Goal: Task Accomplishment & Management: Use online tool/utility

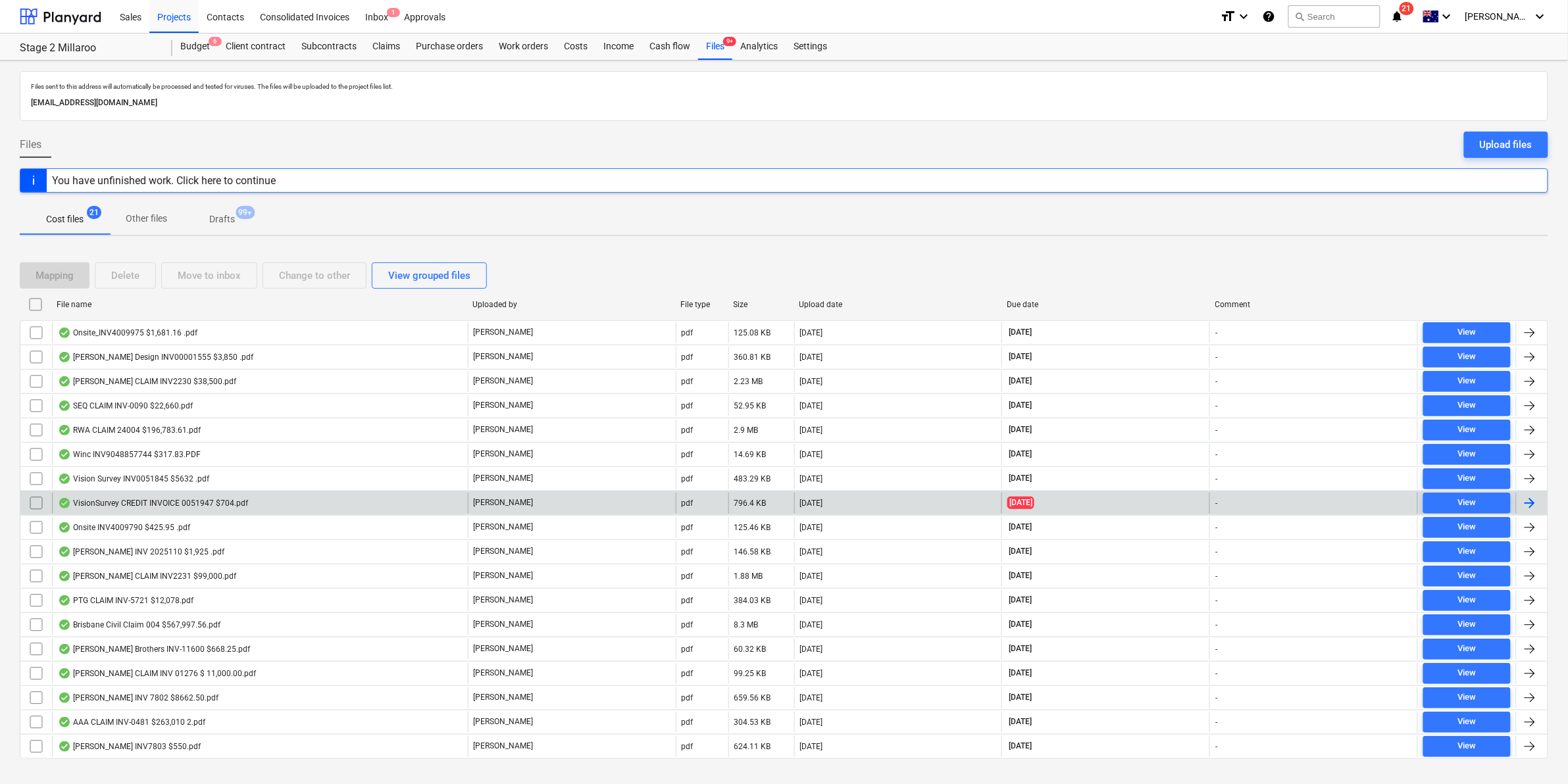
click at [205, 500] on div "VisionSurvey CREDIT INVOICE 0051947 $704.pdf" at bounding box center [153, 503] width 190 height 10
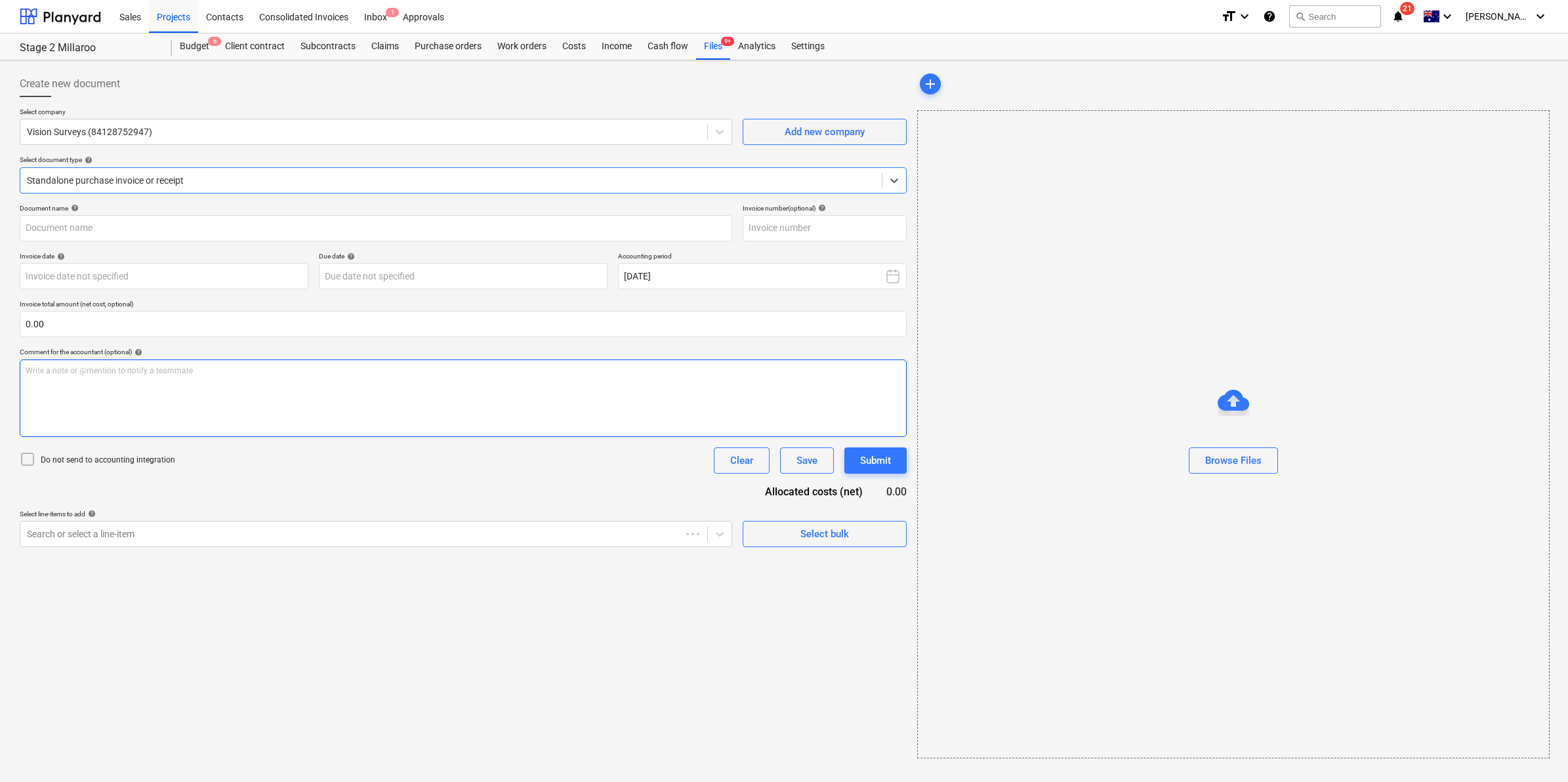
type input "0051947"
type input "[DATE]"
click at [217, 190] on div "Standalone purchase invoice or receipt" at bounding box center [461, 180] width 884 height 27
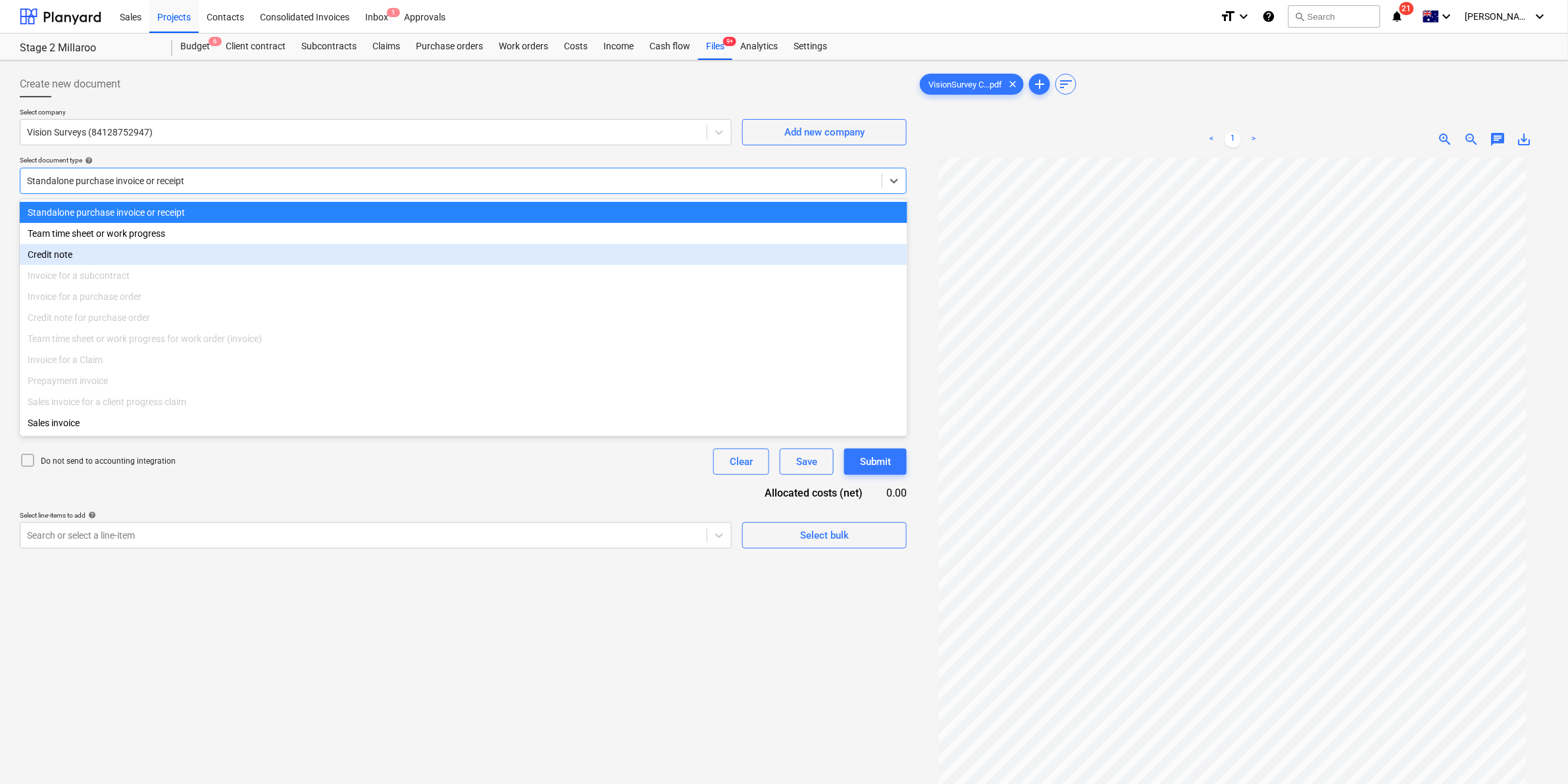
click at [115, 264] on div "Credit note" at bounding box center [463, 255] width 888 height 21
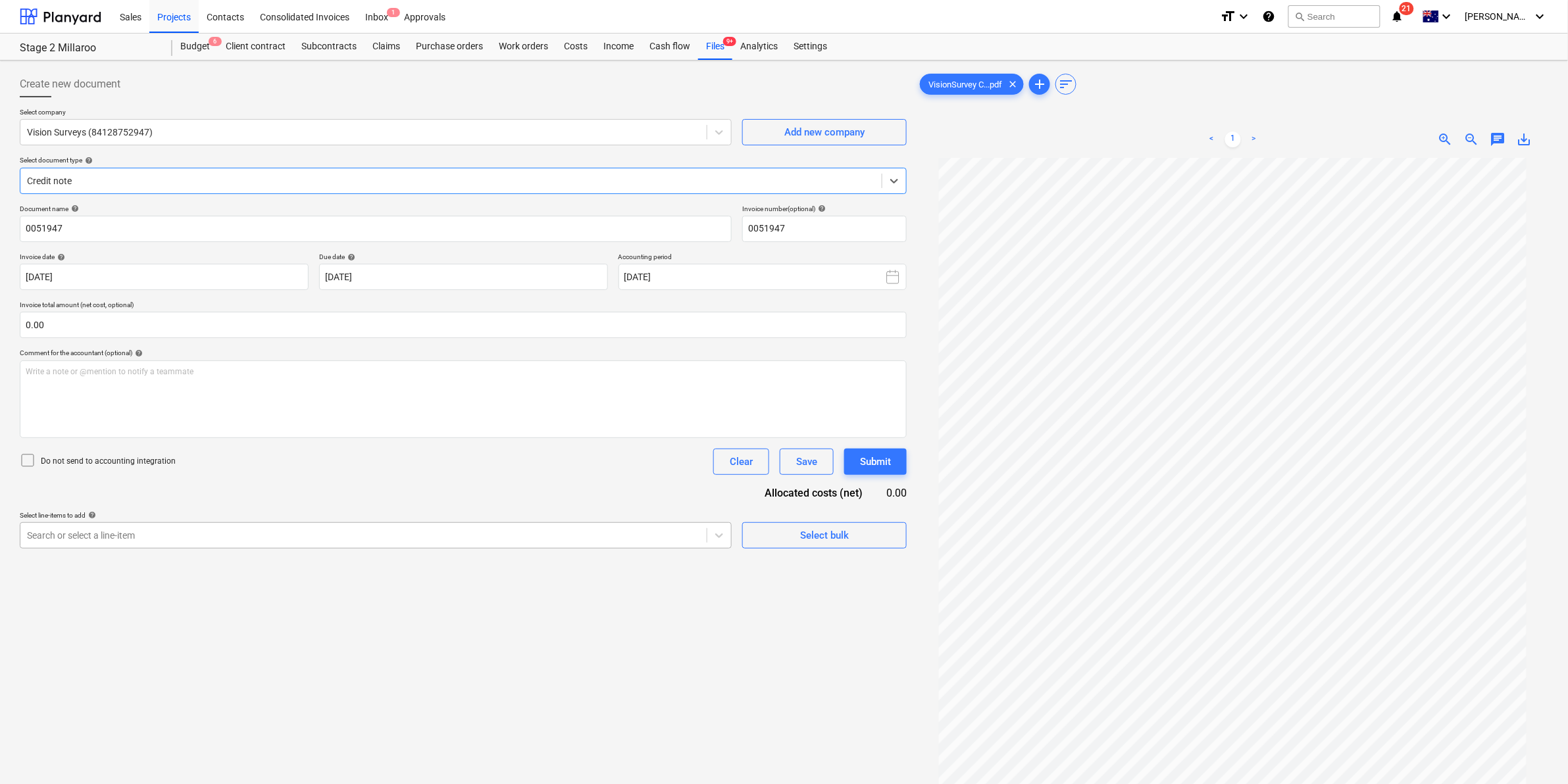
click at [222, 533] on div at bounding box center [363, 535] width 673 height 13
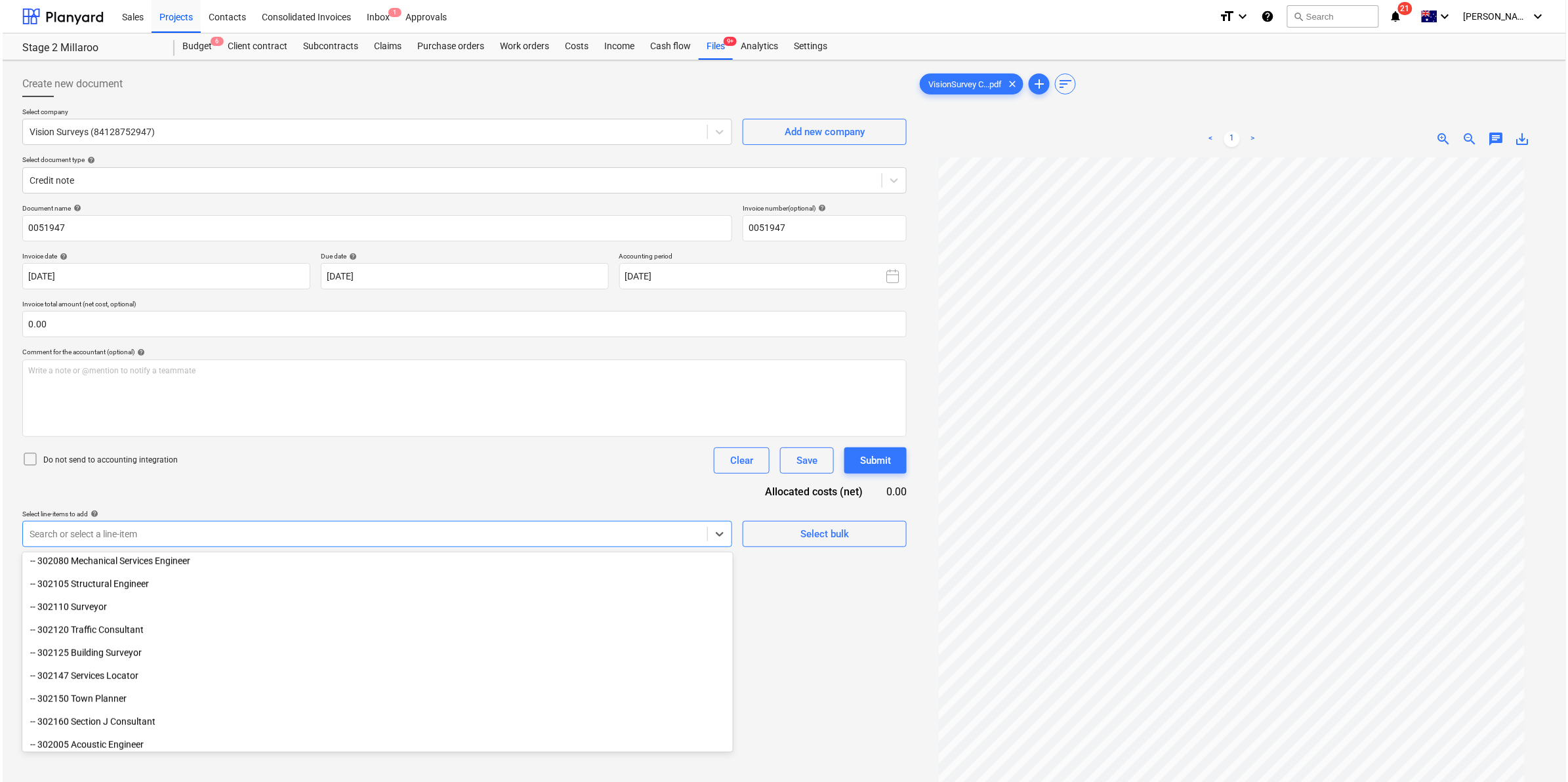
scroll to position [574, 0]
click at [92, 614] on div "-- 302110 Surveyor" at bounding box center [375, 611] width 710 height 21
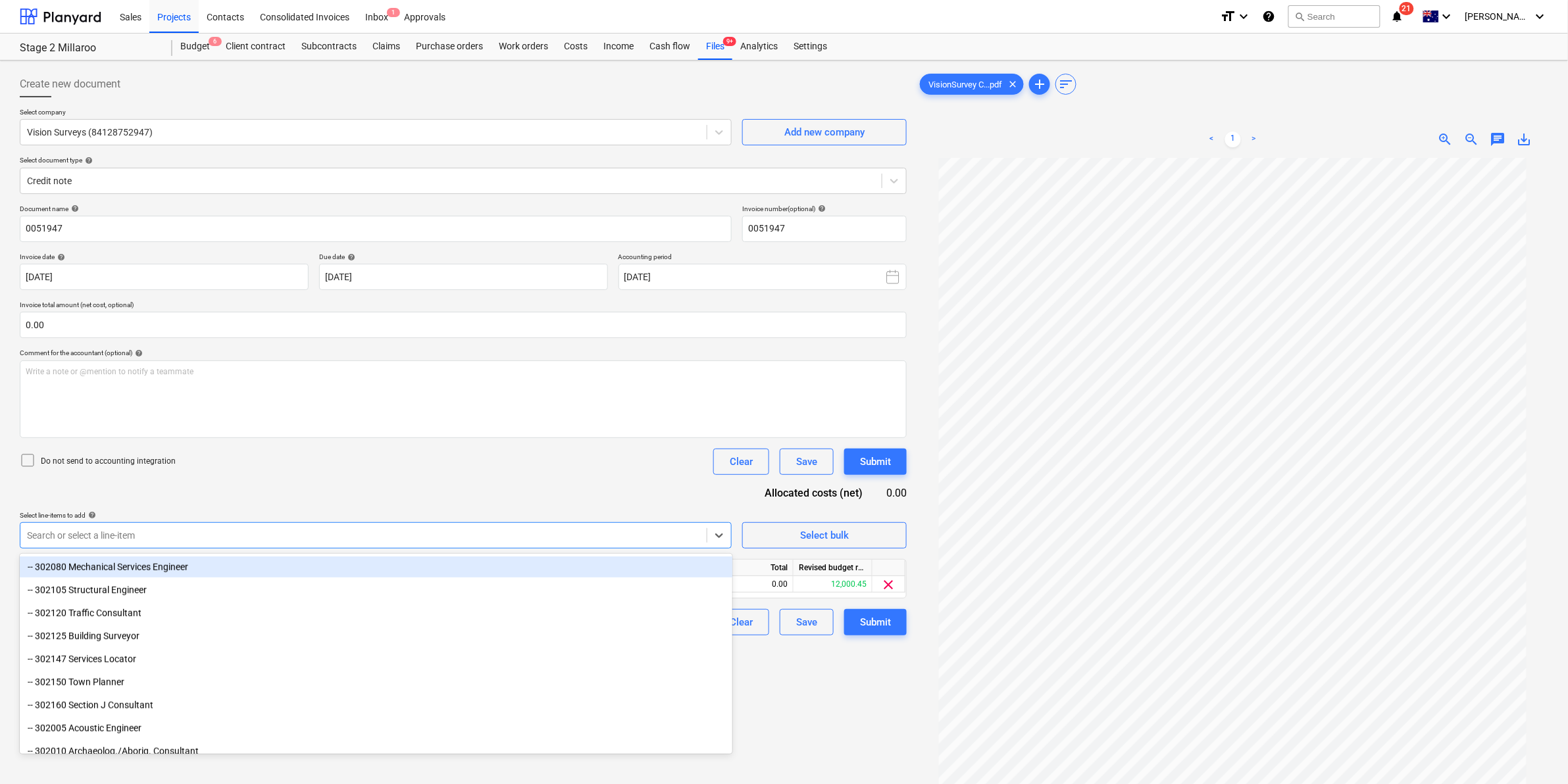
click at [625, 504] on div "Document name help 0051947 Invoice number (optional) help 0051947 Invoice date …" at bounding box center [462, 420] width 887 height 431
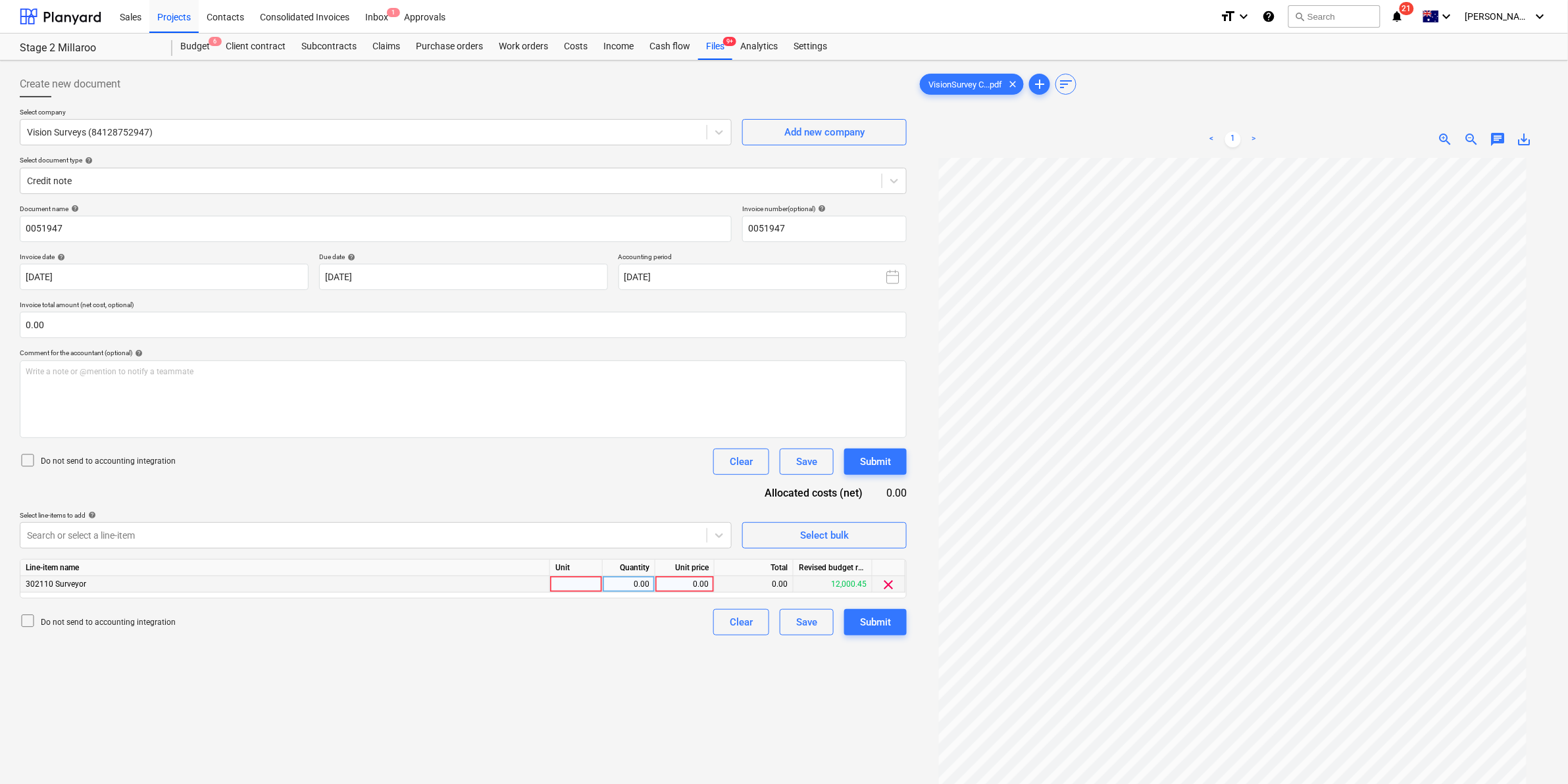
click at [586, 584] on div at bounding box center [576, 585] width 53 height 17
type input "item"
type input "-1"
type input "640"
click at [602, 497] on div "Document name help 0051947 Invoice number (optional) help 0051947 Invoice date …" at bounding box center [462, 420] width 887 height 431
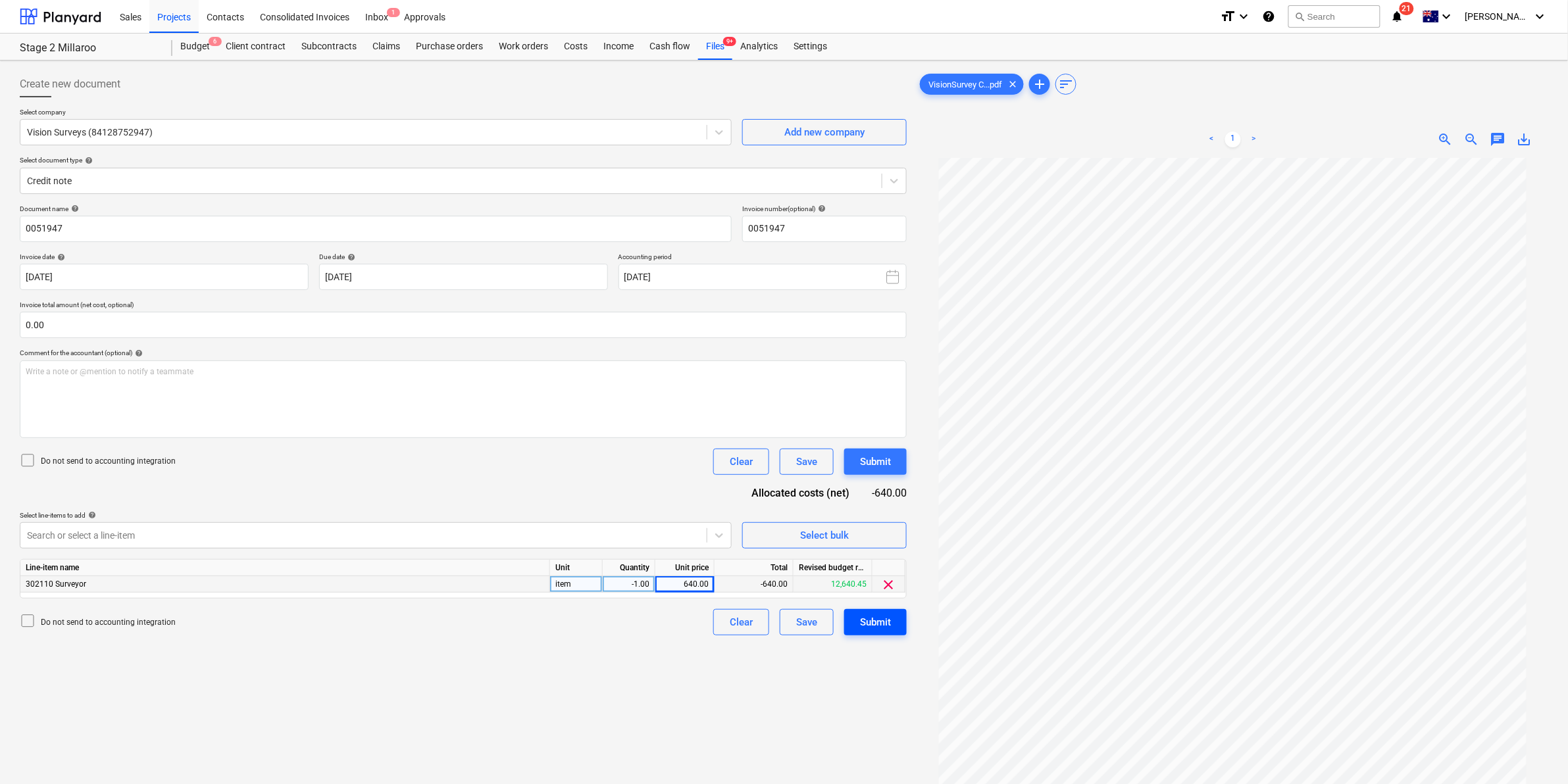
click at [864, 617] on div "Submit" at bounding box center [876, 622] width 31 height 18
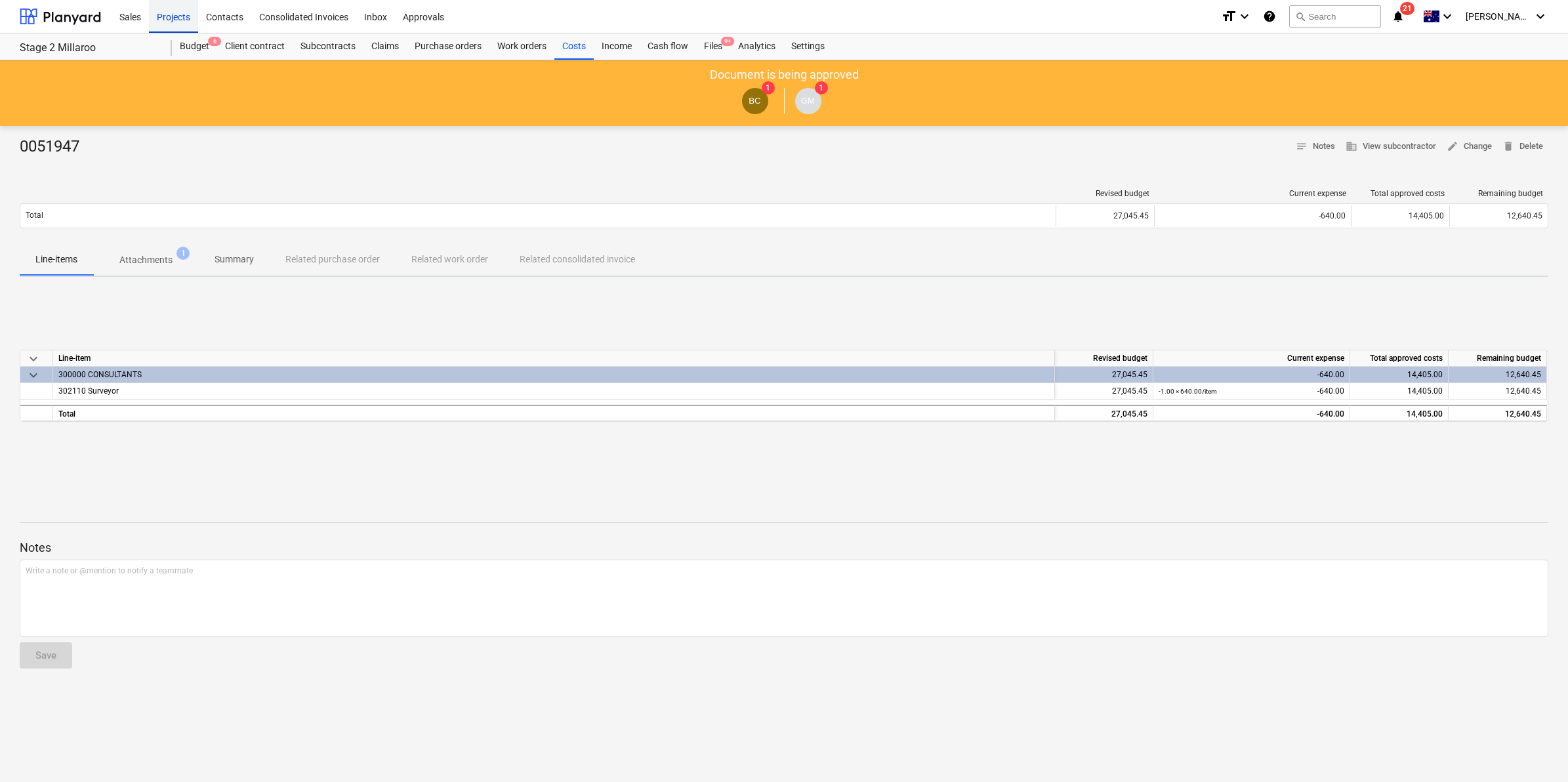
click at [167, 17] on div "Projects" at bounding box center [173, 16] width 49 height 33
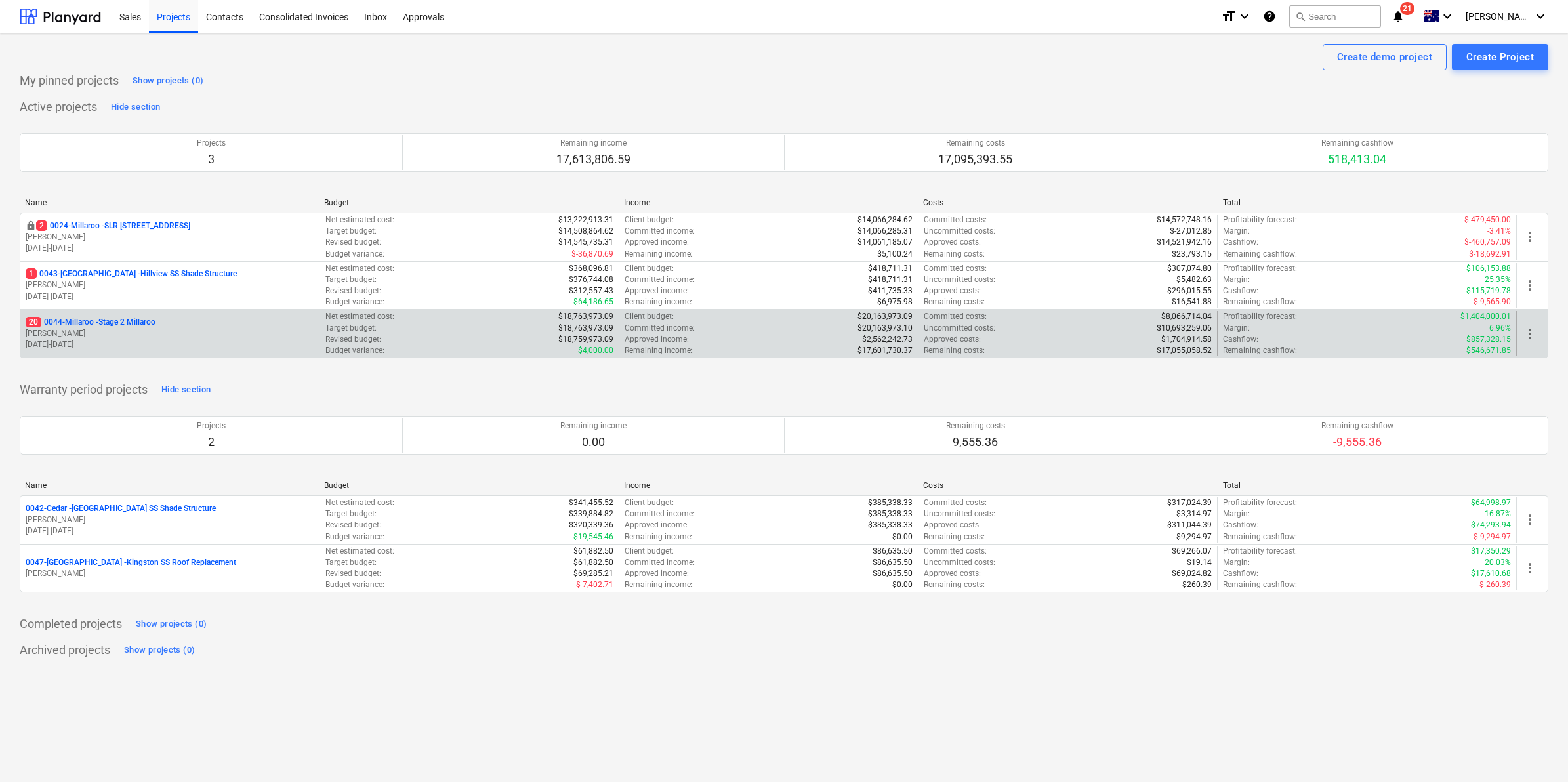
click at [124, 322] on p "20 0044-Millaroo - Stage 2 Millaroo" at bounding box center [90, 322] width 130 height 11
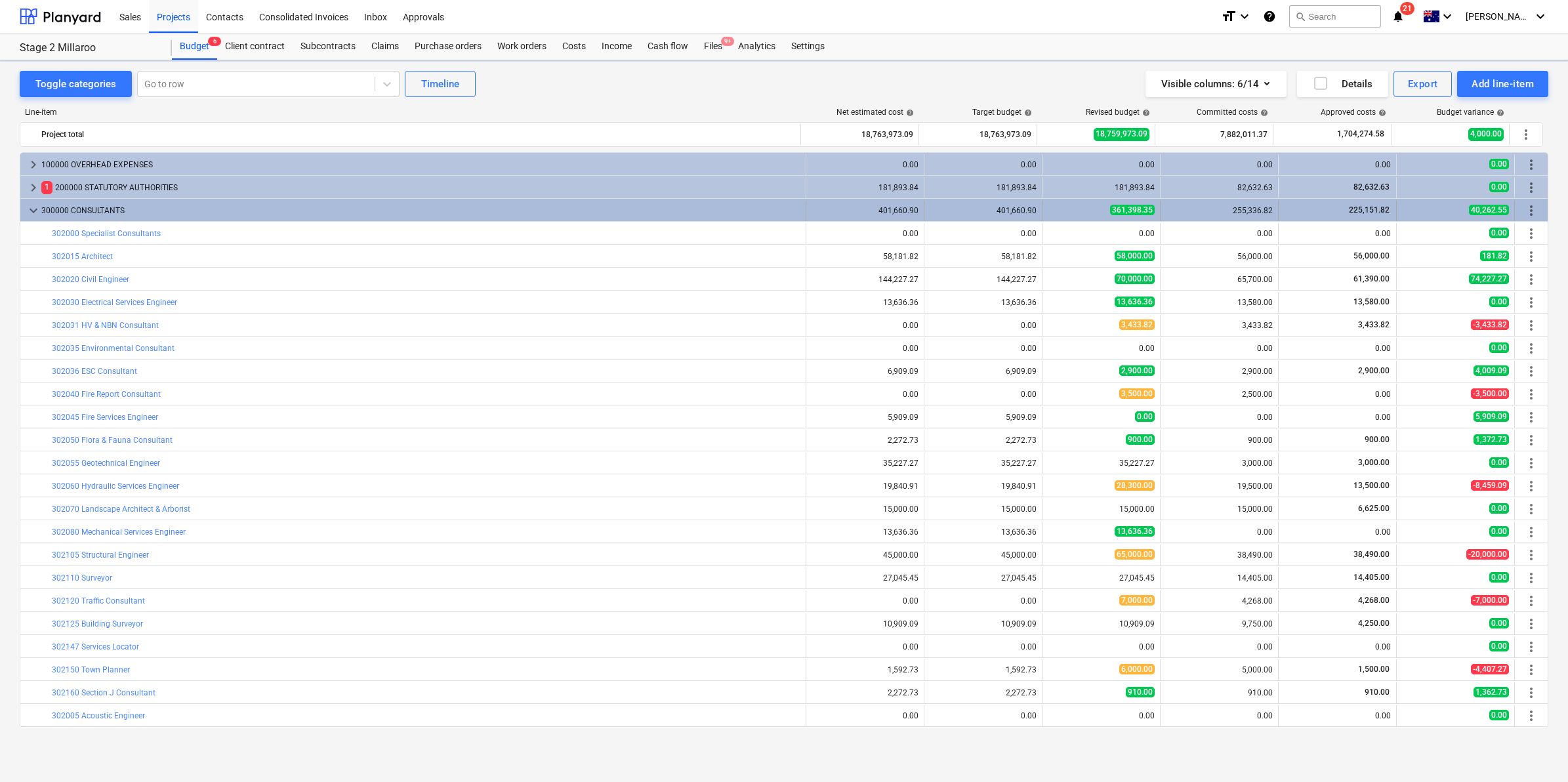
click at [33, 211] on span "keyboard_arrow_down" at bounding box center [33, 210] width 16 height 16
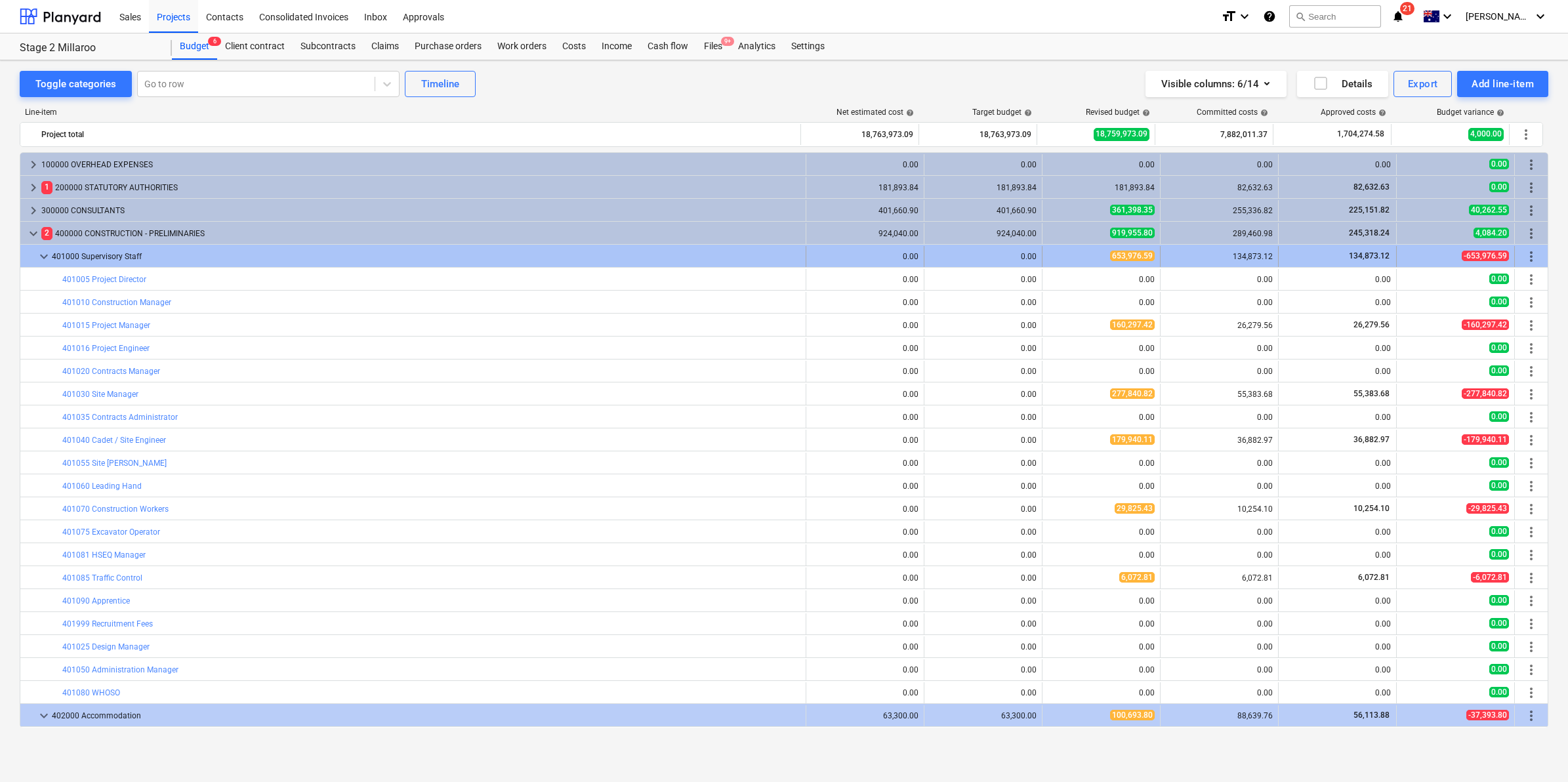
click at [38, 259] on span "keyboard_arrow_down" at bounding box center [43, 256] width 16 height 16
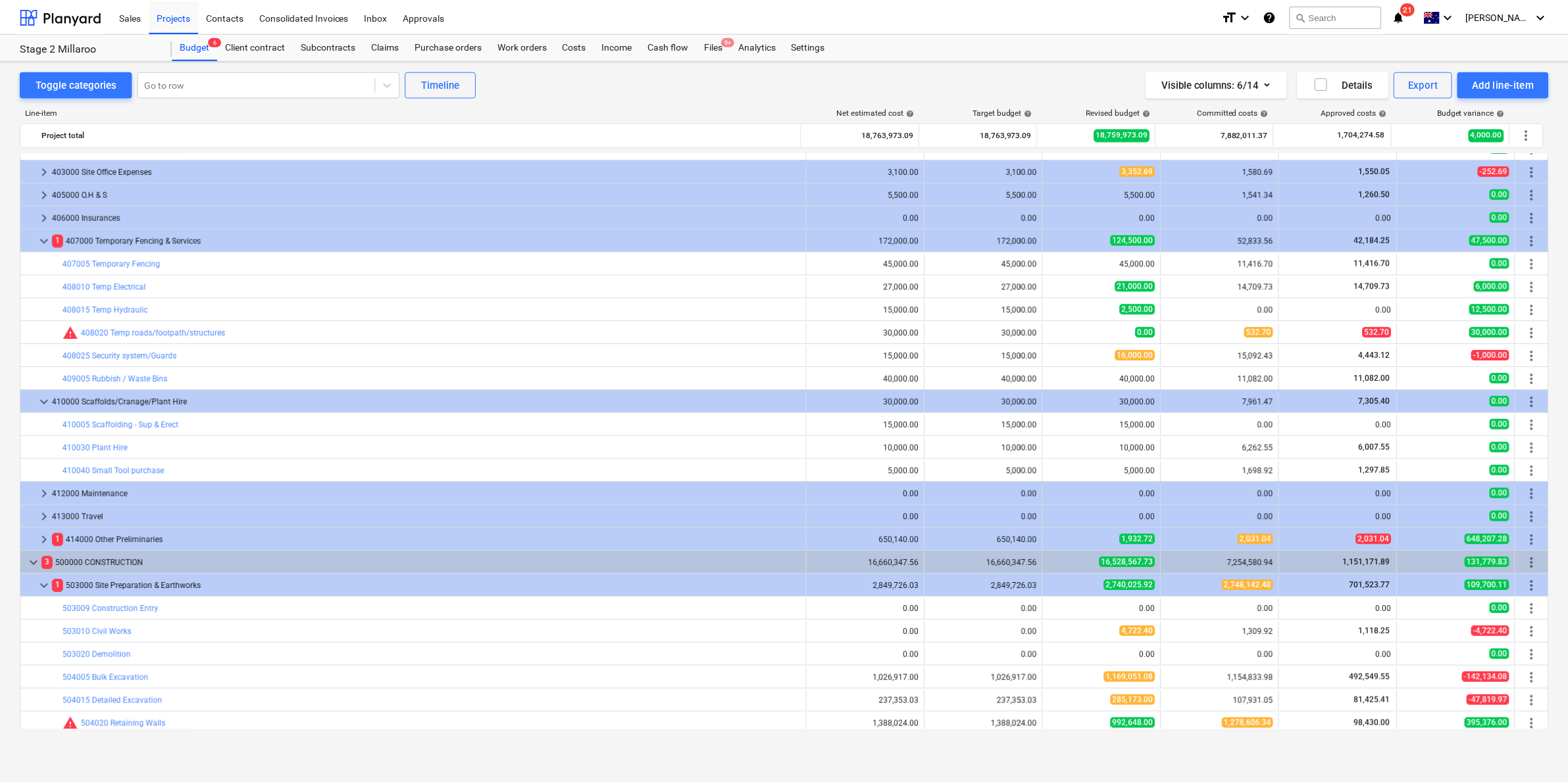
scroll to position [408, 0]
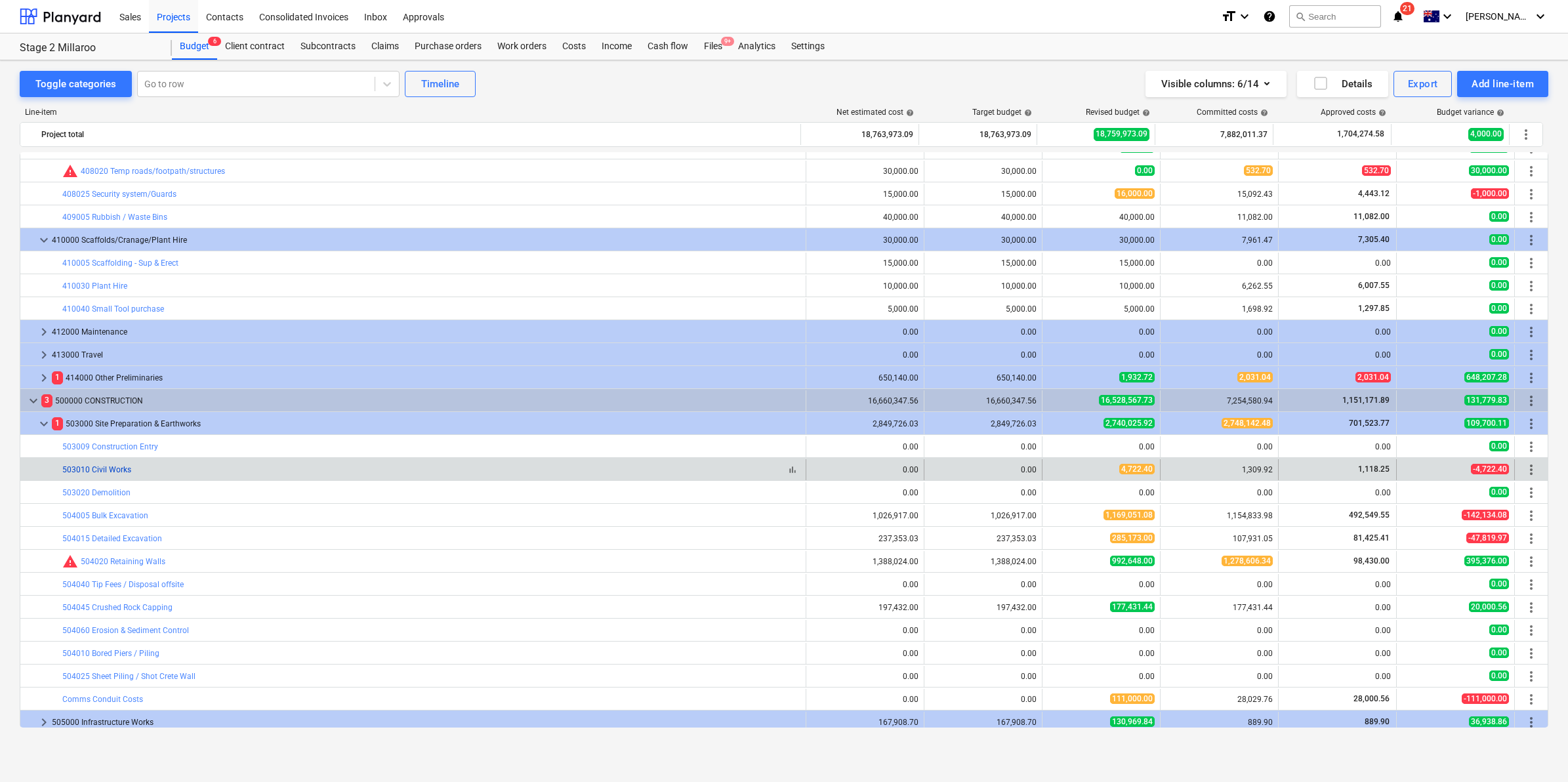
click at [86, 466] on link "503010 Civil Works" at bounding box center [97, 470] width 69 height 9
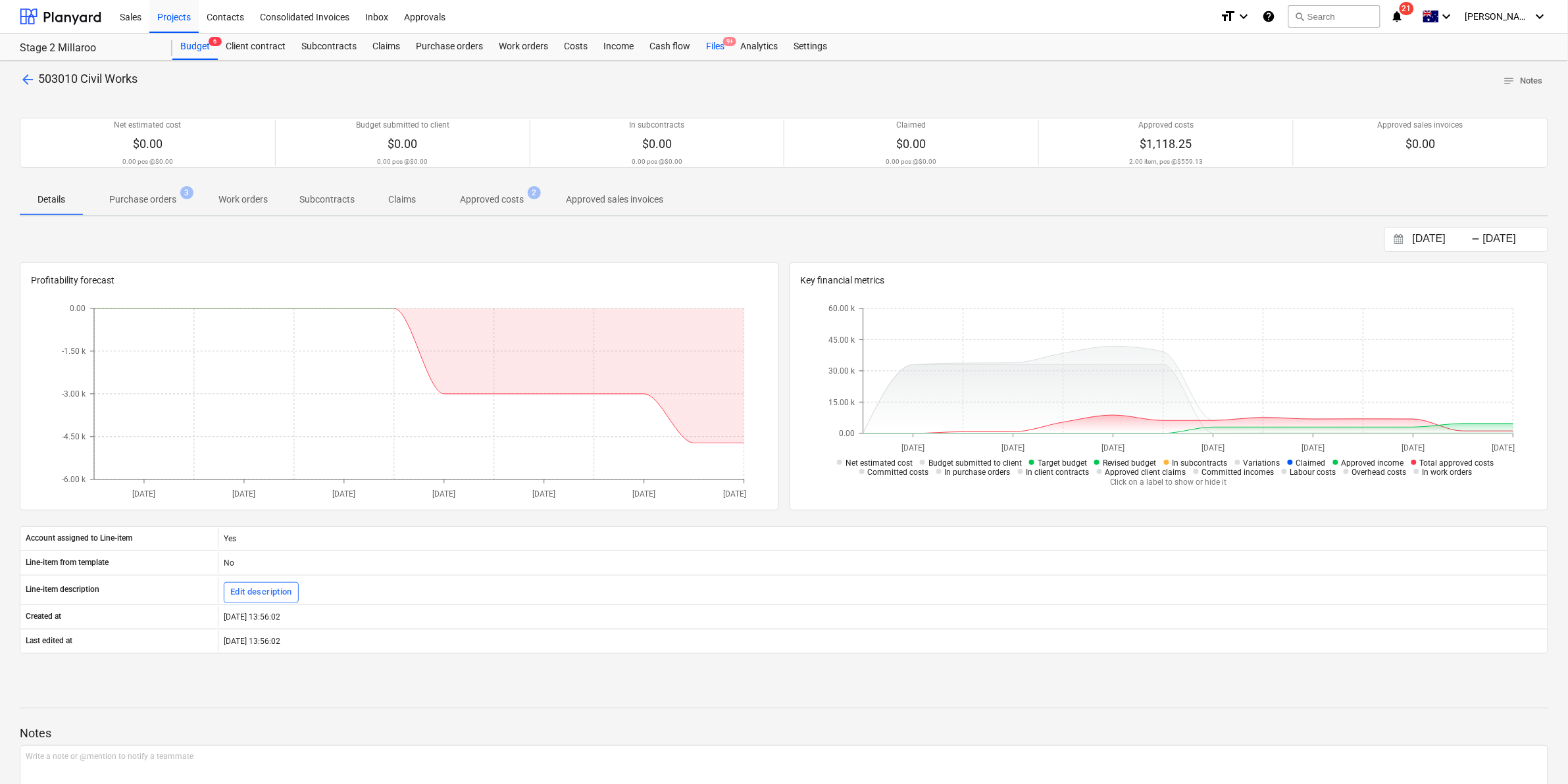
click at [714, 46] on div "Files 9+" at bounding box center [715, 46] width 34 height 27
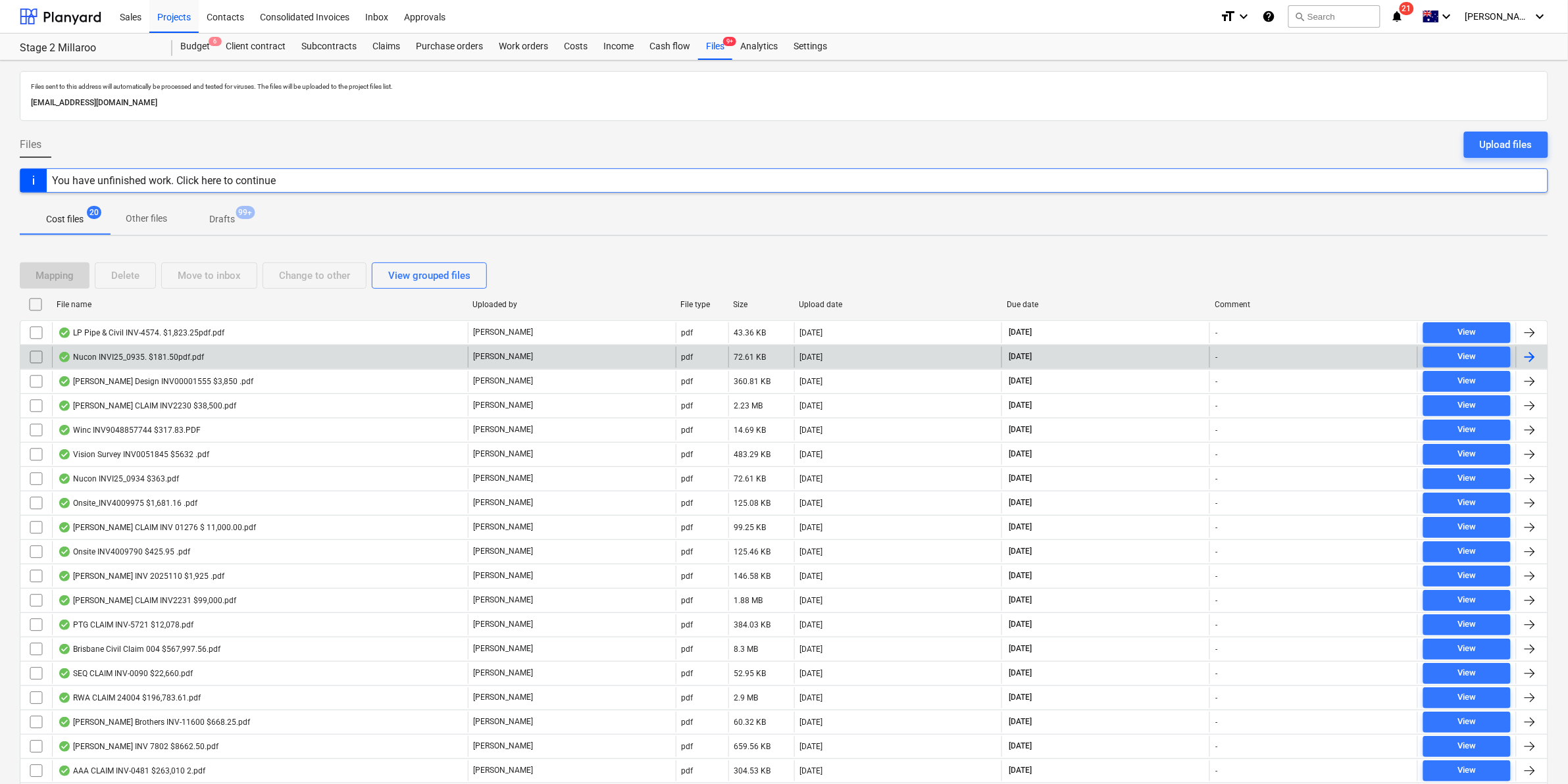
click at [163, 356] on div "Nucon INVI25_0935. $181.50pdf.pdf" at bounding box center [131, 356] width 146 height 10
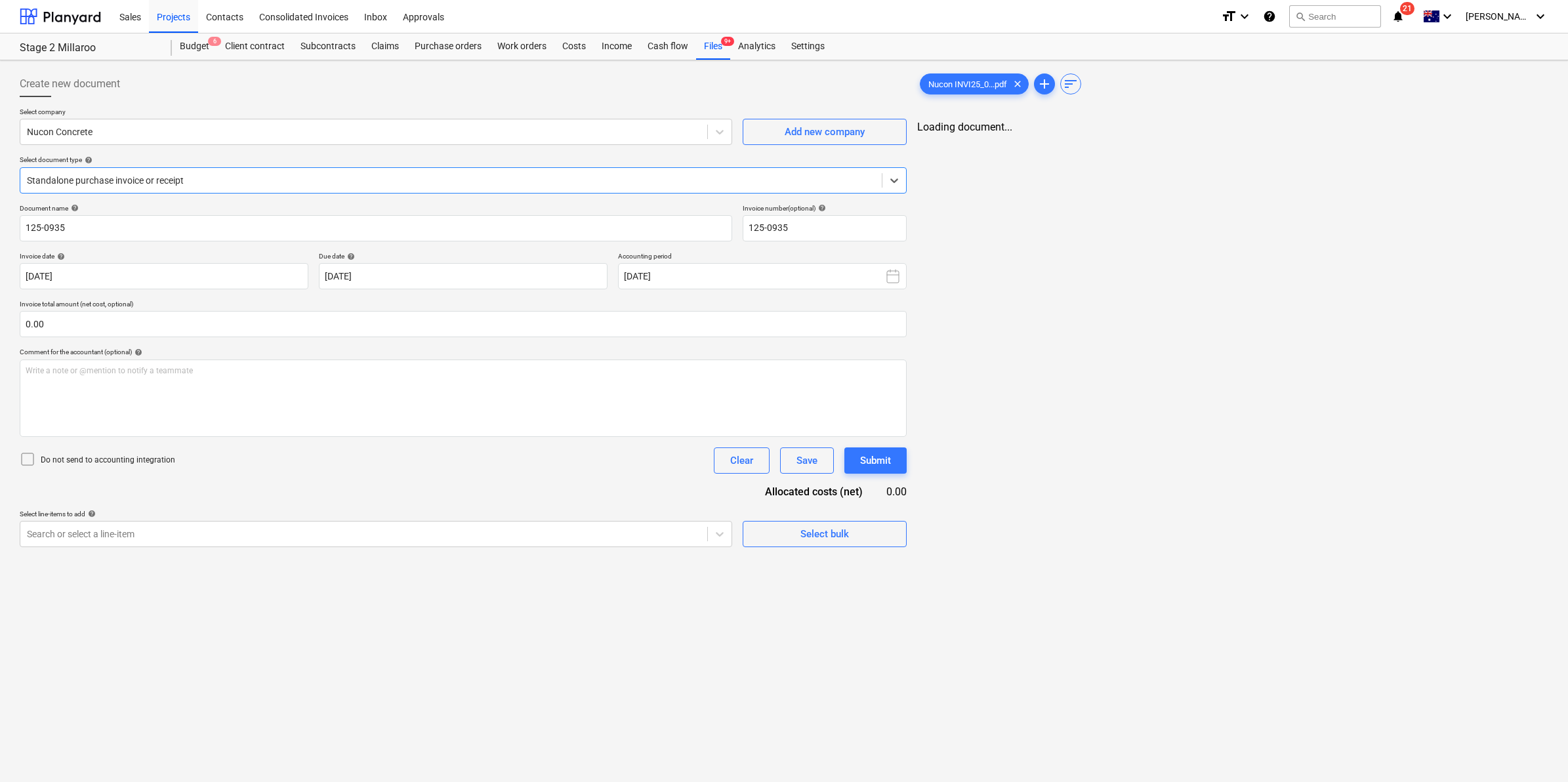
type input "125-0935"
type input "[DATE]"
click at [387, 175] on div at bounding box center [449, 180] width 846 height 13
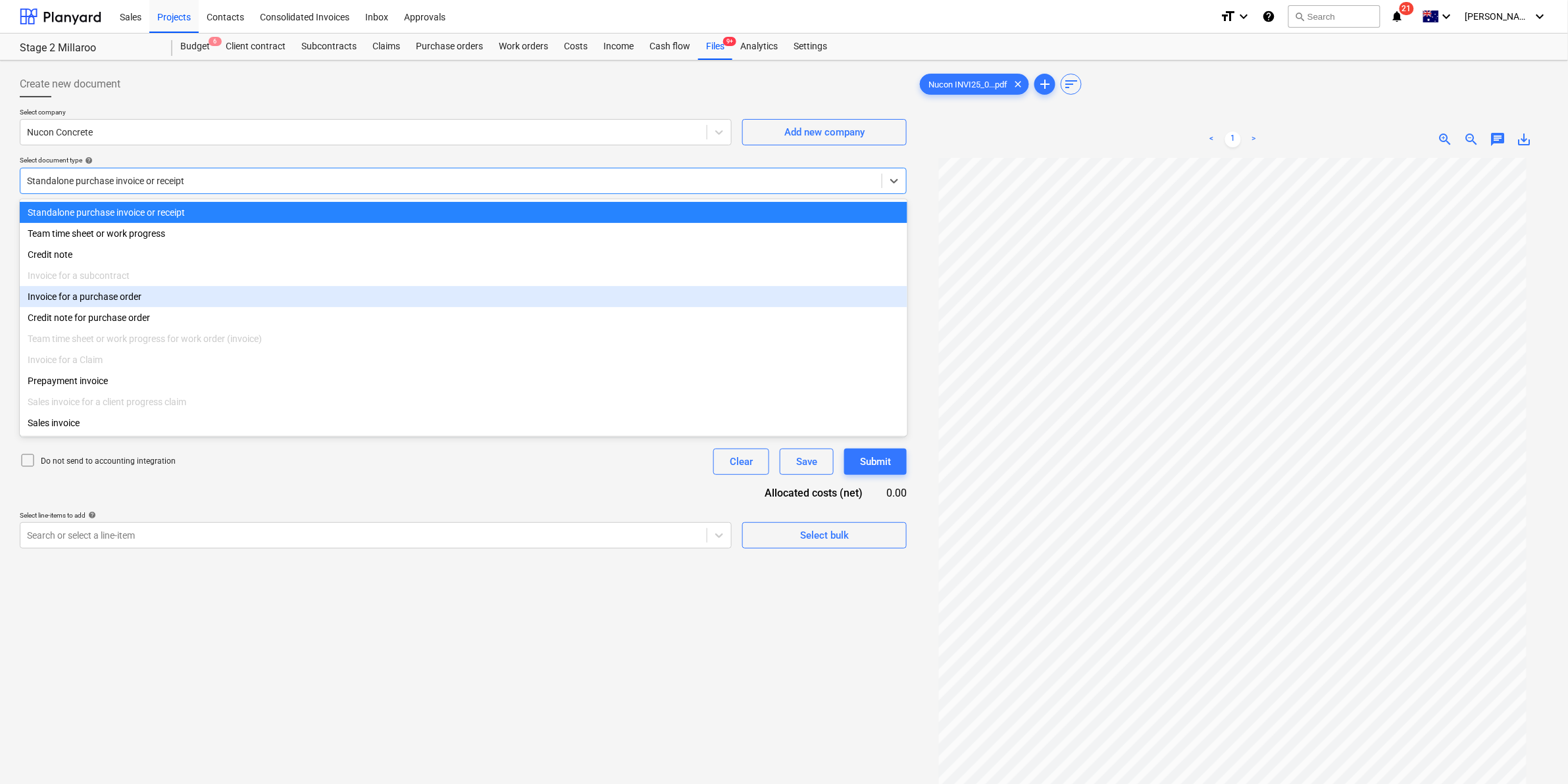
click at [107, 294] on div "Invoice for a purchase order" at bounding box center [463, 296] width 888 height 21
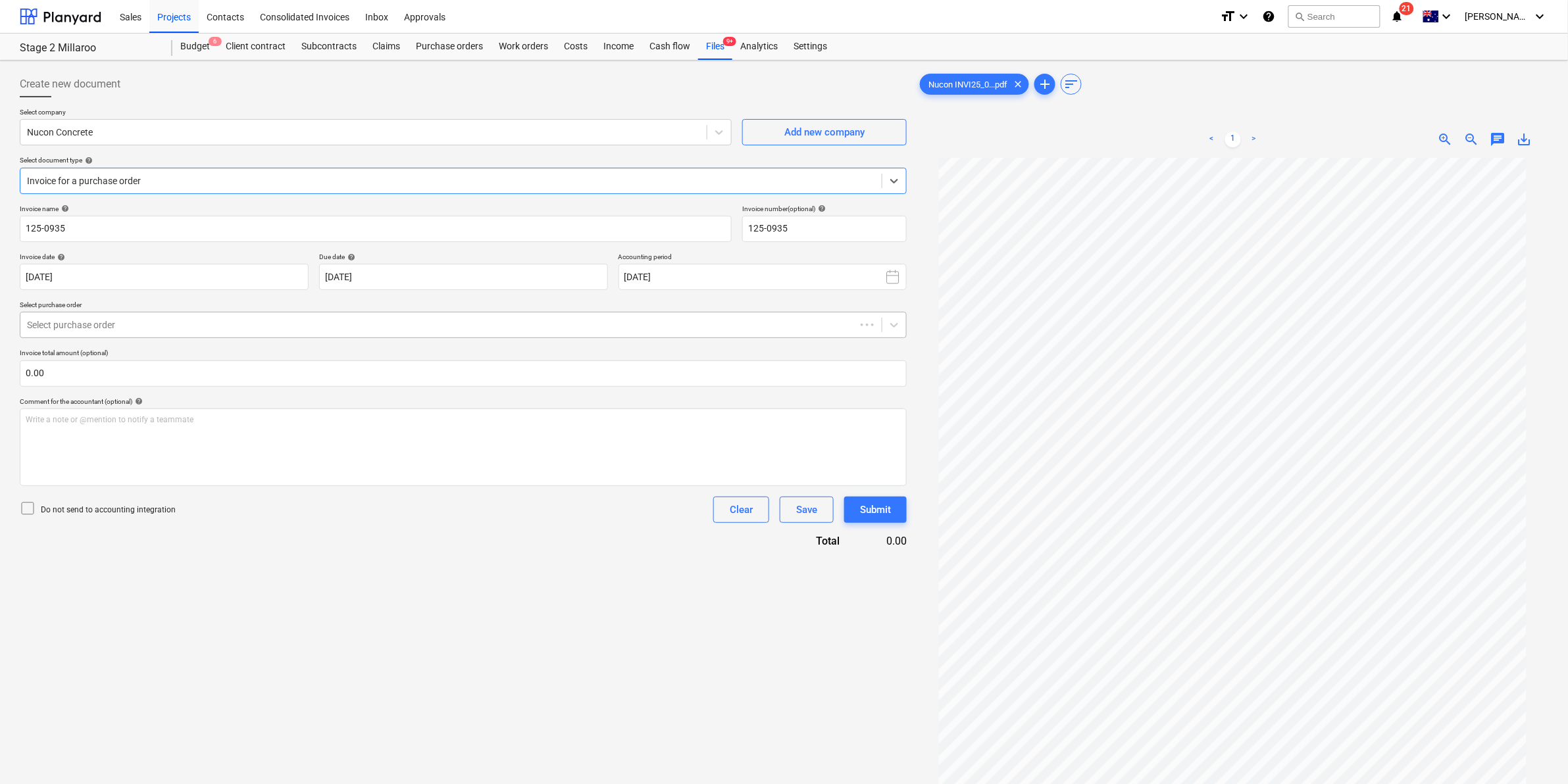
click at [148, 320] on div at bounding box center [437, 325] width 822 height 13
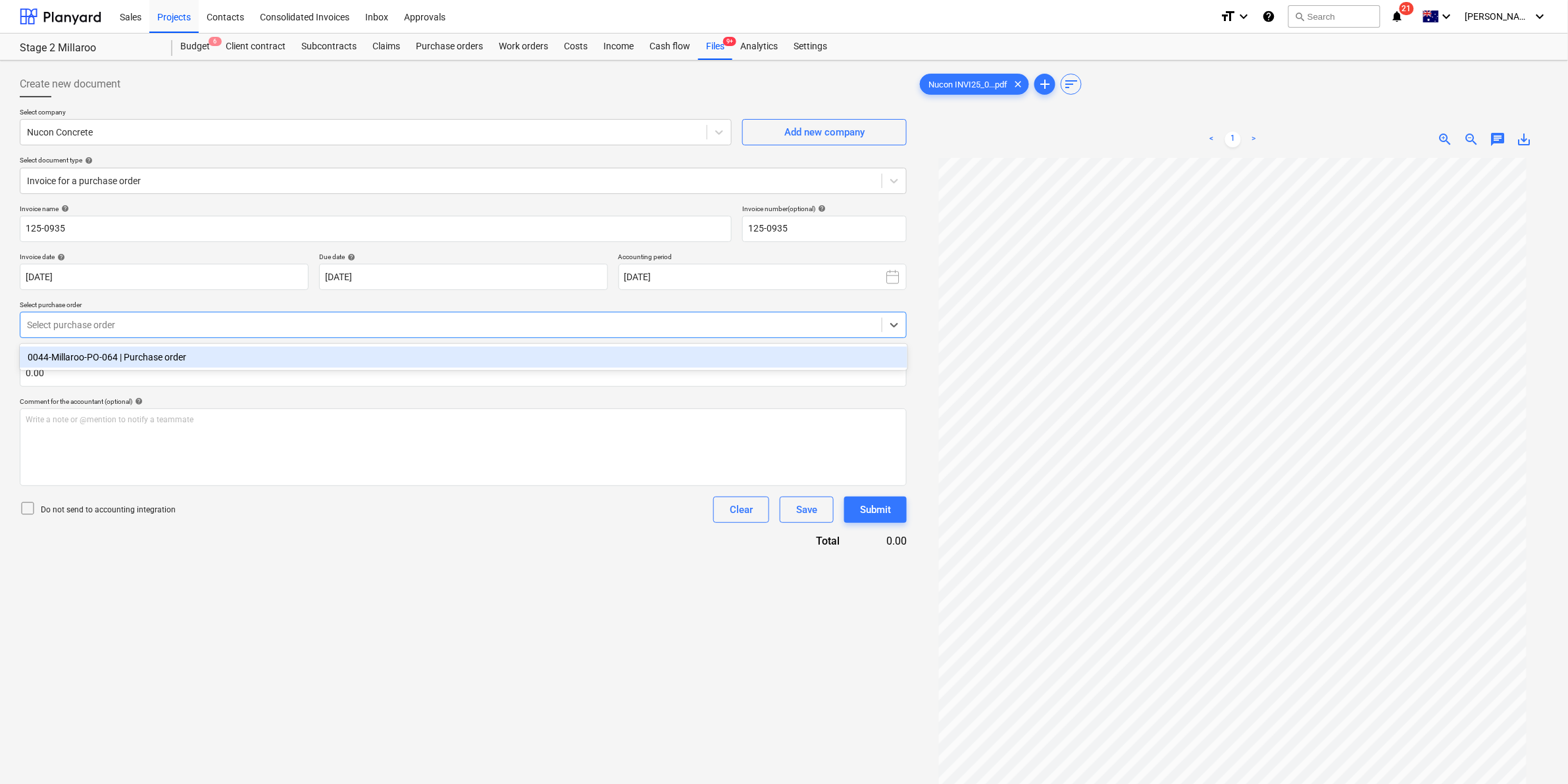
click at [155, 353] on div "0044-Millaroo-PO-064 | Purchase order" at bounding box center [463, 357] width 888 height 21
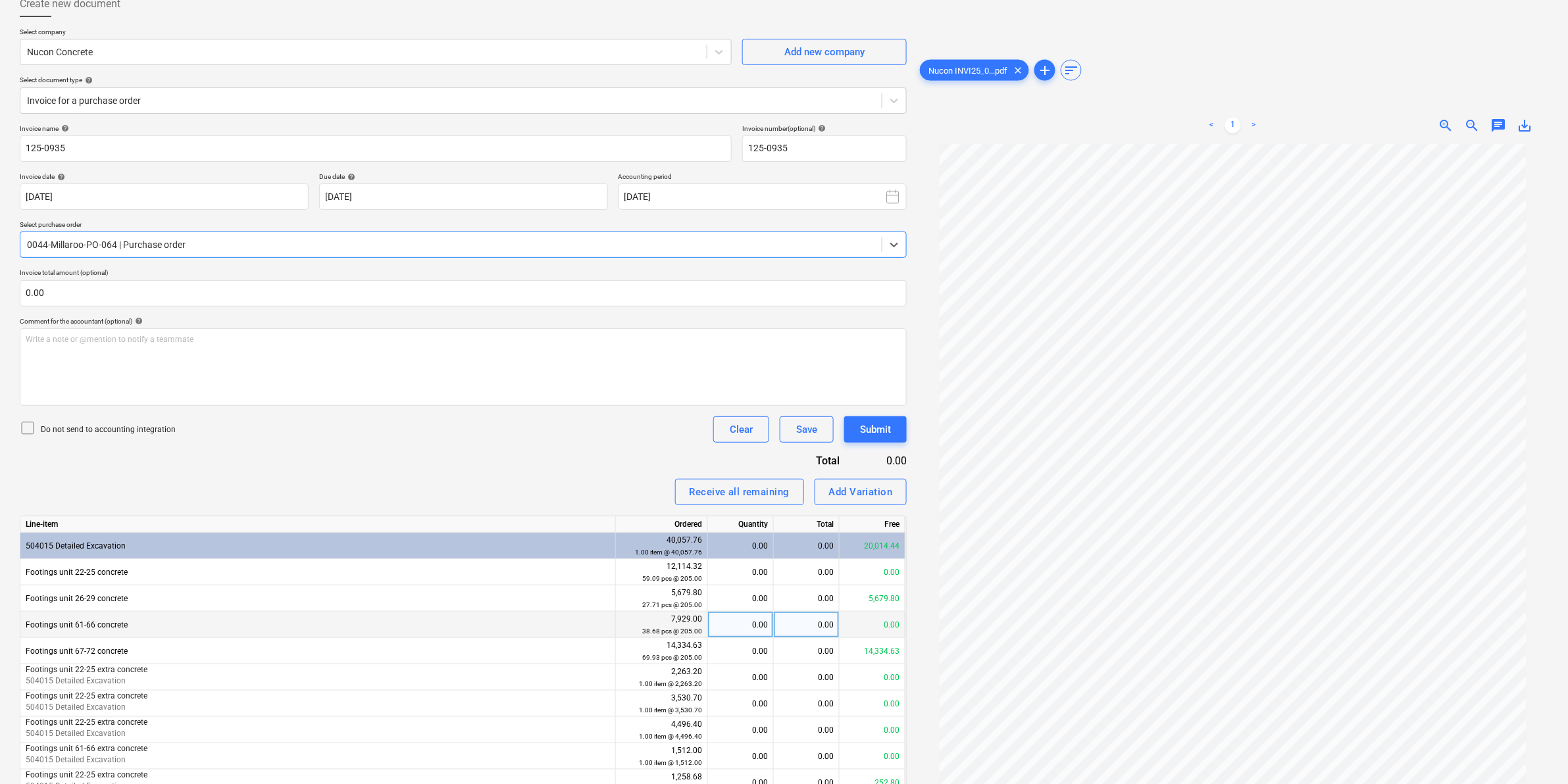
scroll to position [198, 0]
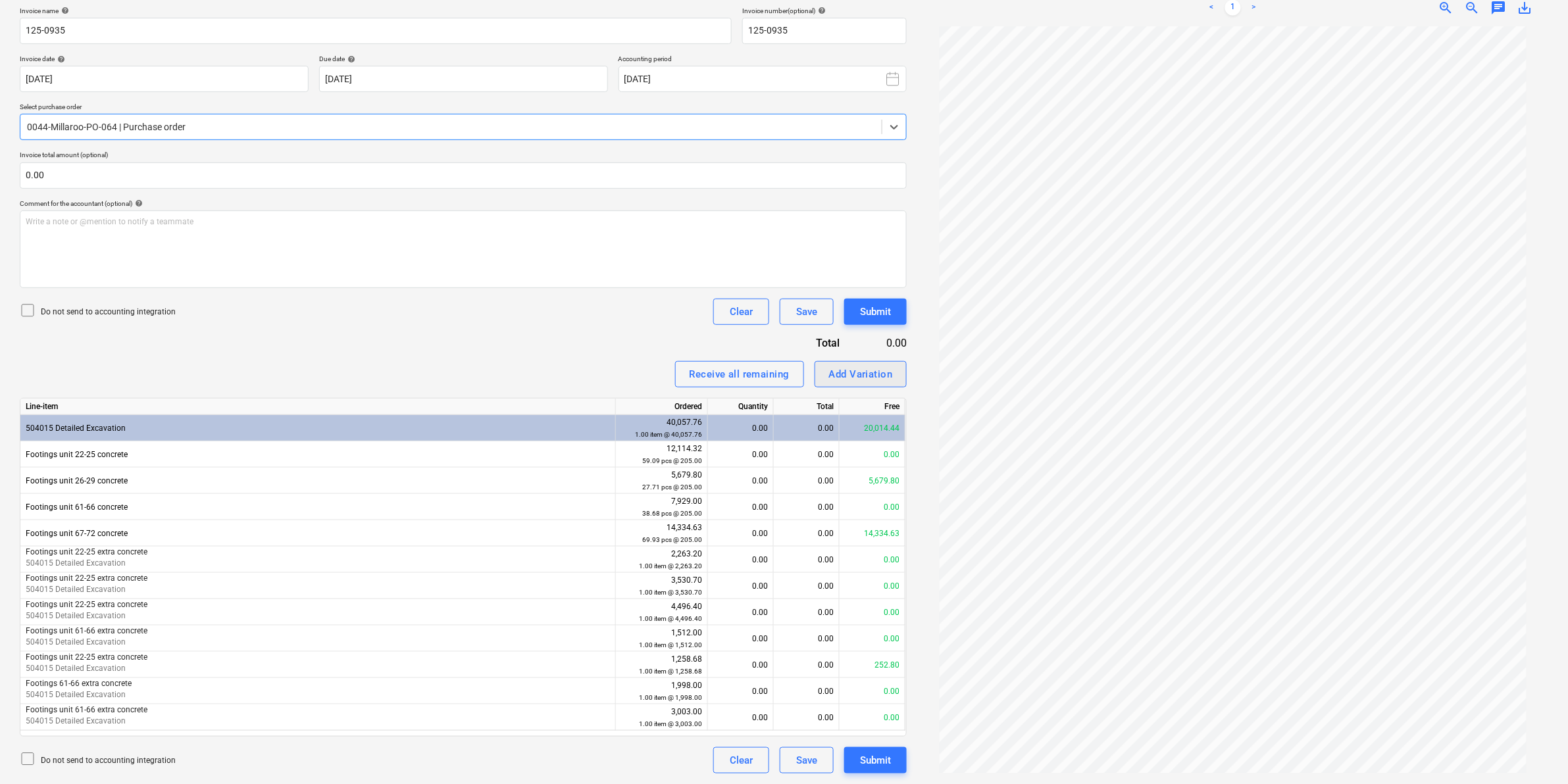
click at [846, 370] on div "Add Variation" at bounding box center [860, 374] width 64 height 18
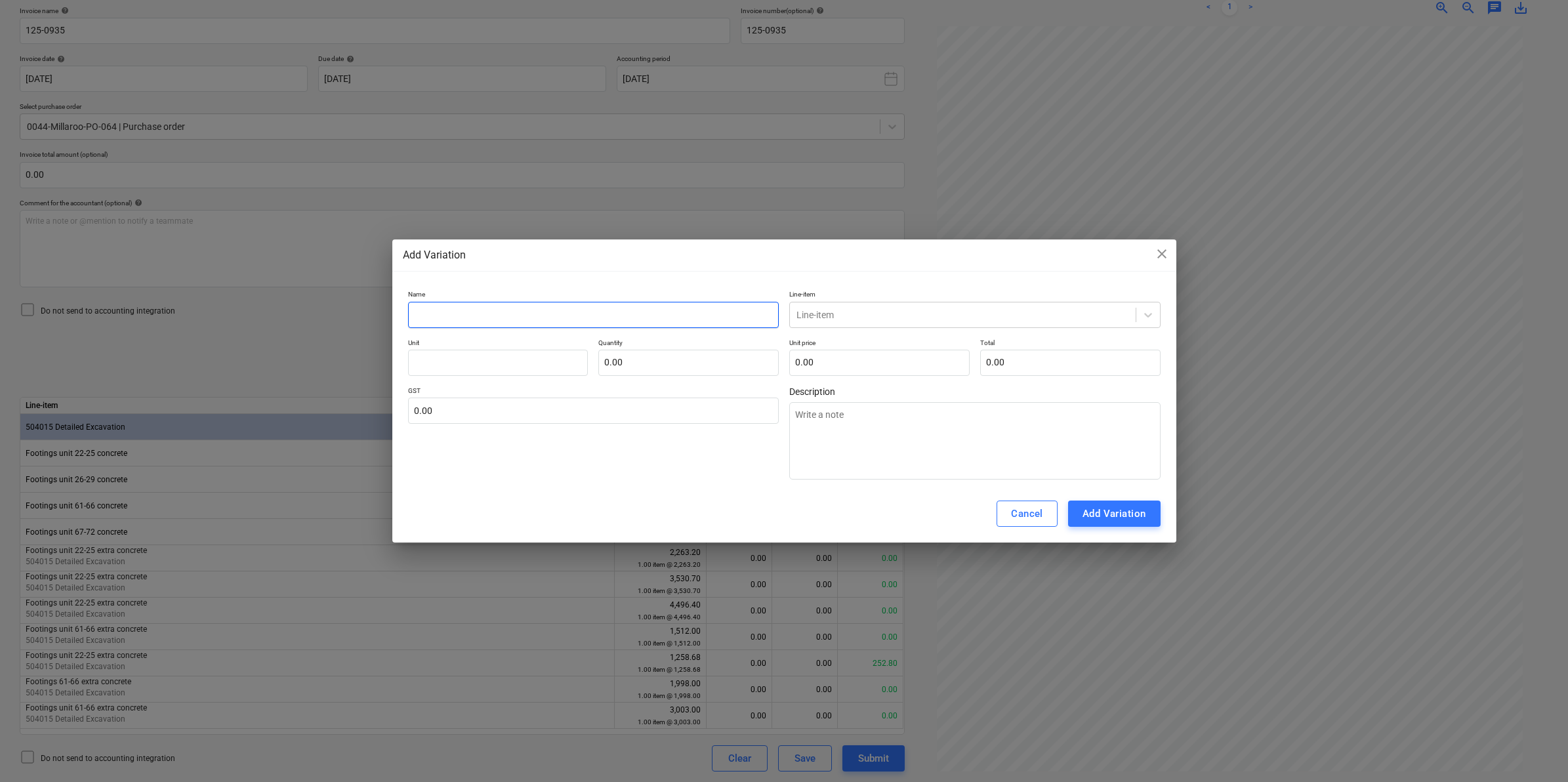
click at [614, 321] on input "text" at bounding box center [594, 315] width 372 height 27
type input "C"
type textarea "x"
type input "Co"
type textarea "x"
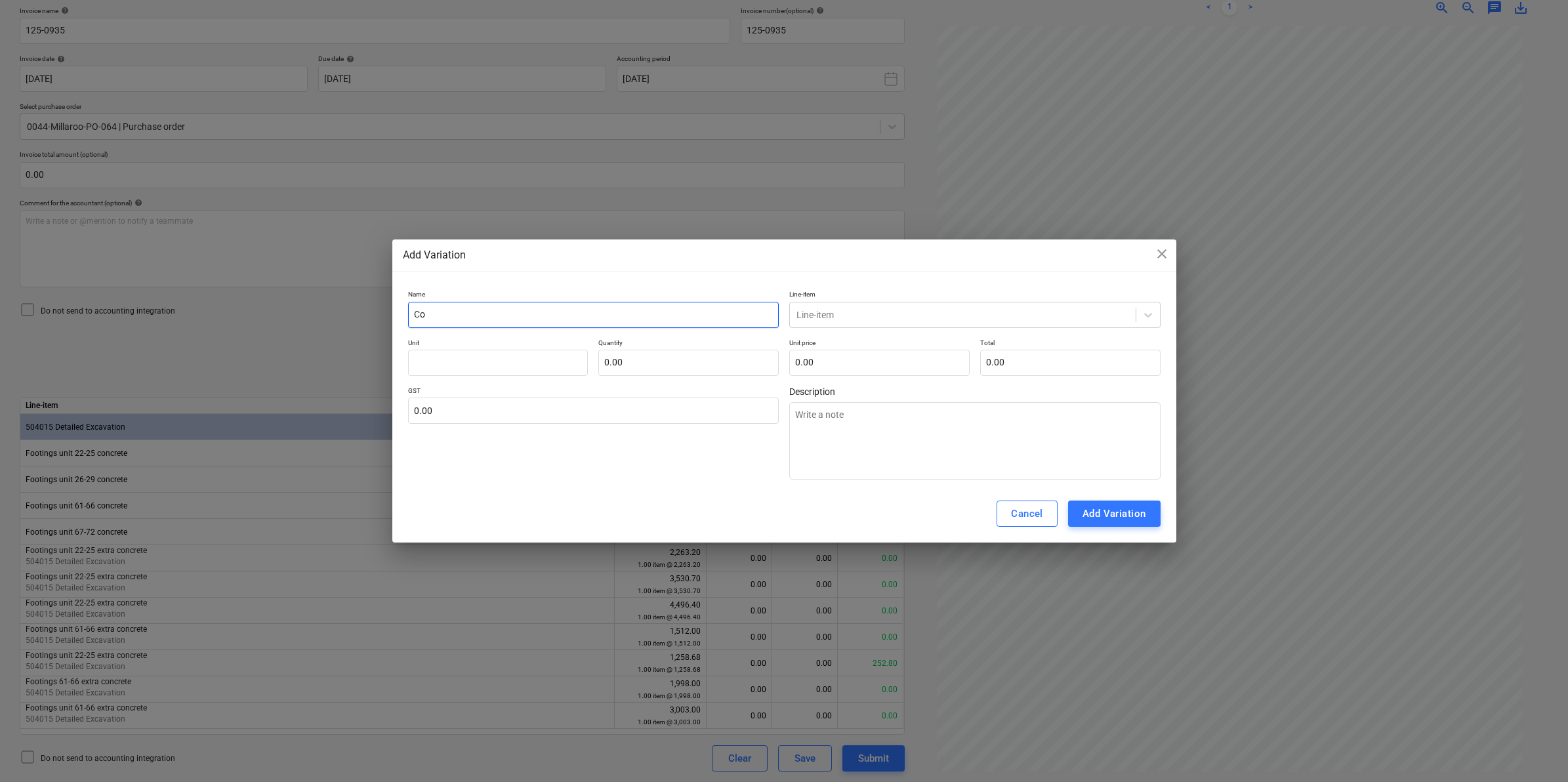
type input "Con"
type textarea "x"
type input "Conc"
type textarea "x"
type input "Concr"
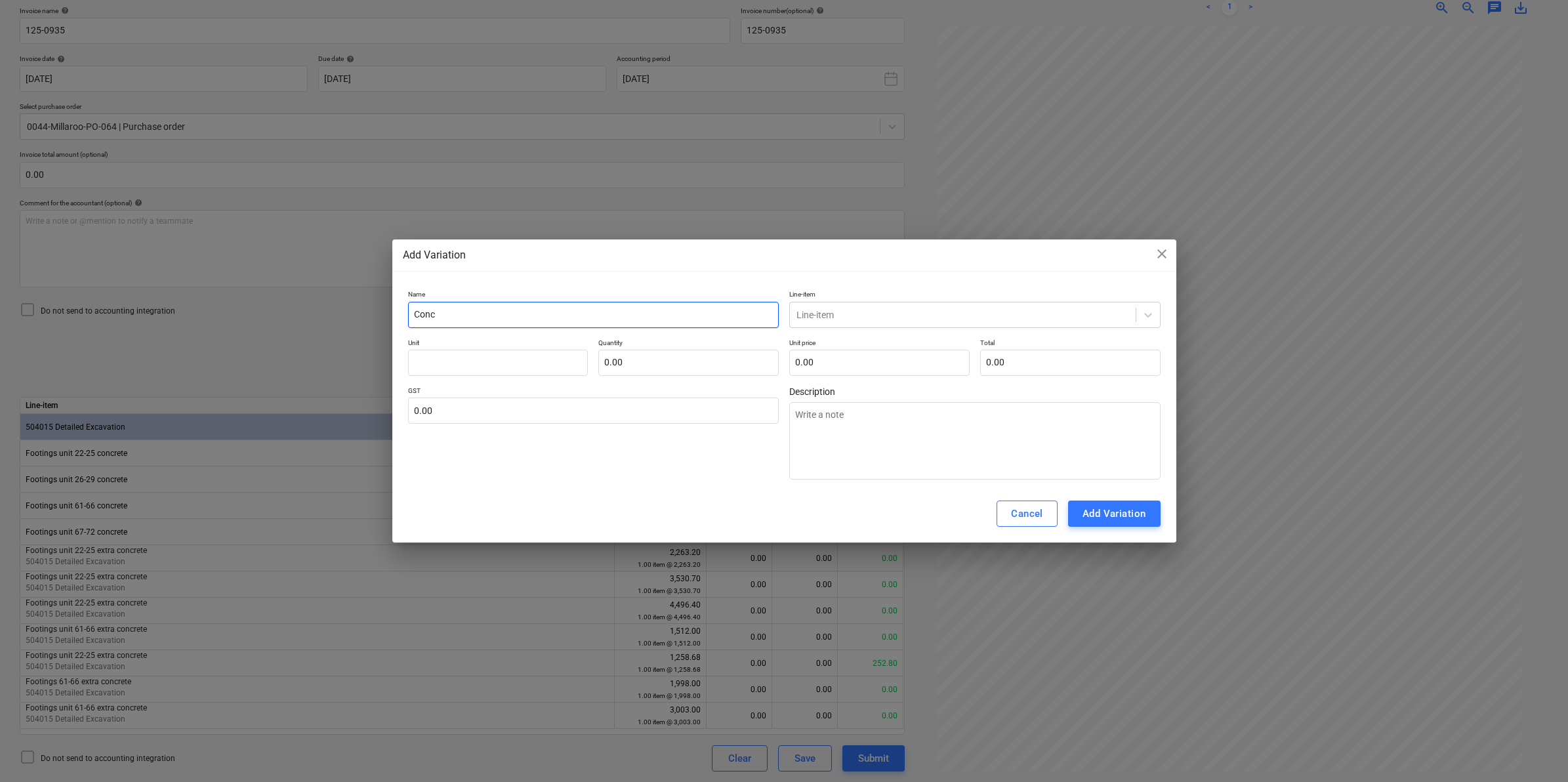
type textarea "x"
type input "Concre"
type textarea "x"
type input "Concret"
type textarea "x"
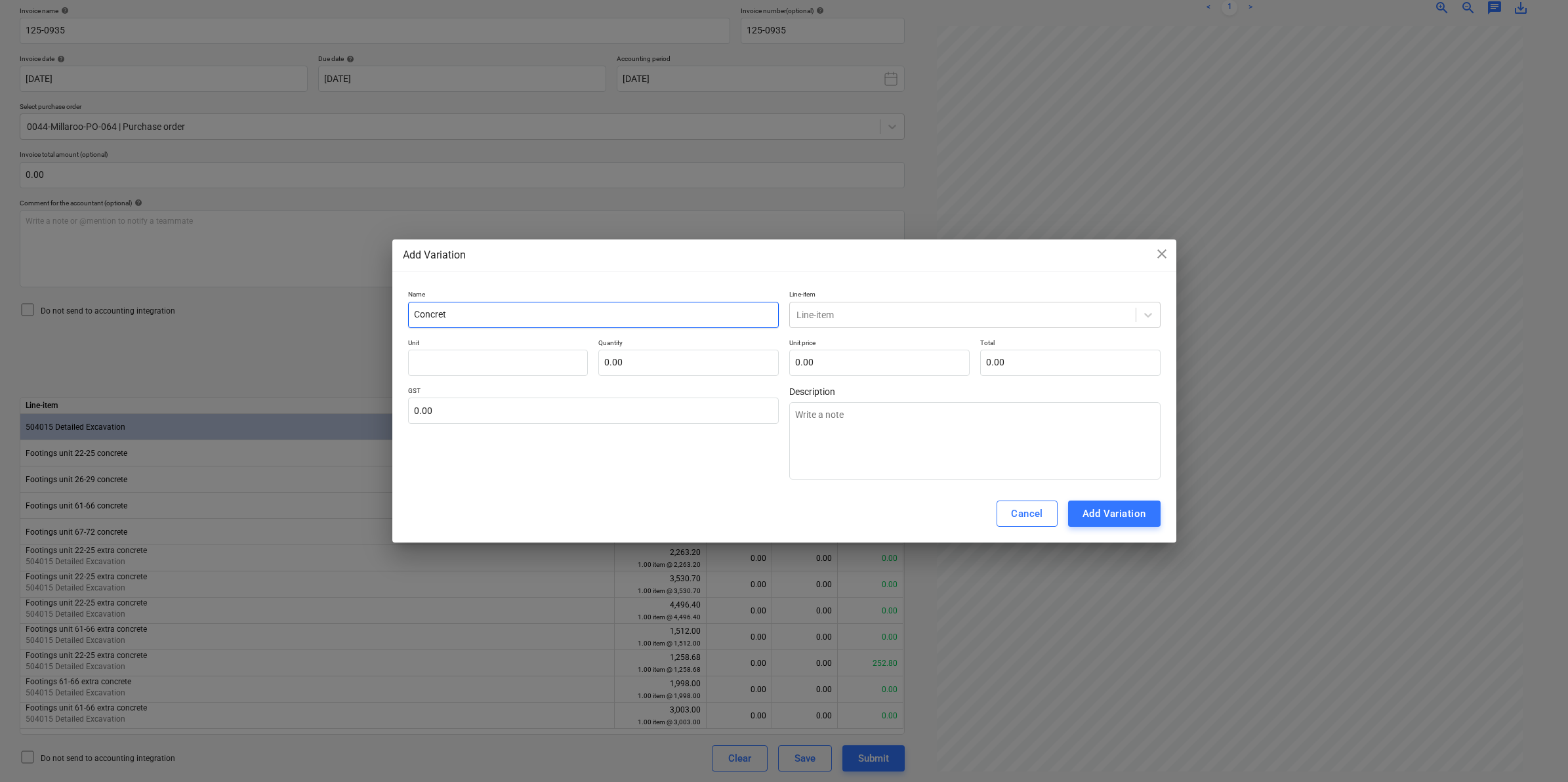
type input "Concrete"
type textarea "x"
type input "Concrete"
type textarea "x"
type input "Concrete t"
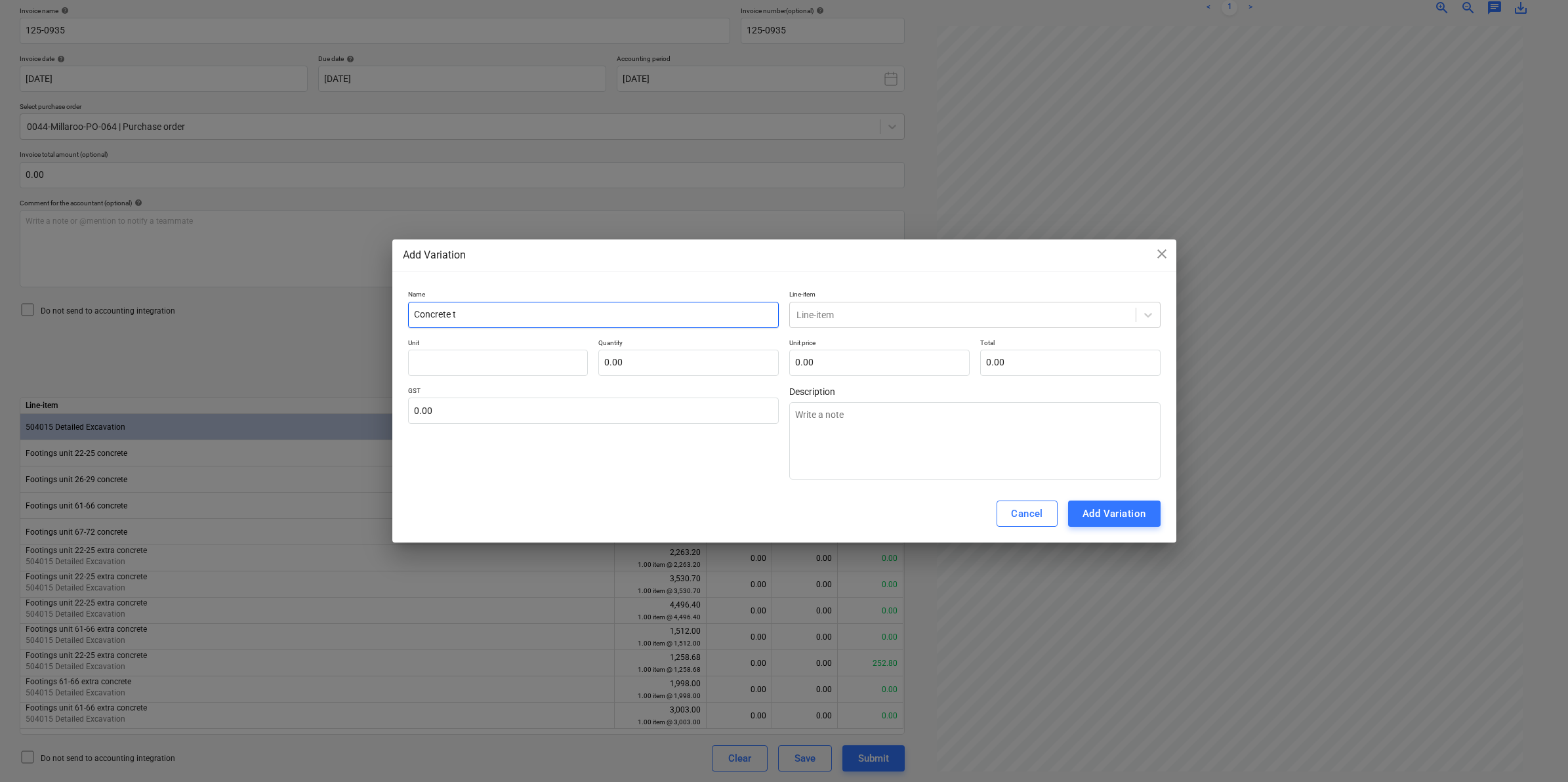
type textarea "x"
type input "Concrete te"
type textarea "x"
type input "Concrete tes"
type textarea "x"
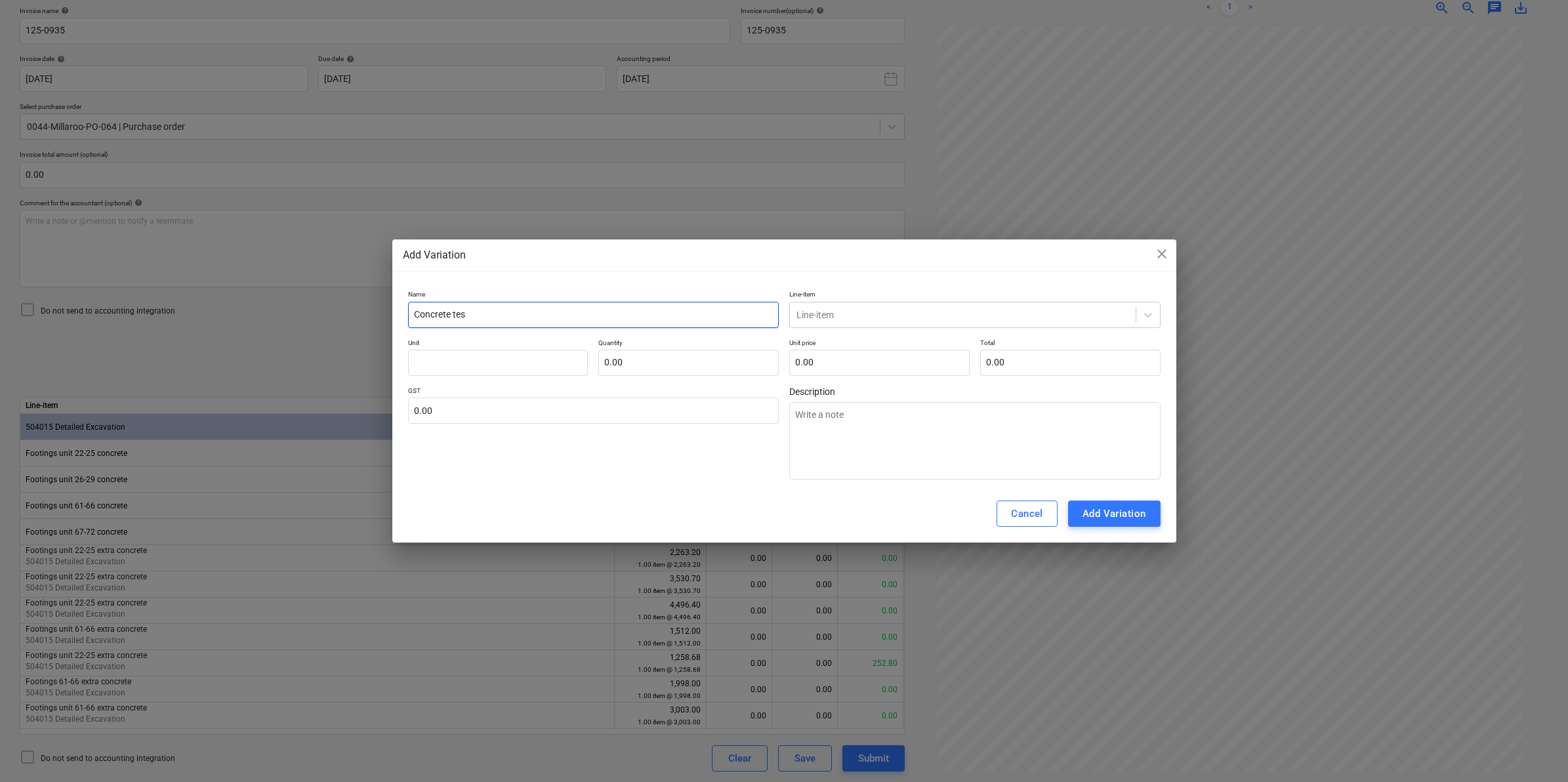
type input "Concrete test"
type textarea "x"
type input "Concrete testi"
type textarea "x"
type input "Concrete testin"
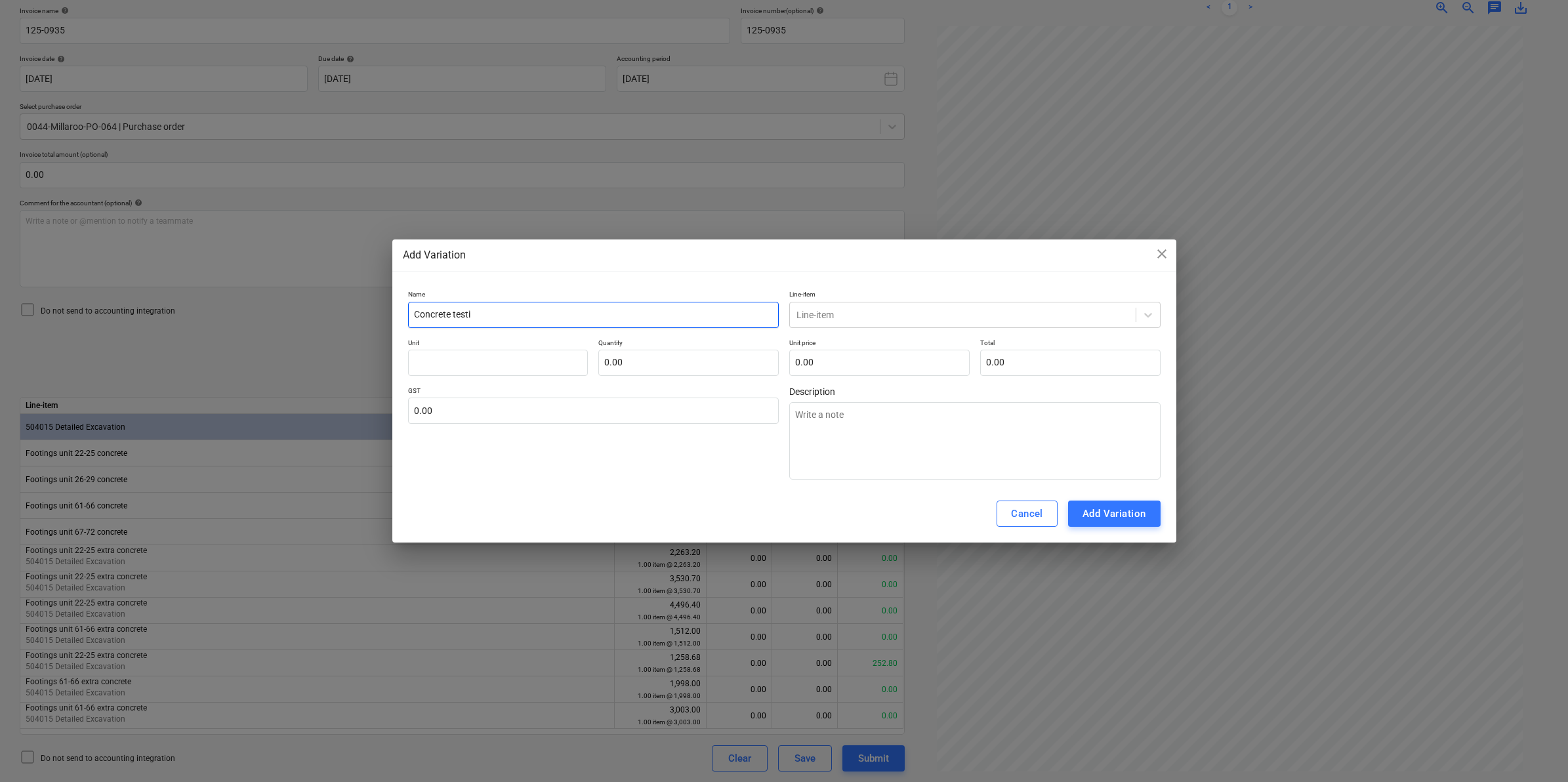
type textarea "x"
type input "Concrete testing"
type textarea "x"
type input "Concrete testing"
type textarea "x"
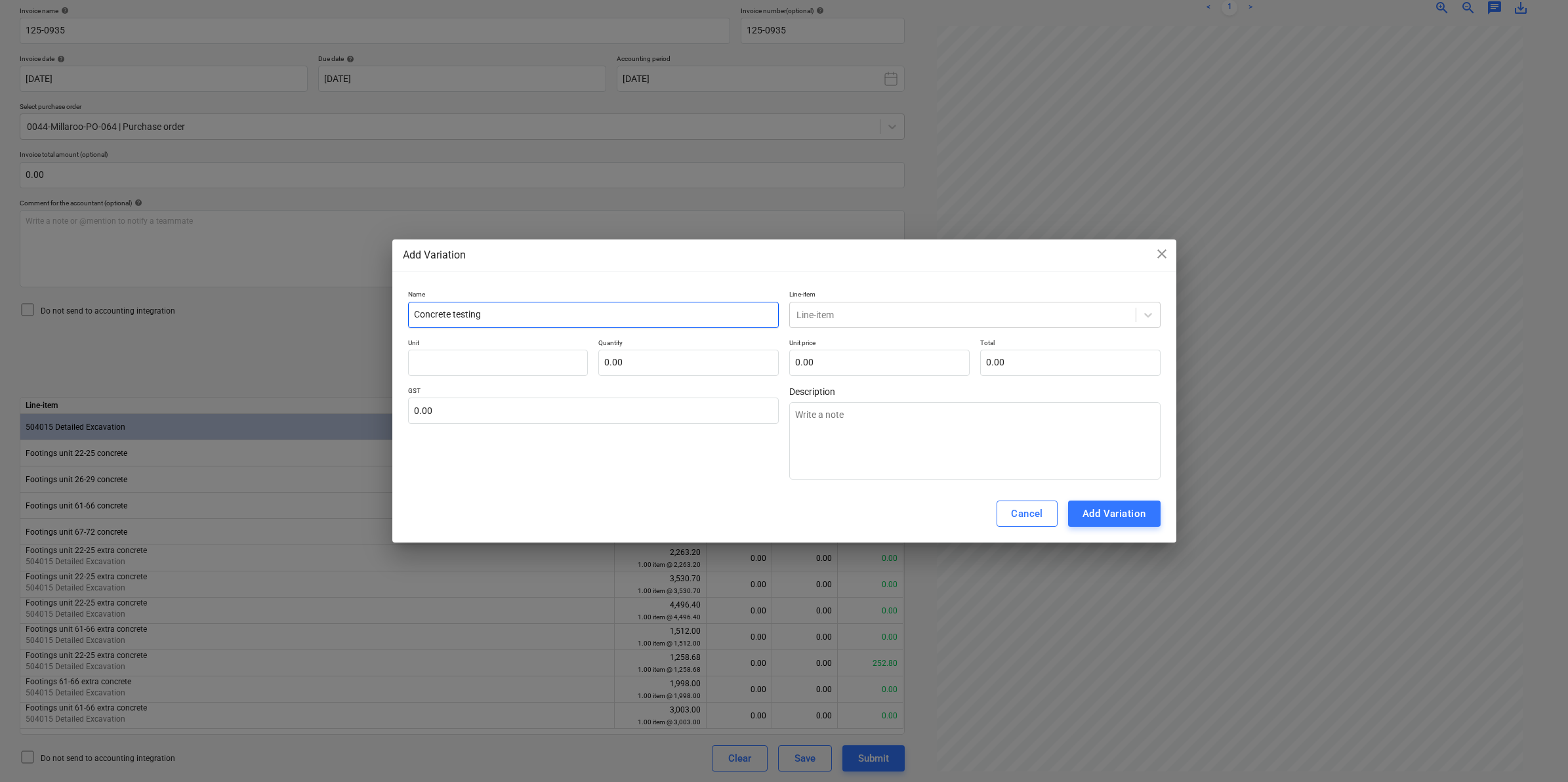
type input "Concrete testing u"
type textarea "x"
type input "Concrete testing un"
type textarea "x"
type input "Concrete testing uni"
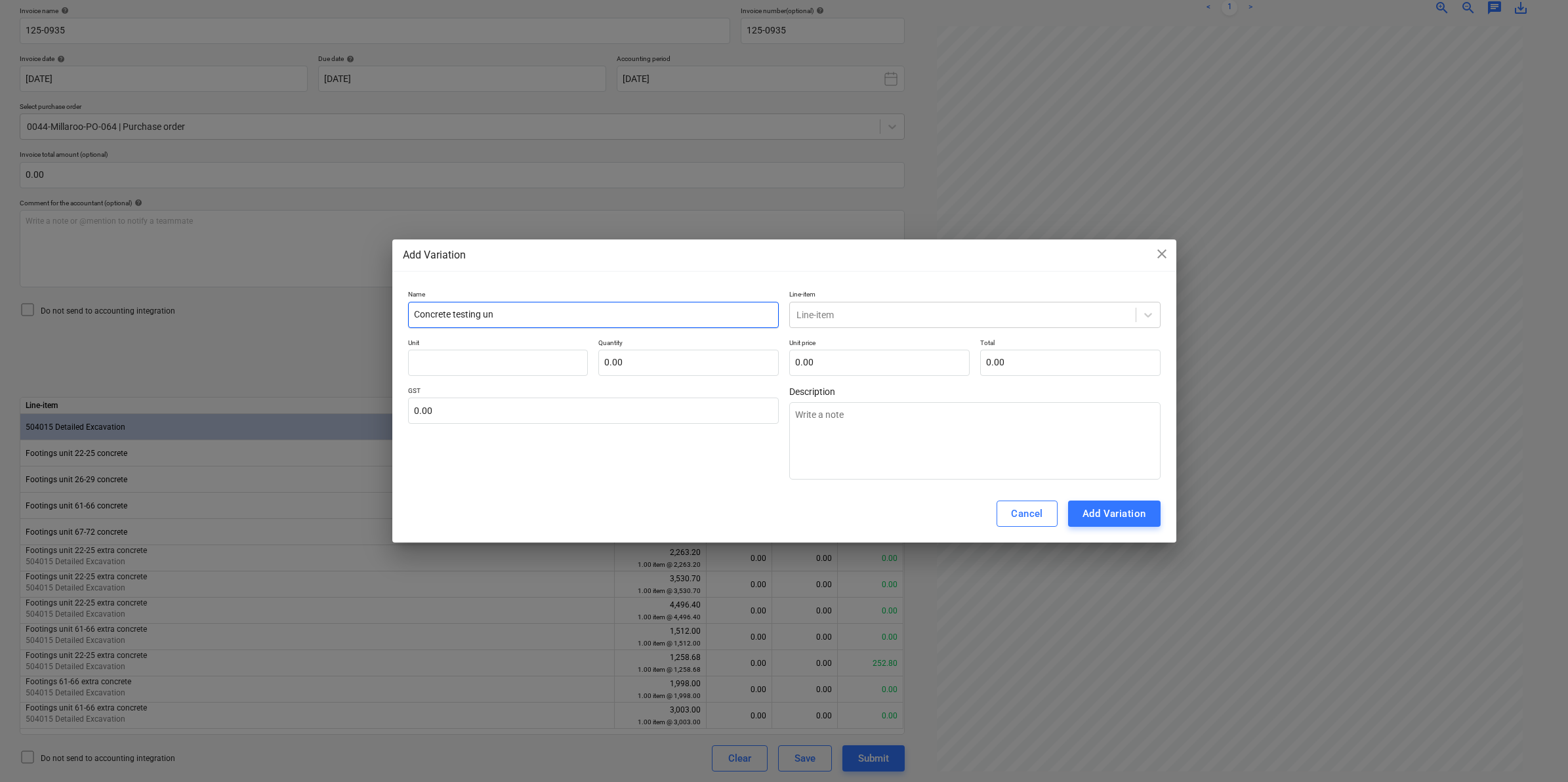
type textarea "x"
type input "Concrete testing unit"
type textarea "x"
type input "Concrete testing unit"
type textarea "x"
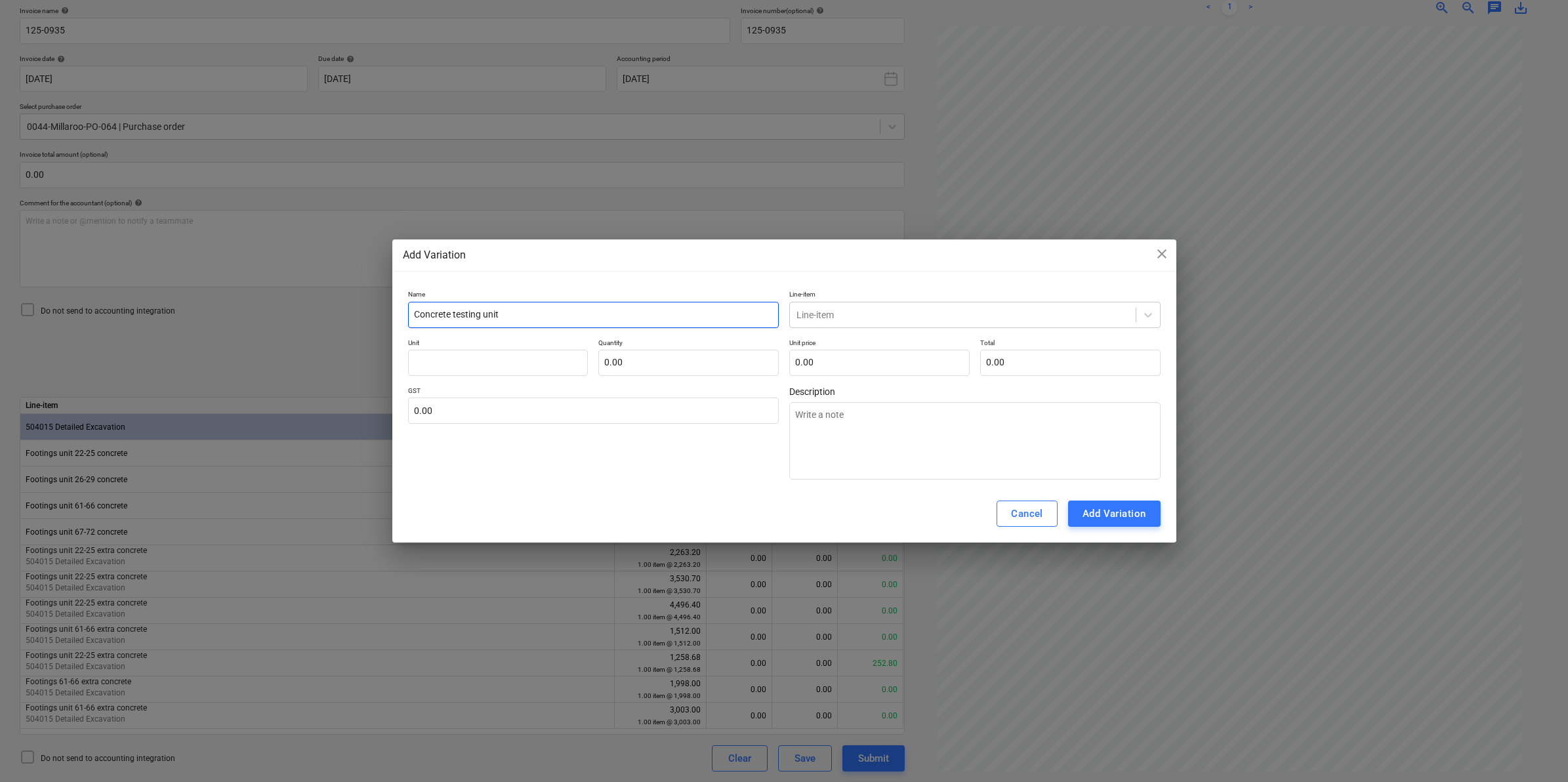
type input "Concrete testing unit 6"
type textarea "x"
type input "Concrete testing unit 61"
type textarea "x"
type input "Concrete testing unit 61-"
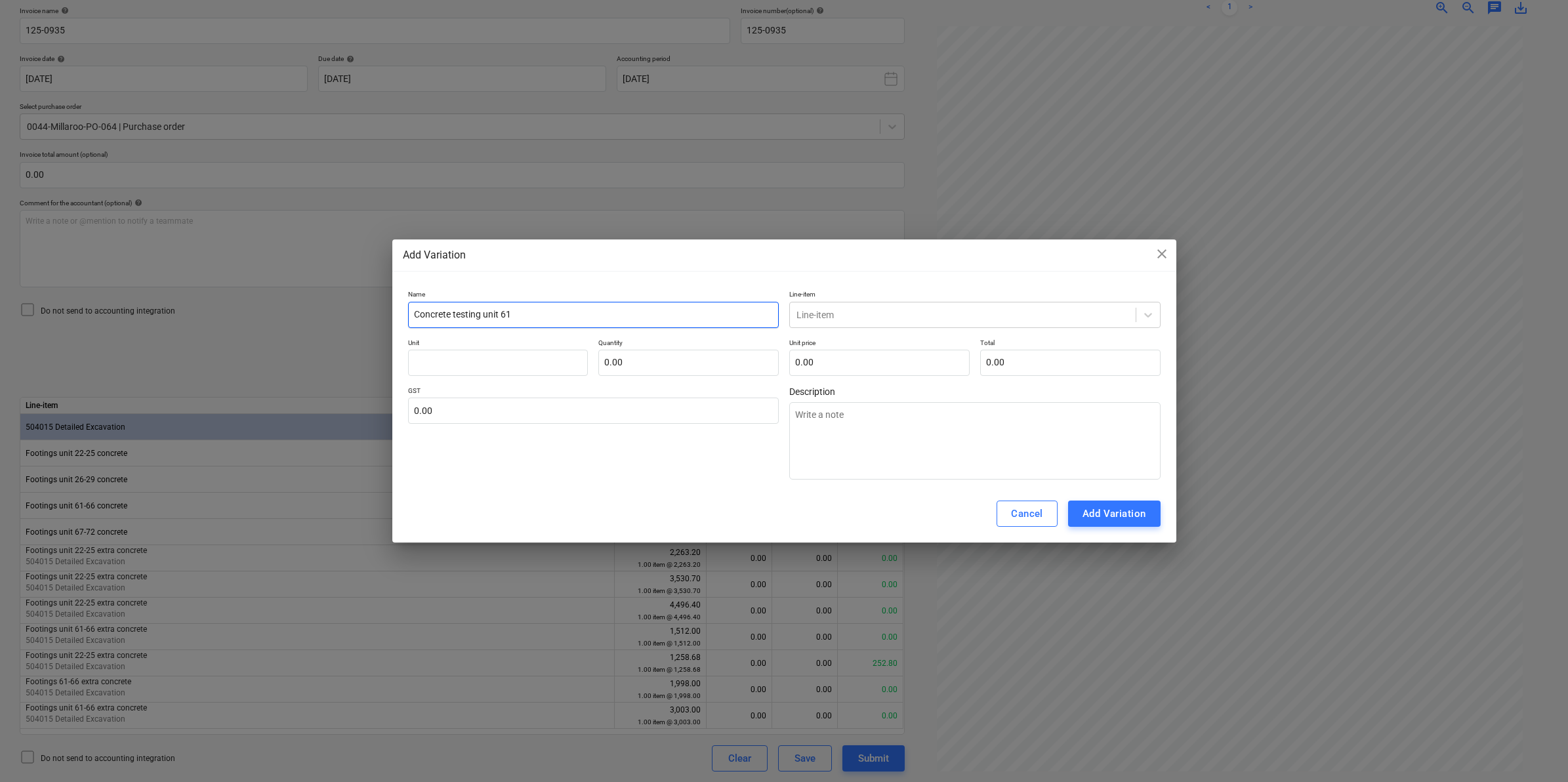
type textarea "x"
type input "Concrete testing unit 61-6"
type textarea "x"
type input "Concrete testing unit 61-66"
type textarea "x"
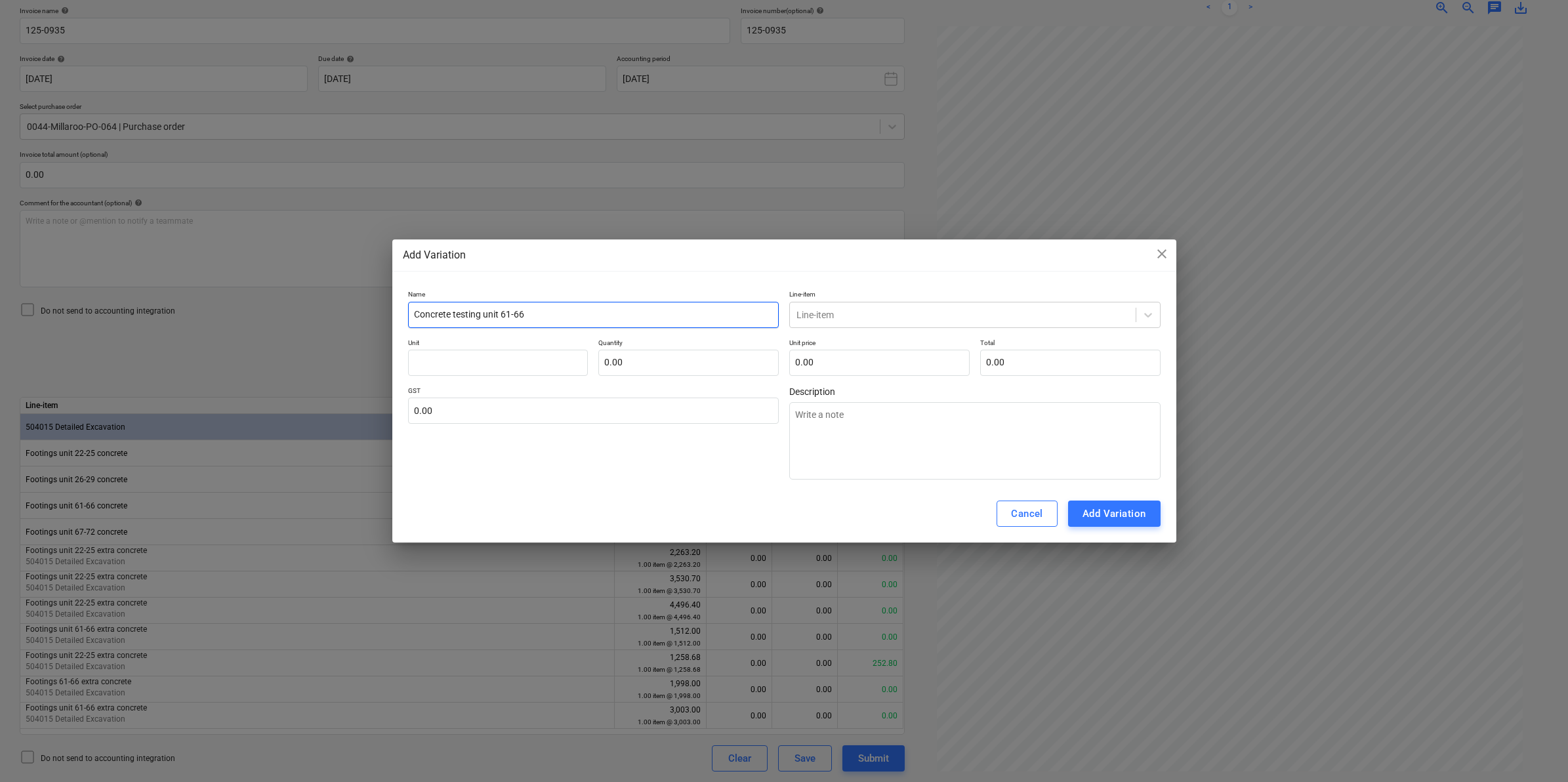
type input "Concrete testing unit 61-66"
type textarea "x"
drag, startPoint x: 536, startPoint y: 323, endPoint x: 500, endPoint y: 323, distance: 36.0
click at [500, 323] on input "Concrete testing unit 61-66" at bounding box center [594, 315] width 372 height 27
type input "Concrete testing unit2"
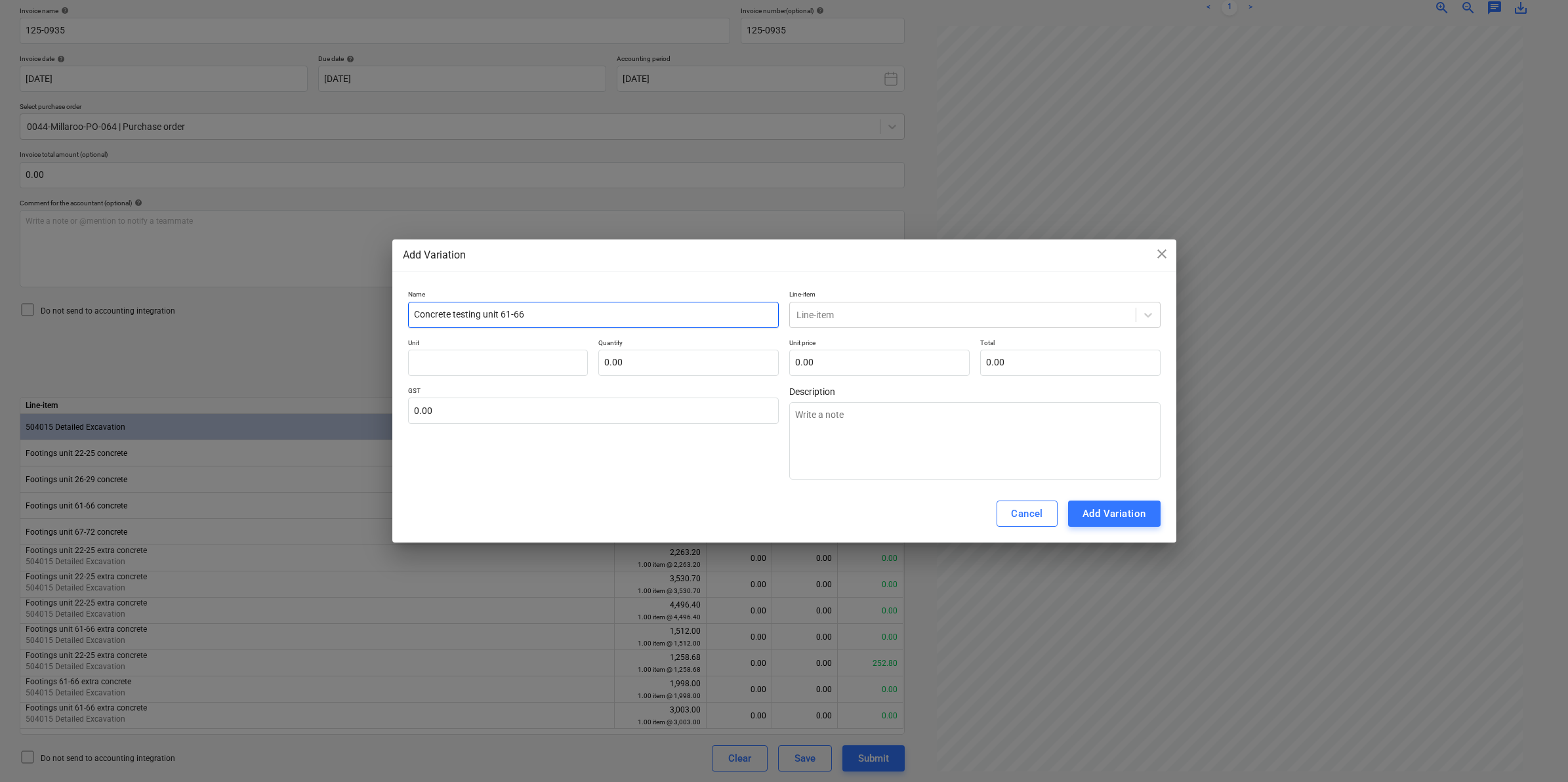
type textarea "x"
type input "Concrete testing unit26"
type textarea "x"
type input "Concrete testing unit26-"
type textarea "x"
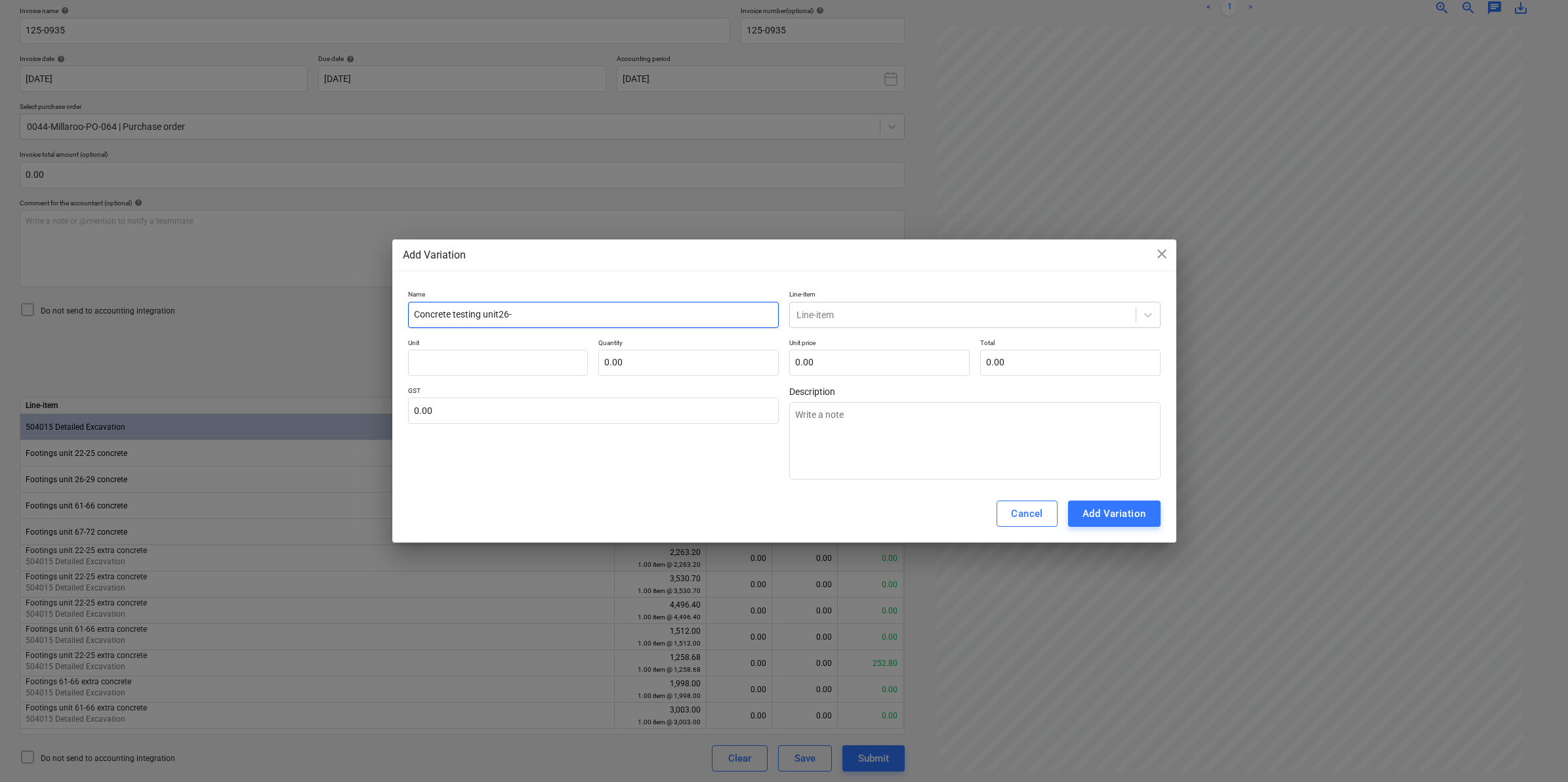
type input "Concrete testing unit26-2"
type textarea "x"
type input "Concrete testing unit26-29"
type textarea "x"
type input "Concrete testing unit 26-29"
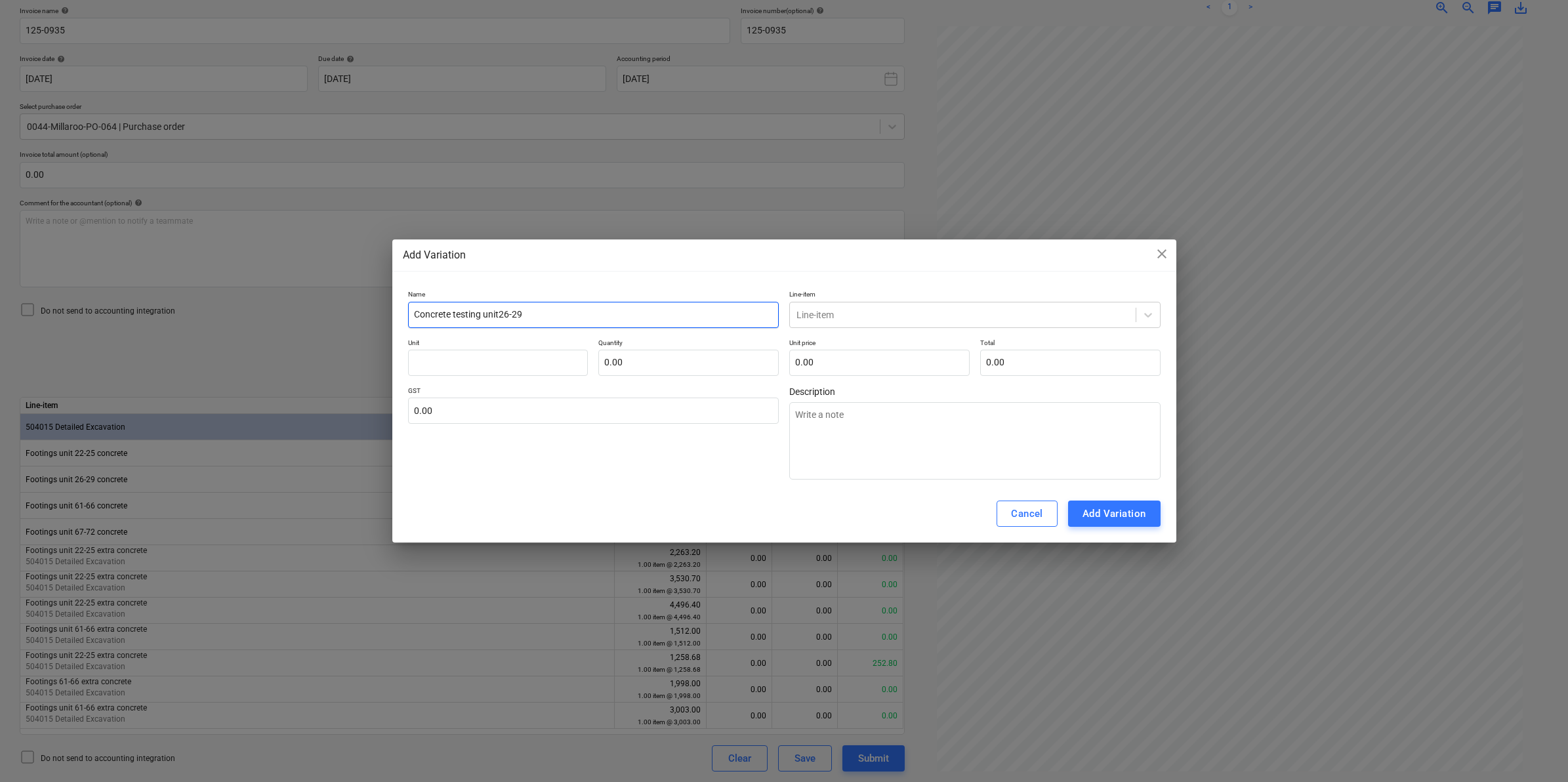
type textarea "x"
type input "Concrete testing unit 26-29"
click at [917, 319] on div at bounding box center [963, 315] width 332 height 13
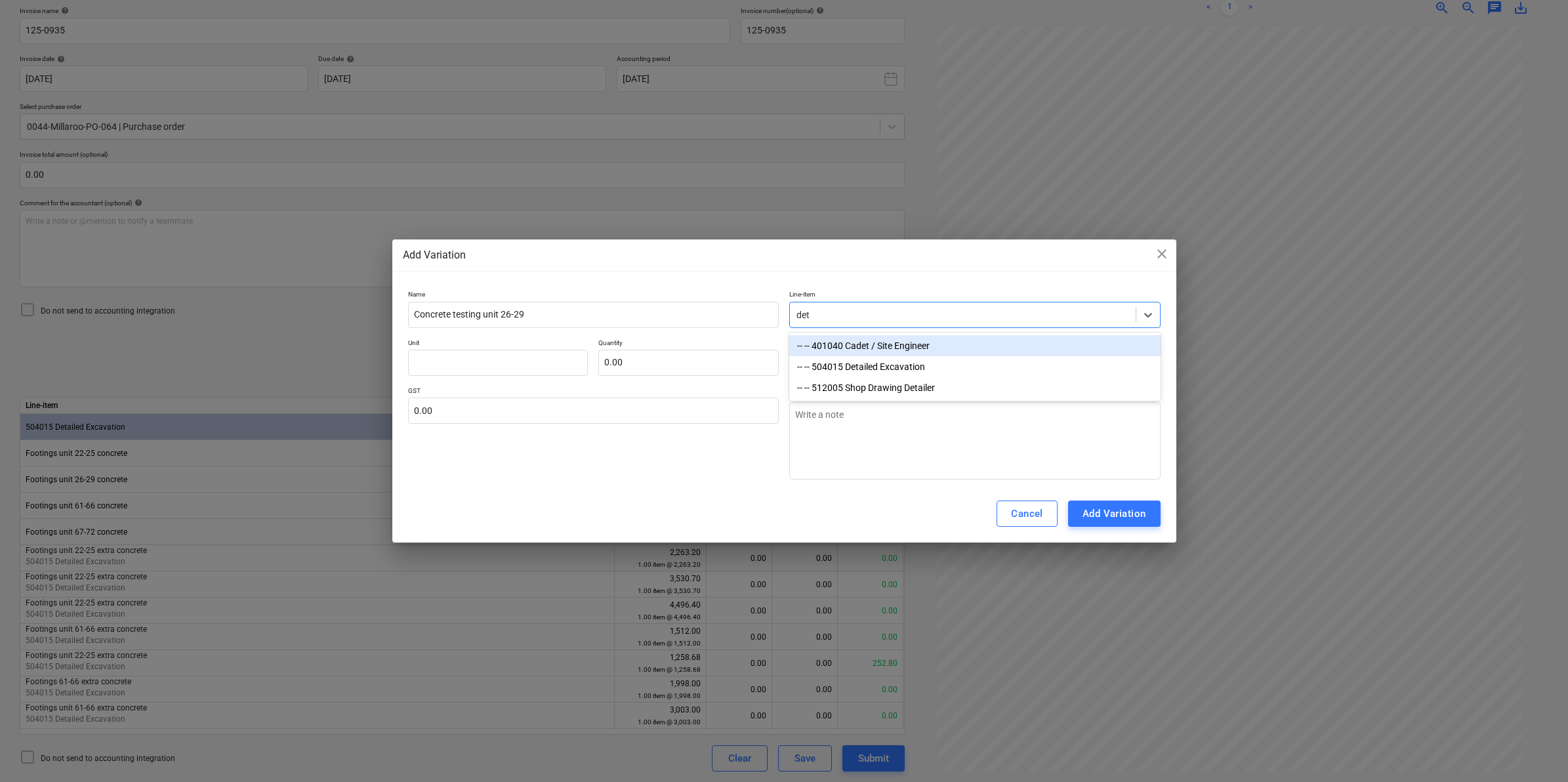
type input "deta"
click at [897, 346] on div "-- -- 504015 Detailed Excavation" at bounding box center [975, 345] width 372 height 21
type textarea "x"
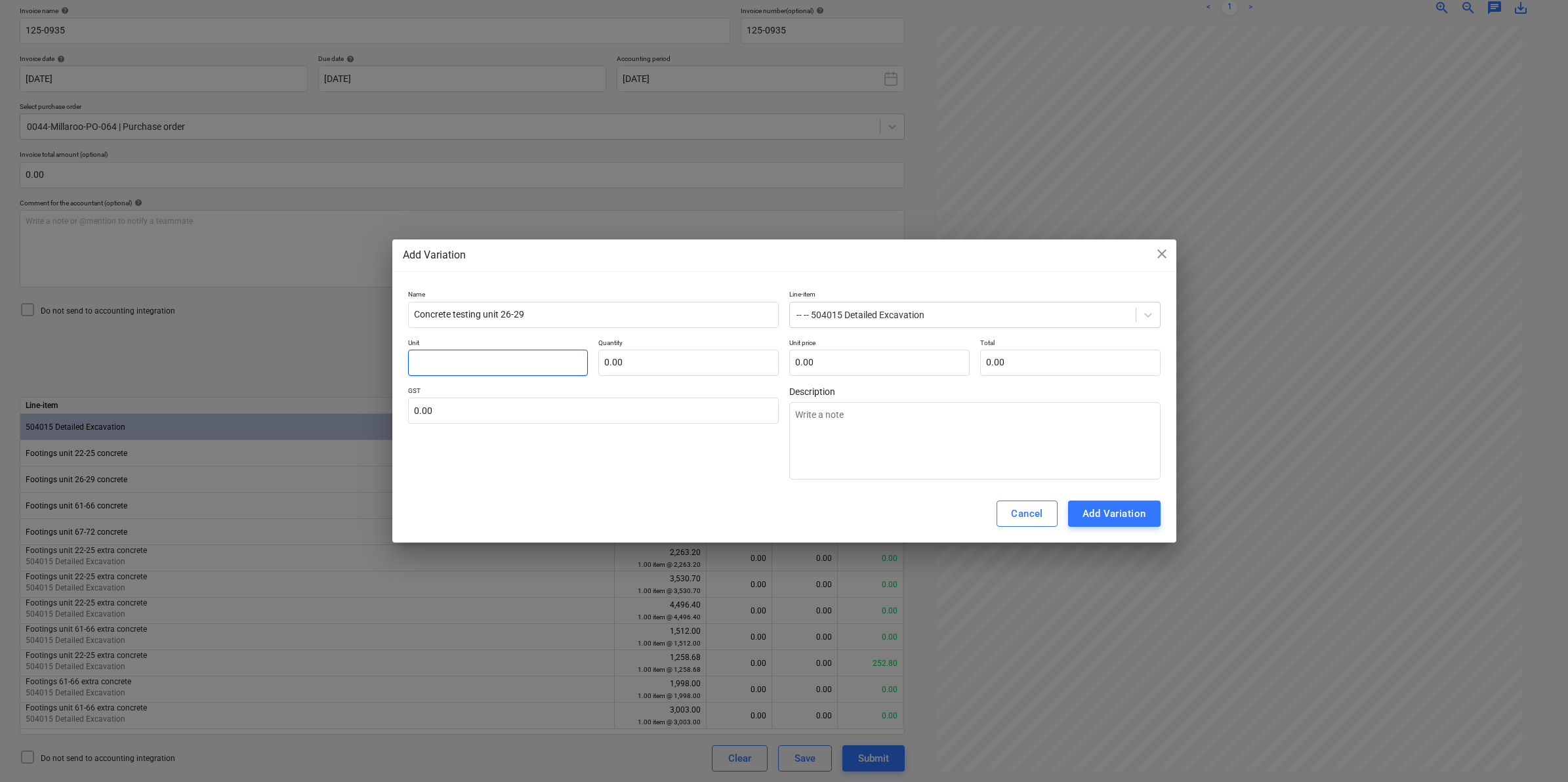
click at [487, 350] on input "text" at bounding box center [498, 362] width 180 height 27
type input "i"
type textarea "x"
type input "it"
type textarea "x"
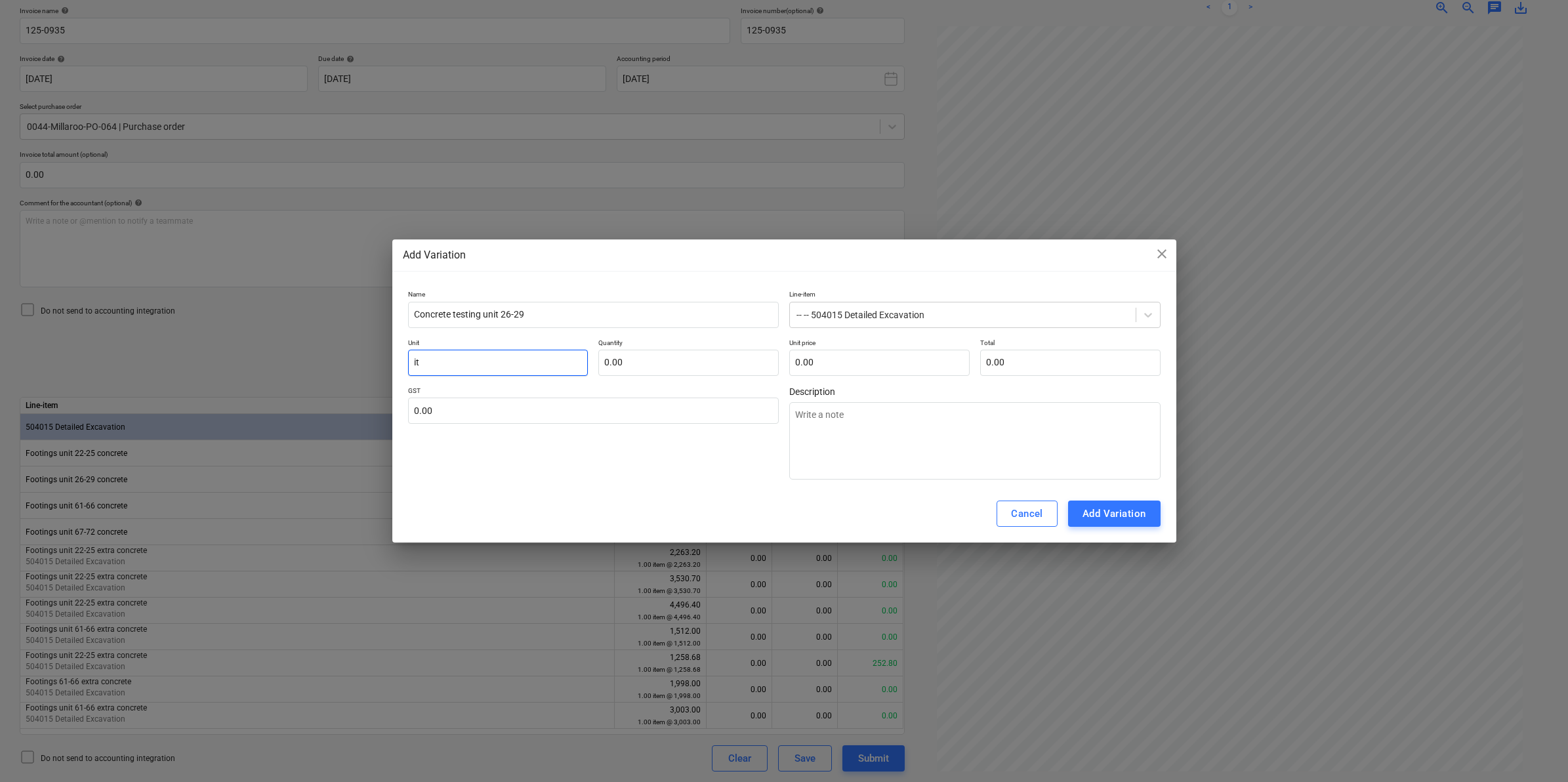
type input "ite"
type textarea "x"
type input "item"
type textarea "x"
type input "item"
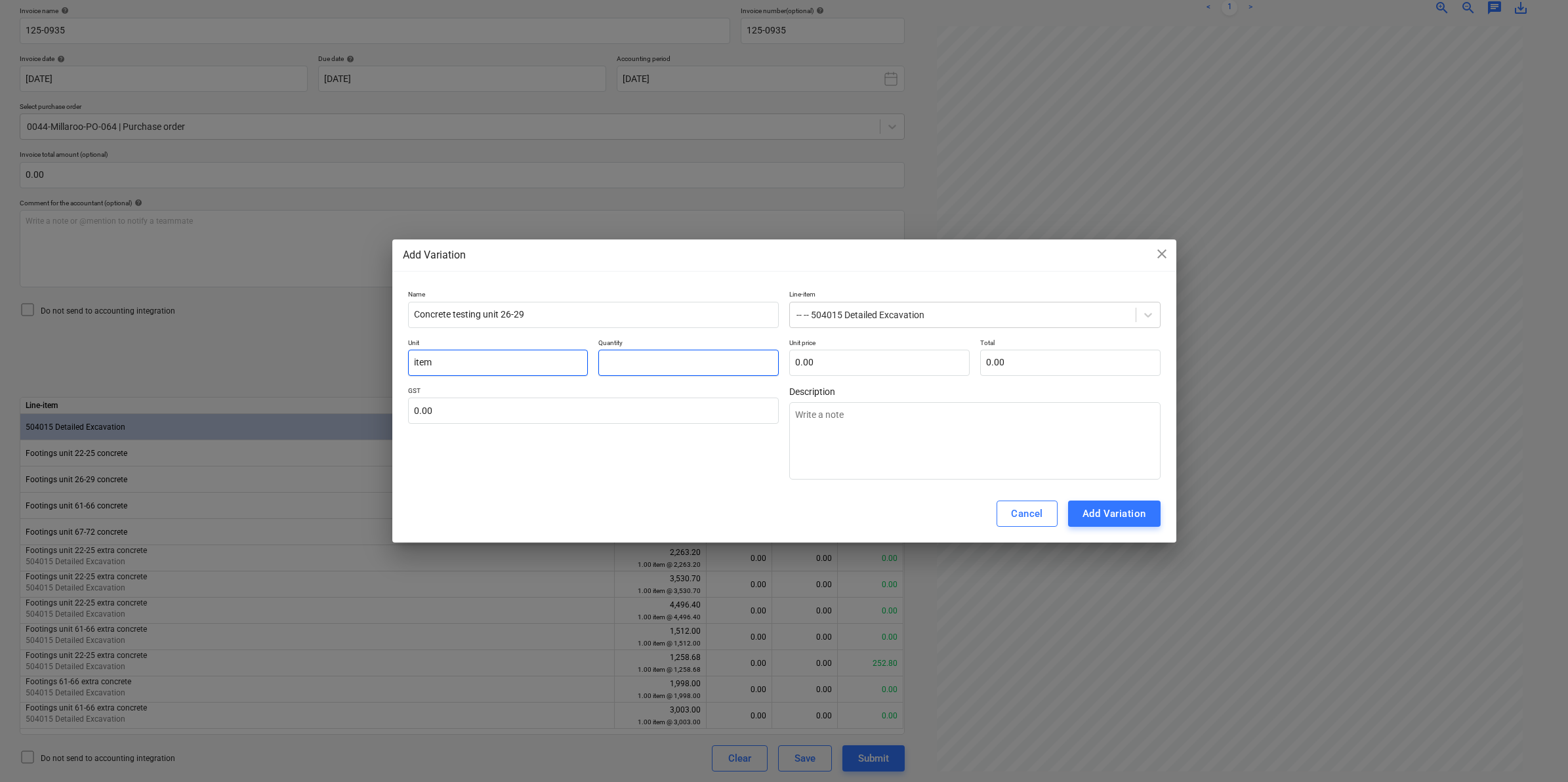
type input "1"
type textarea "x"
type input "1.00"
type input "1"
type textarea "x"
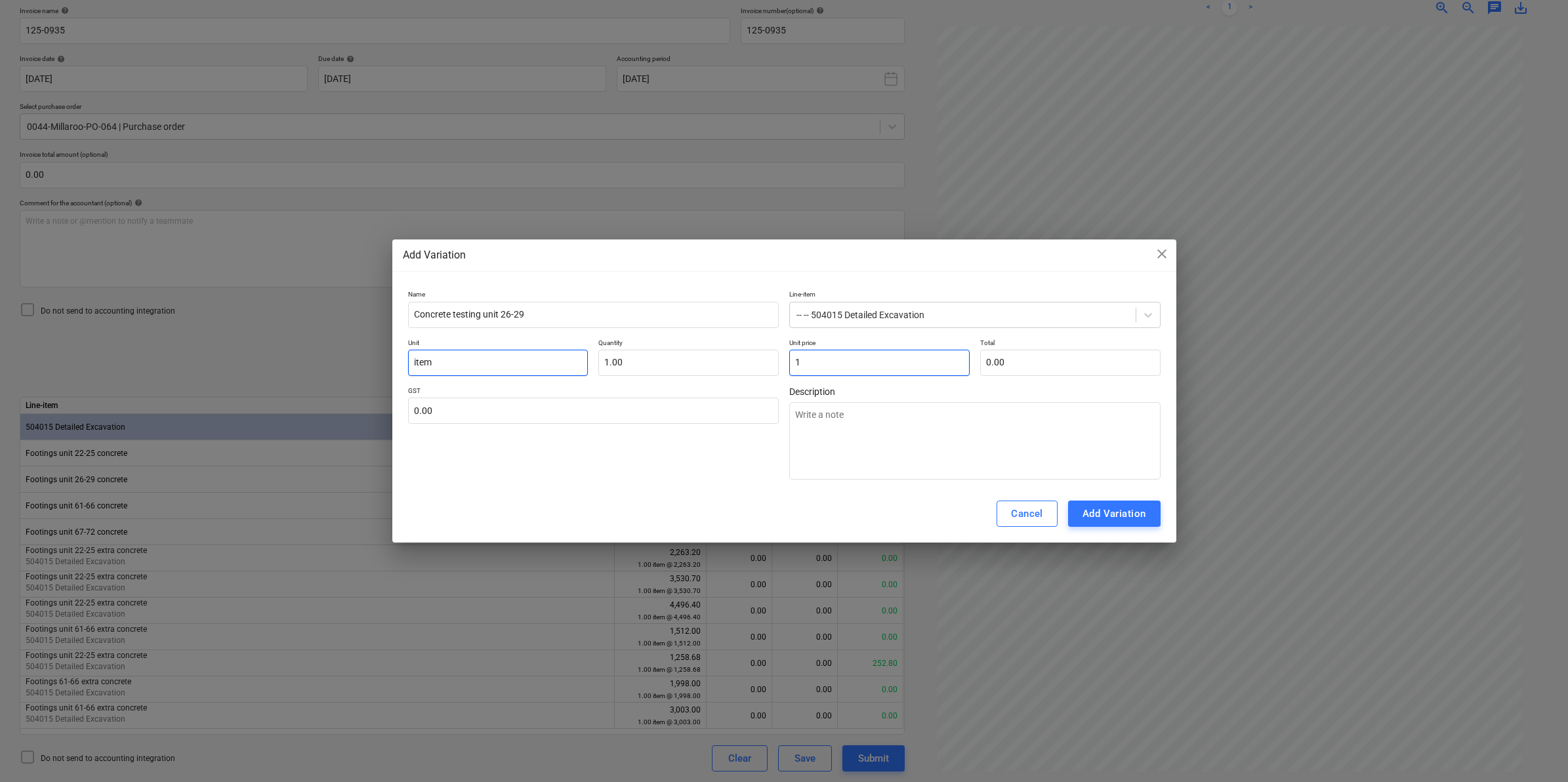
type input "1.00"
type input "16"
type textarea "x"
type input "16.00"
type input "165"
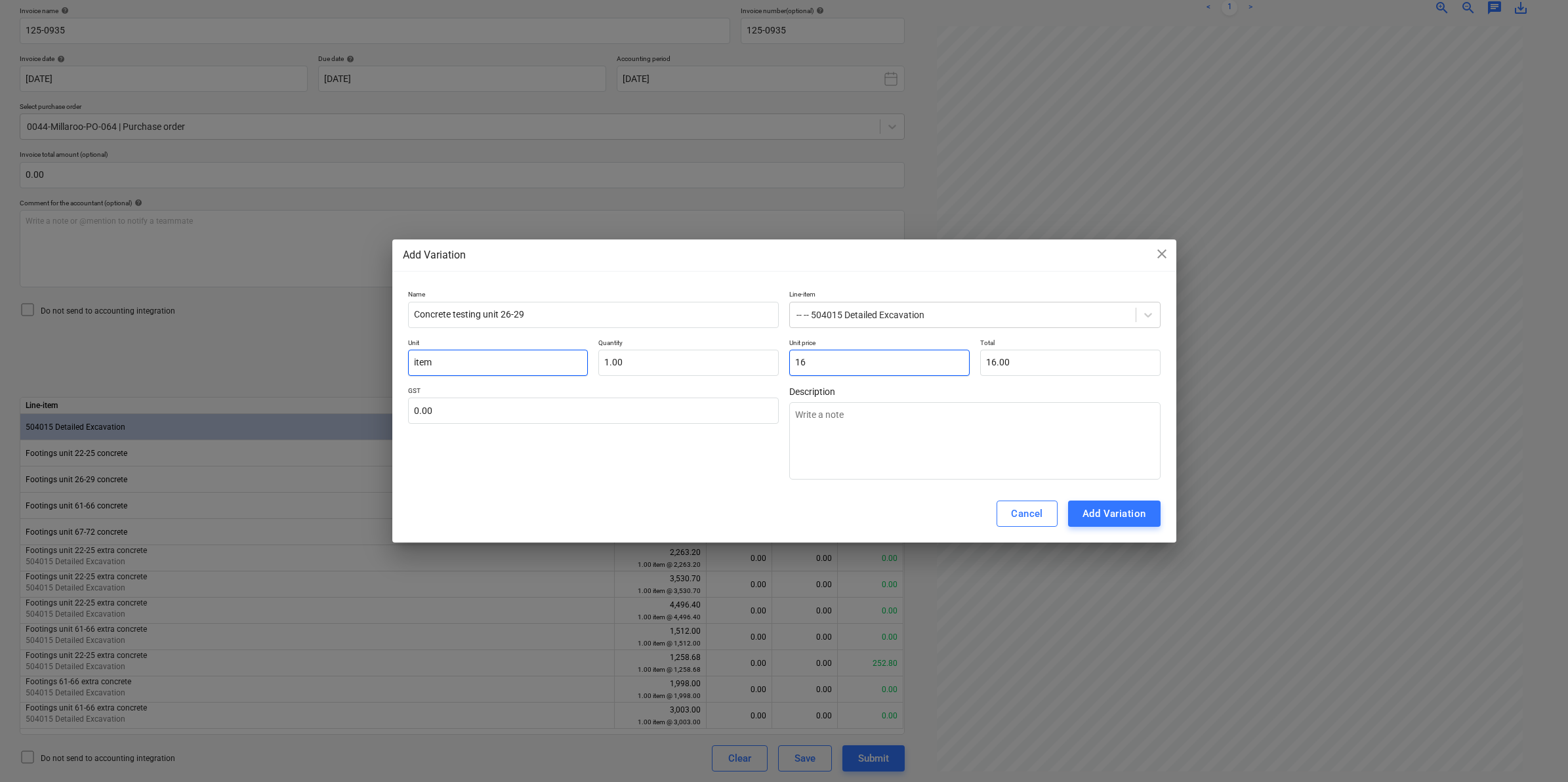
type textarea "x"
type input "165.00"
drag, startPoint x: 709, startPoint y: 461, endPoint x: 909, endPoint y: 489, distance: 202.0
click at [709, 461] on div "GST 0.00" at bounding box center [594, 432] width 372 height 93
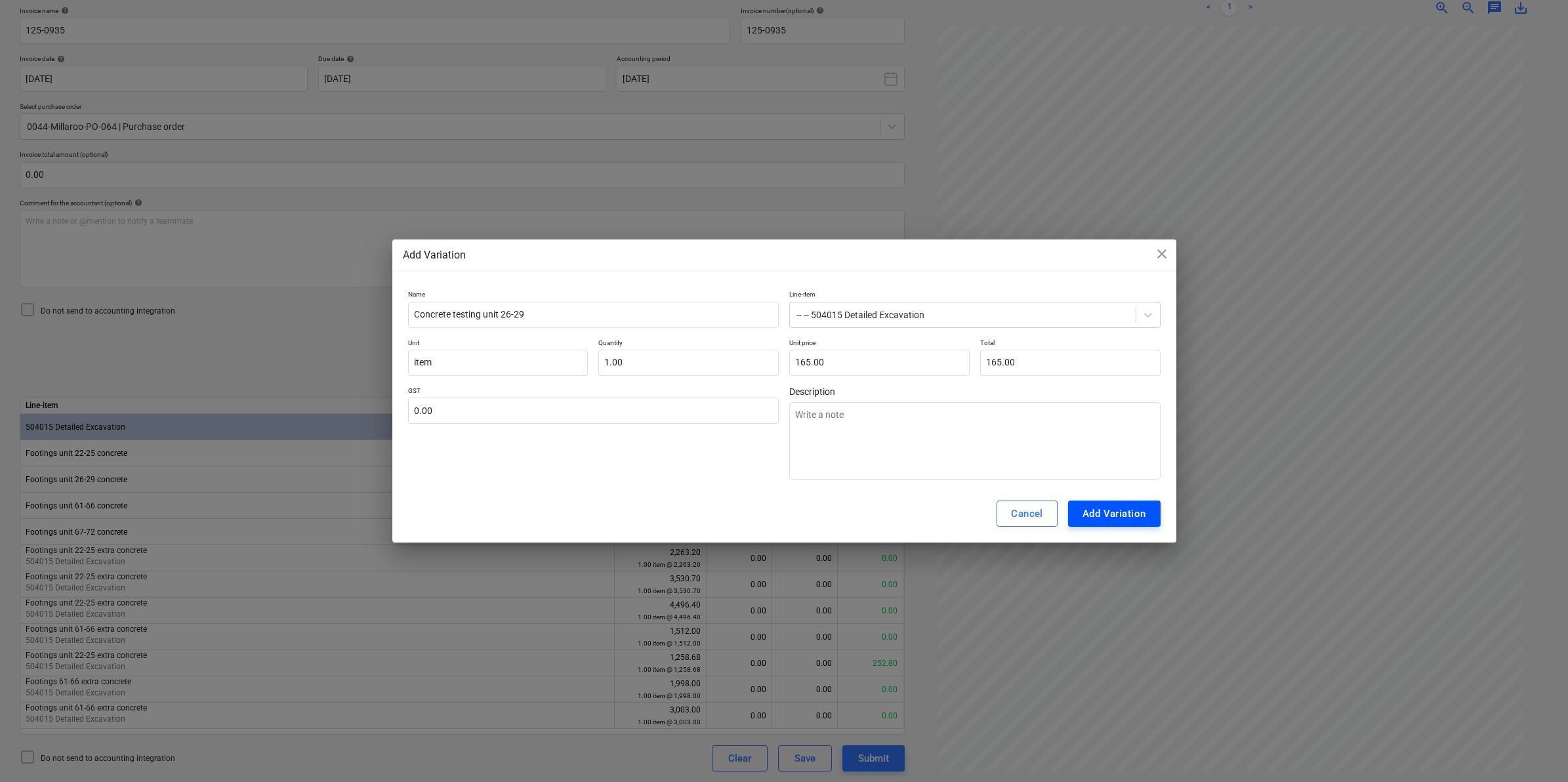
click at [1101, 515] on div "Add Variation" at bounding box center [1113, 513] width 63 height 17
type textarea "x"
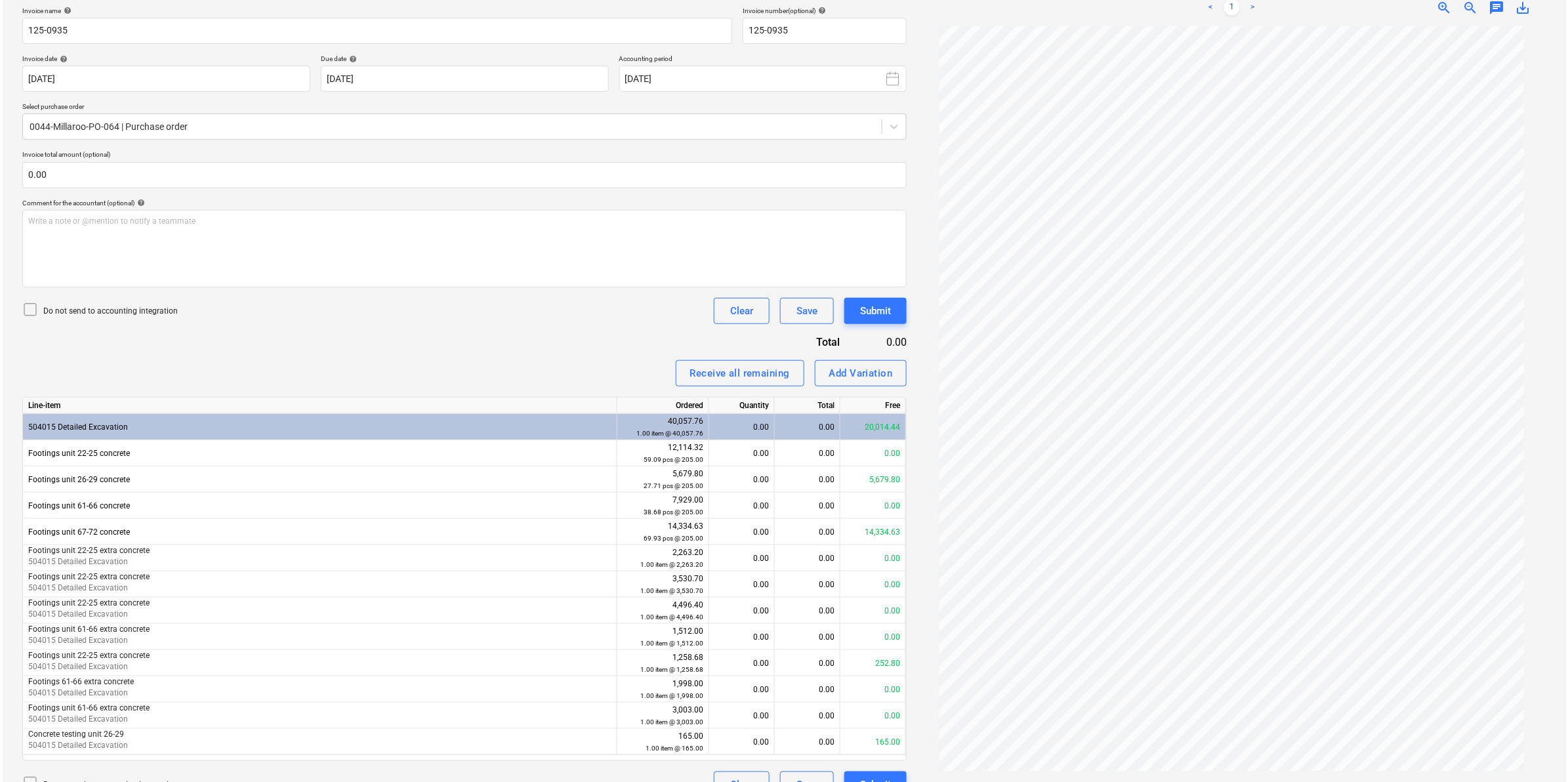
scroll to position [224, 0]
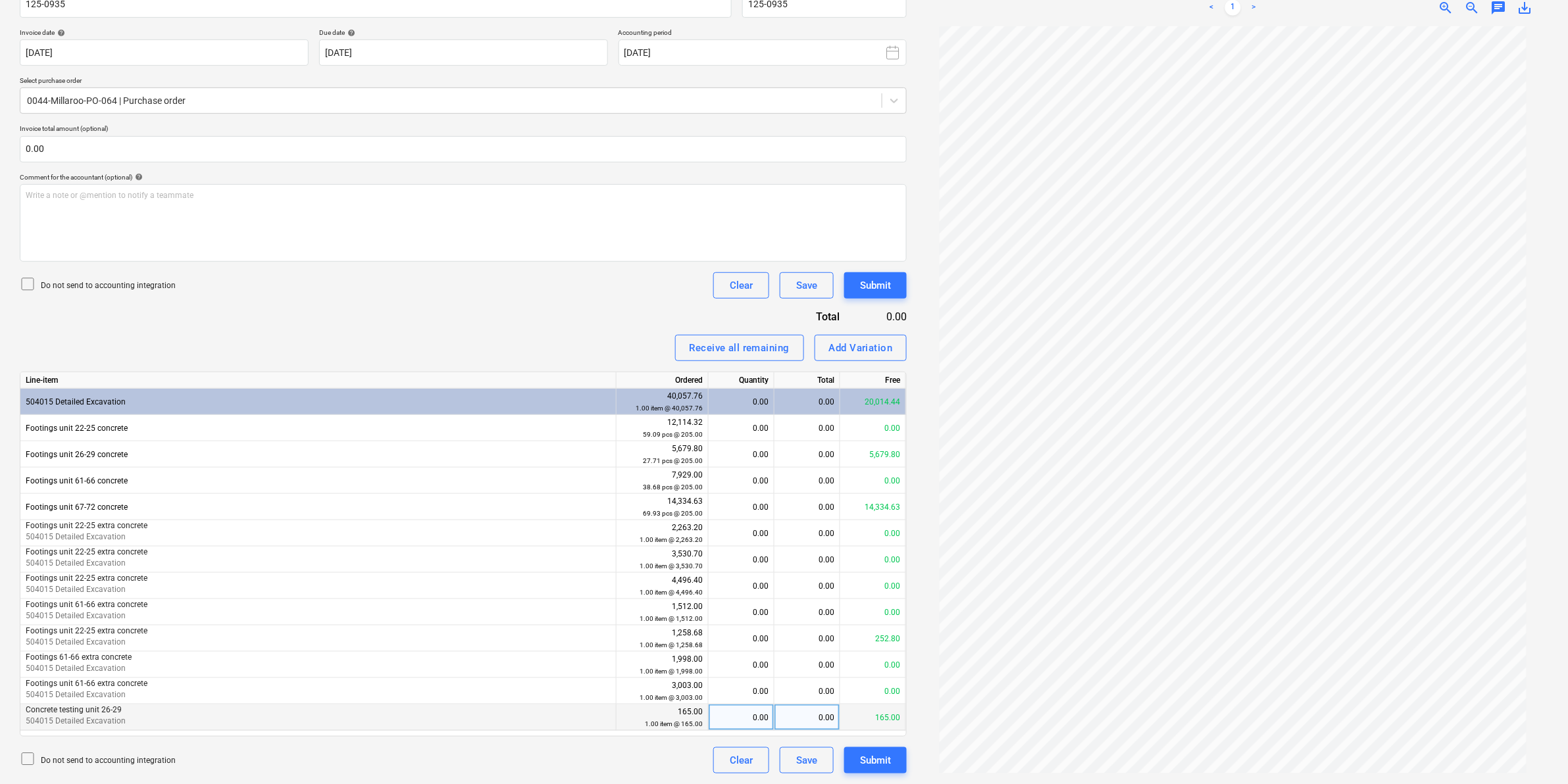
click at [751, 718] on div "0.00" at bounding box center [741, 718] width 54 height 27
type input "1"
click at [461, 316] on div "Invoice name help 125-0935 Invoice number (optional) help 125-0935 Invoice date…" at bounding box center [462, 377] width 887 height 793
click at [875, 763] on div "Submit" at bounding box center [876, 760] width 31 height 18
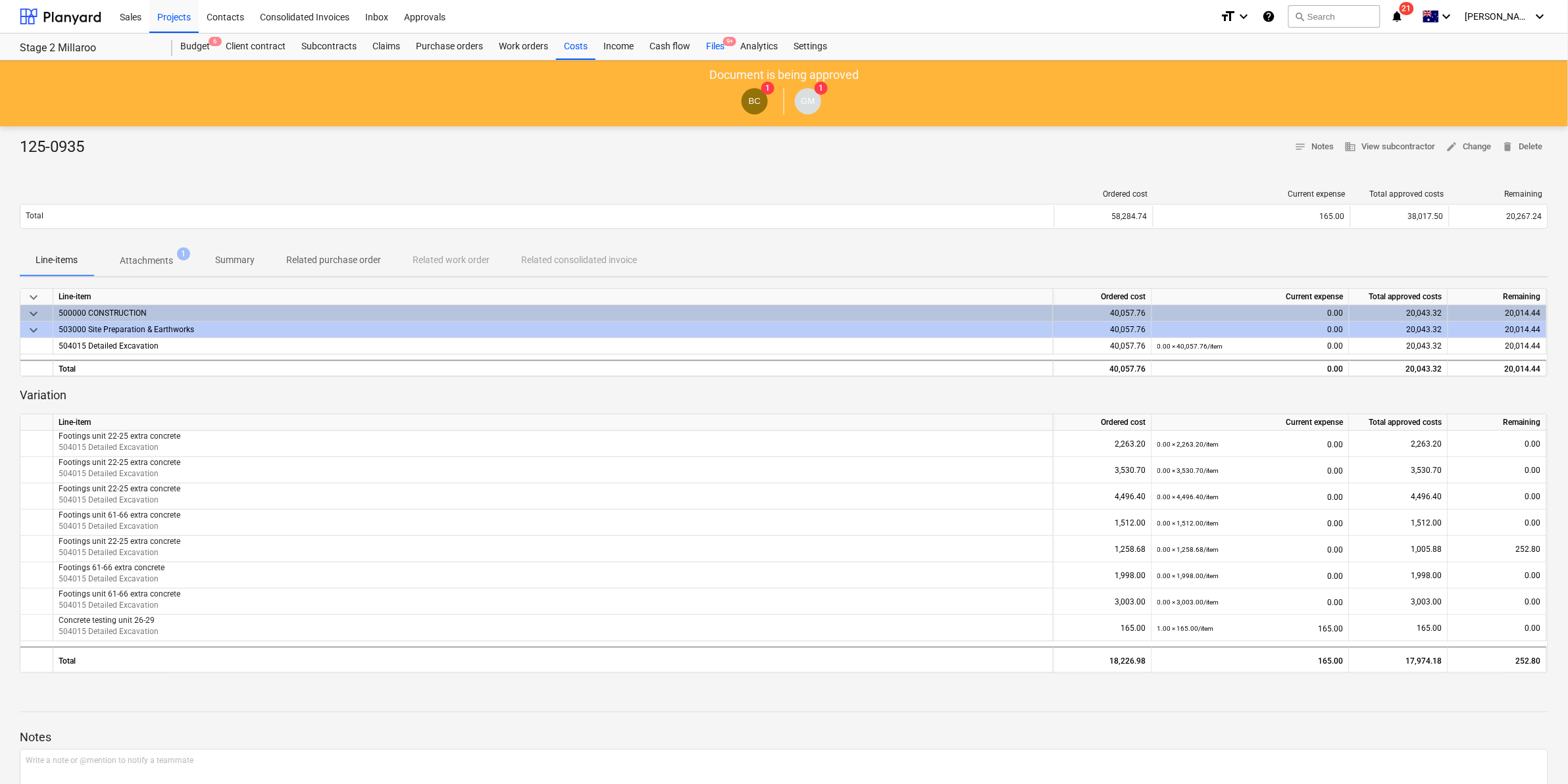
click at [717, 42] on div "Files 9+" at bounding box center [715, 46] width 34 height 27
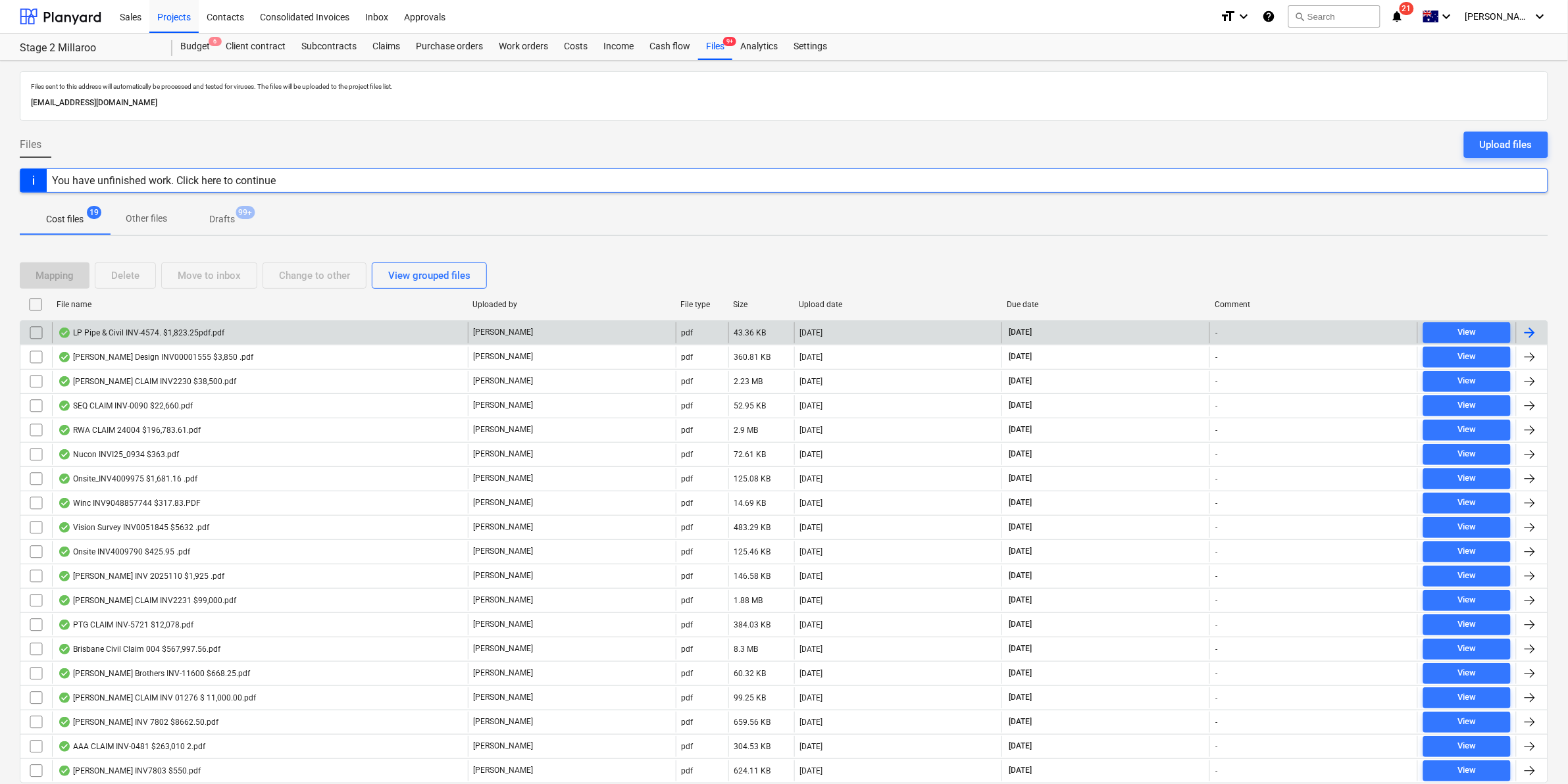
click at [181, 333] on div "LP Pipe & Civil INV-4574. $1,823.25pdf.pdf" at bounding box center [141, 332] width 166 height 10
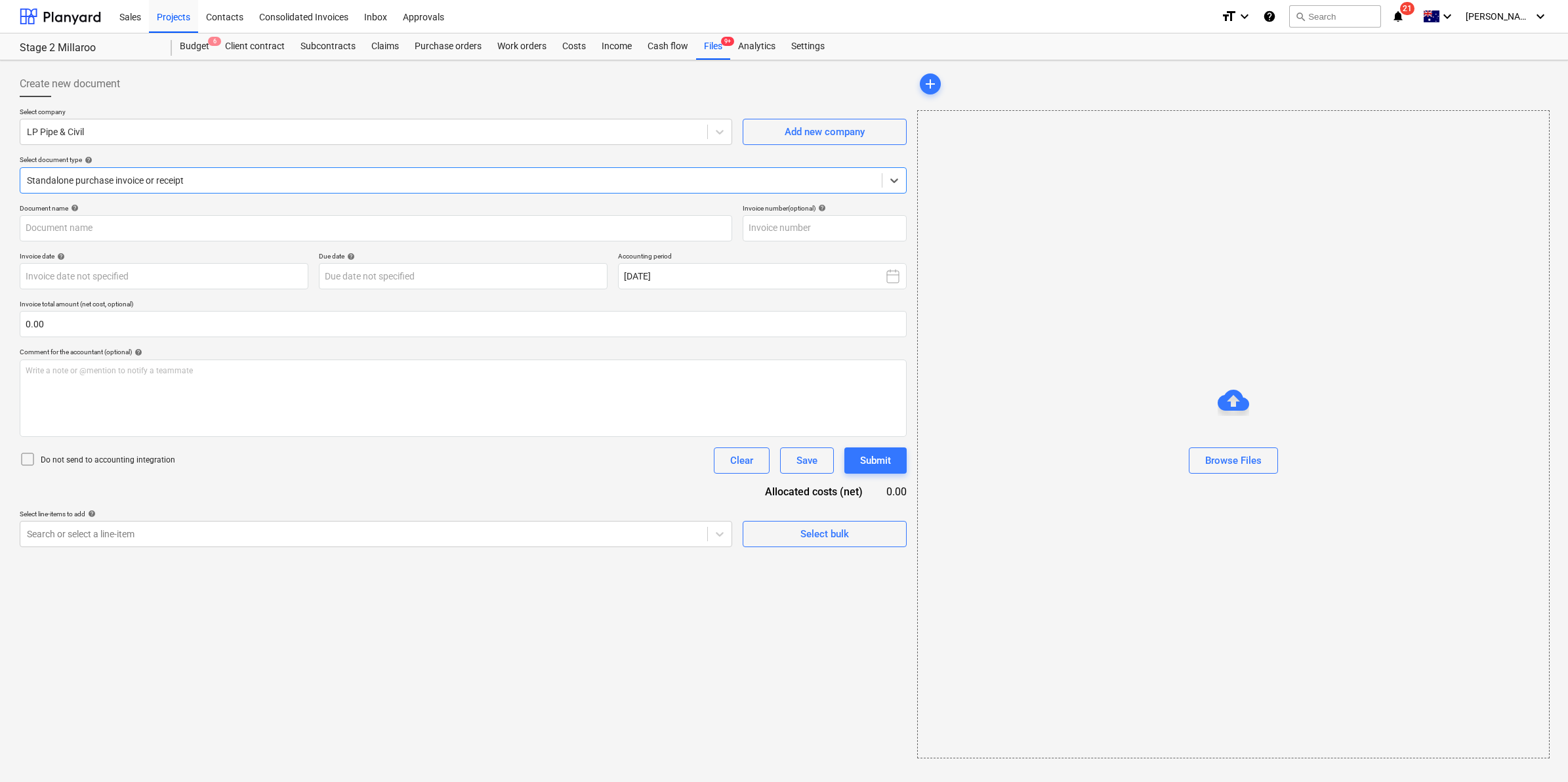
type input "INV-4574"
type input "[DATE]"
click at [218, 546] on div "Search or select a line-item" at bounding box center [374, 534] width 709 height 27
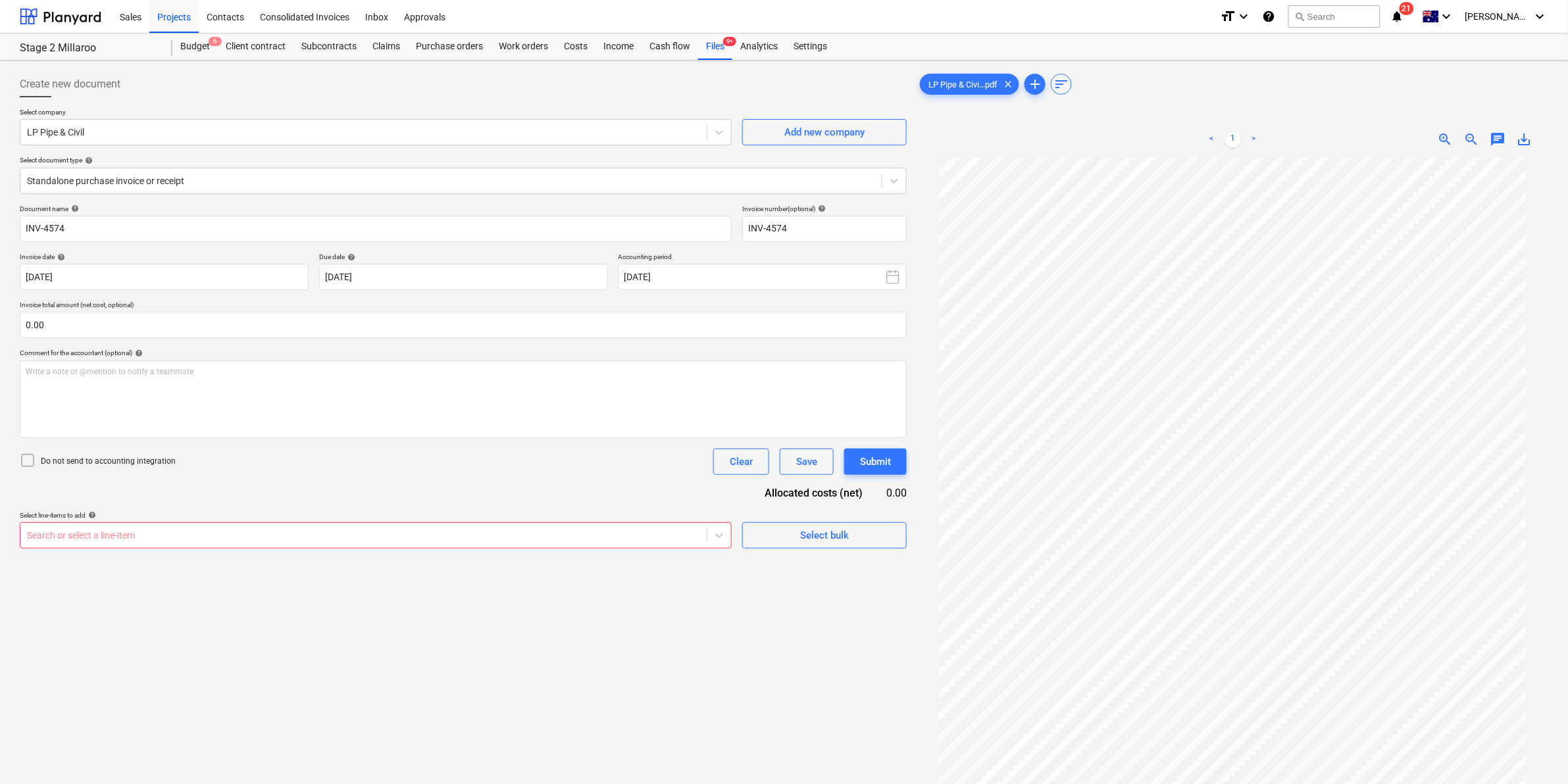
click at [123, 541] on div at bounding box center [363, 535] width 673 height 13
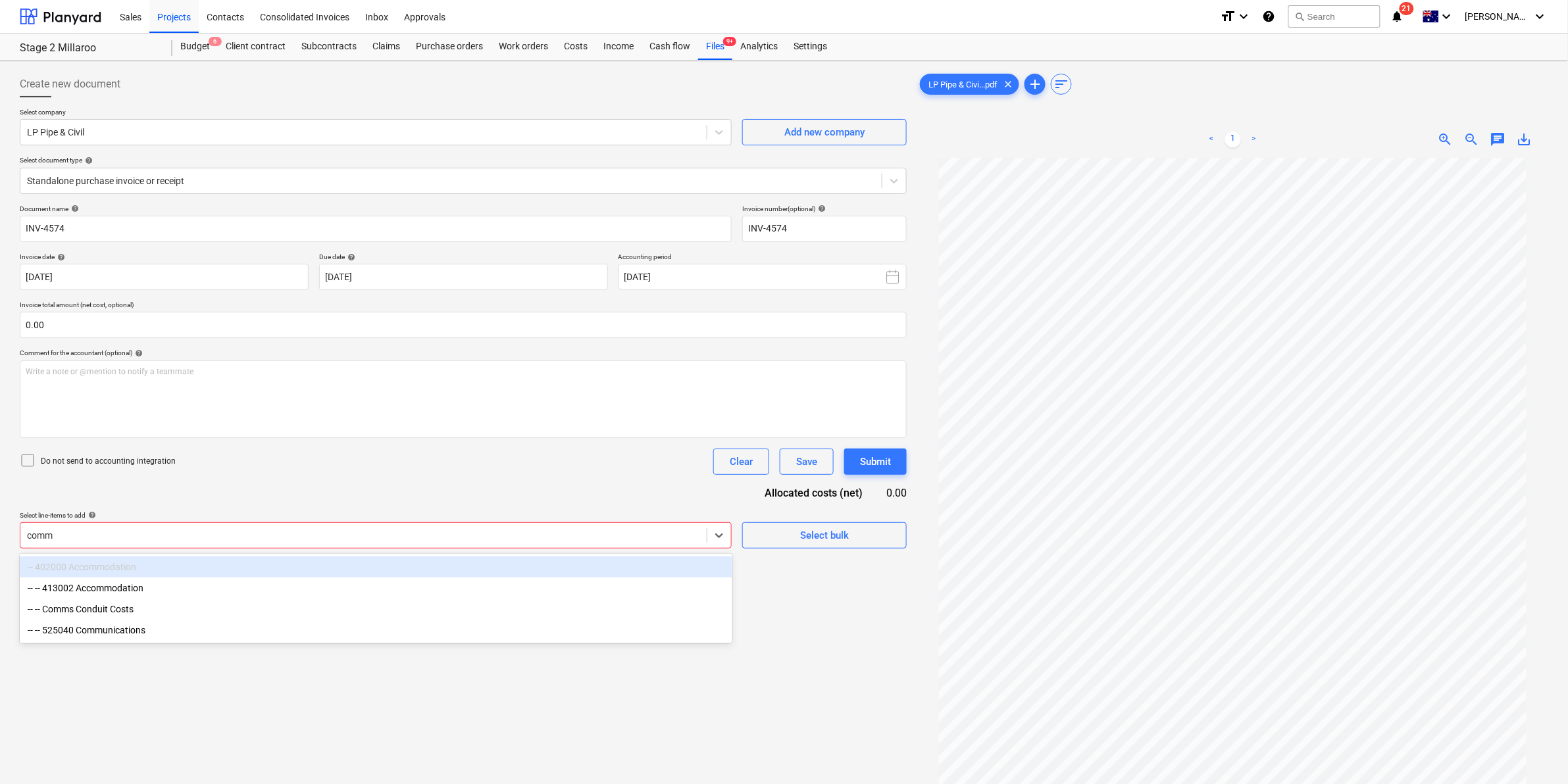
type input "comms"
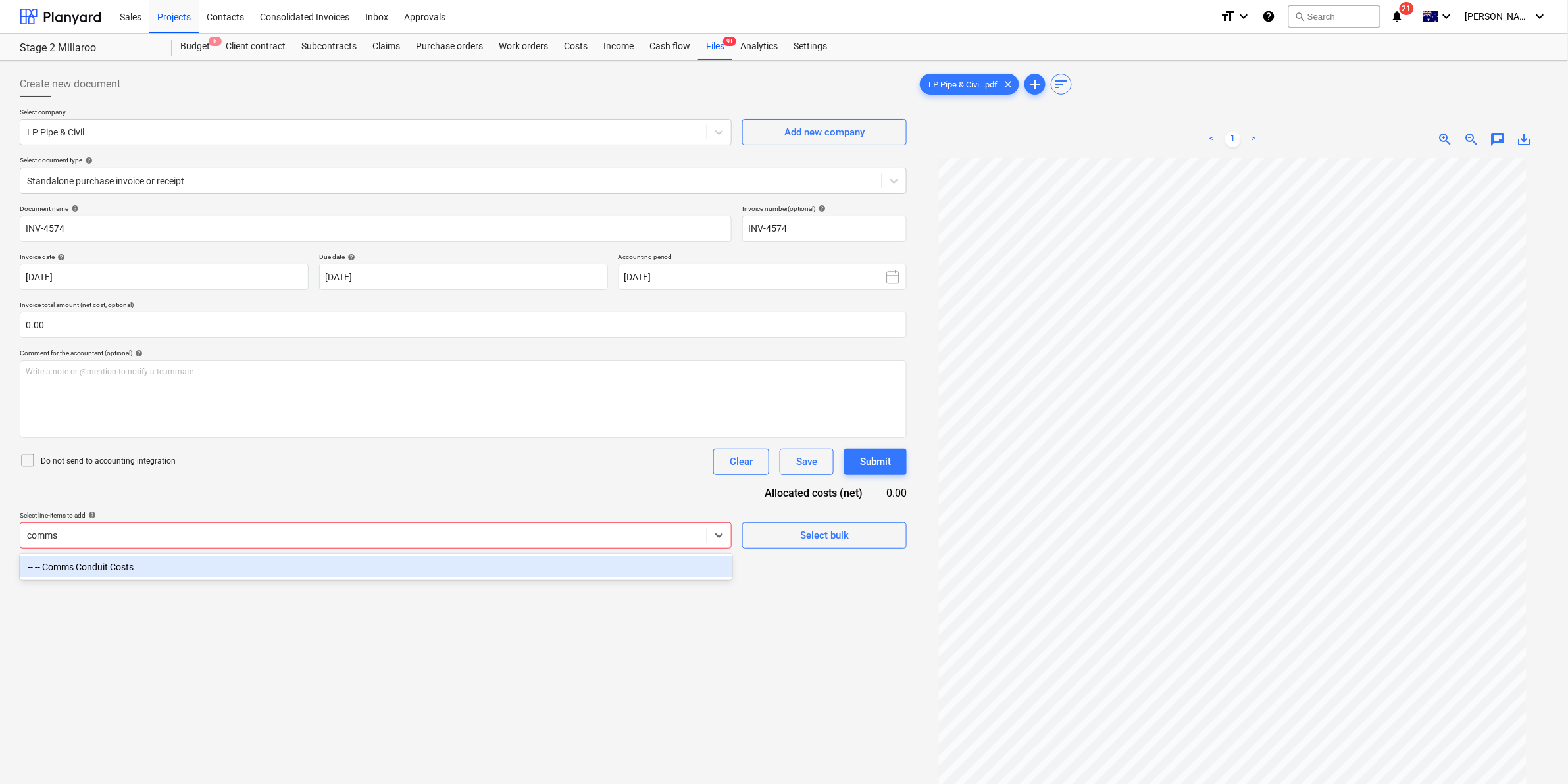
click at [101, 560] on div "-- -- Comms Conduit Costs" at bounding box center [376, 566] width 712 height 21
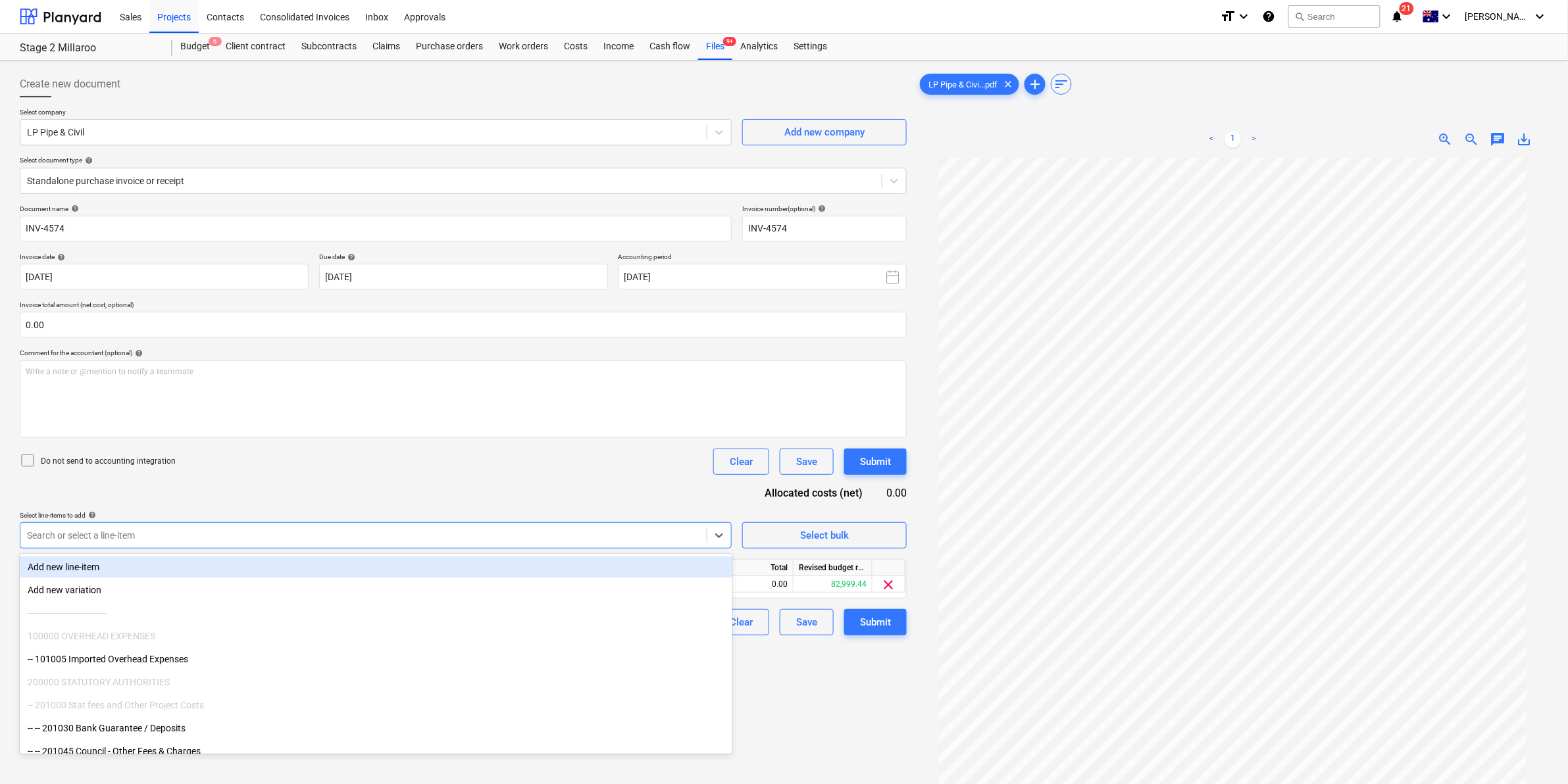
click at [271, 457] on div "Do not send to accounting integration Clear Save Submit" at bounding box center [462, 461] width 887 height 27
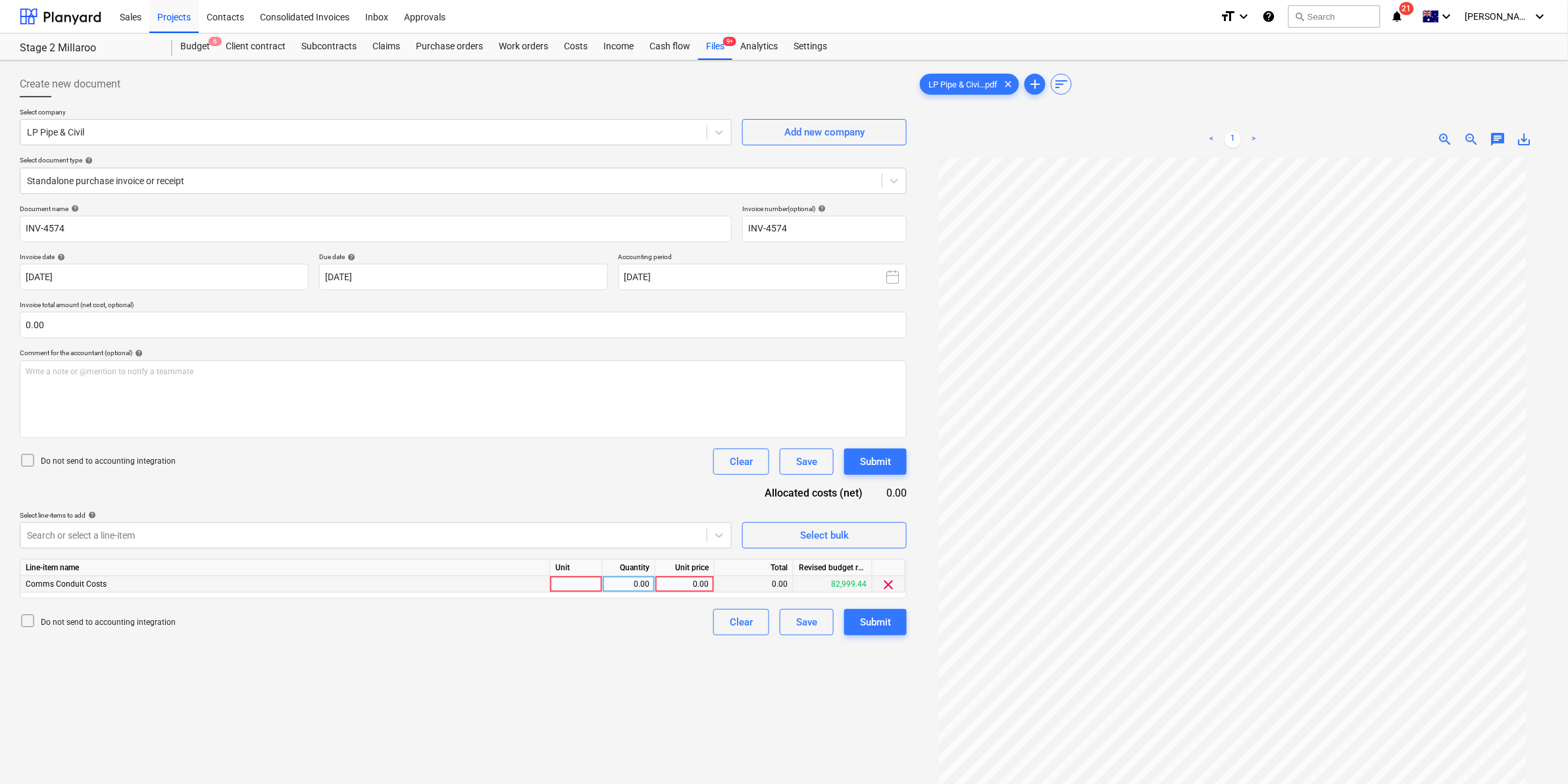
click at [589, 576] on div at bounding box center [576, 585] width 53 height 17
type input "item"
type input "1657.5"
click at [202, 396] on div "Write a note or @mention to notify a teammate [PERSON_NAME]" at bounding box center [462, 399] width 887 height 77
click at [715, 47] on div "Files 9+" at bounding box center [715, 46] width 34 height 27
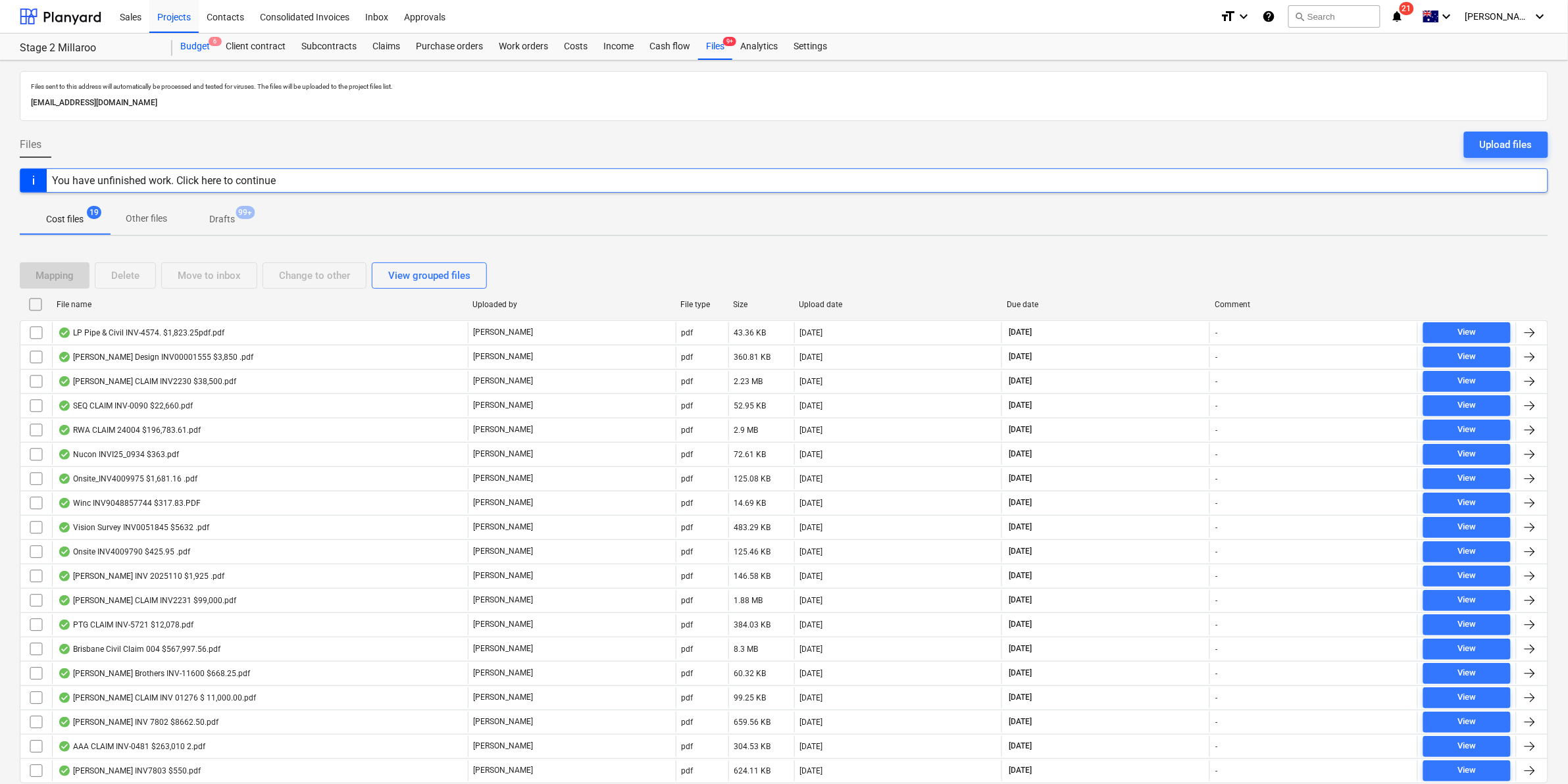
click at [206, 42] on div "Budget 6" at bounding box center [195, 46] width 45 height 27
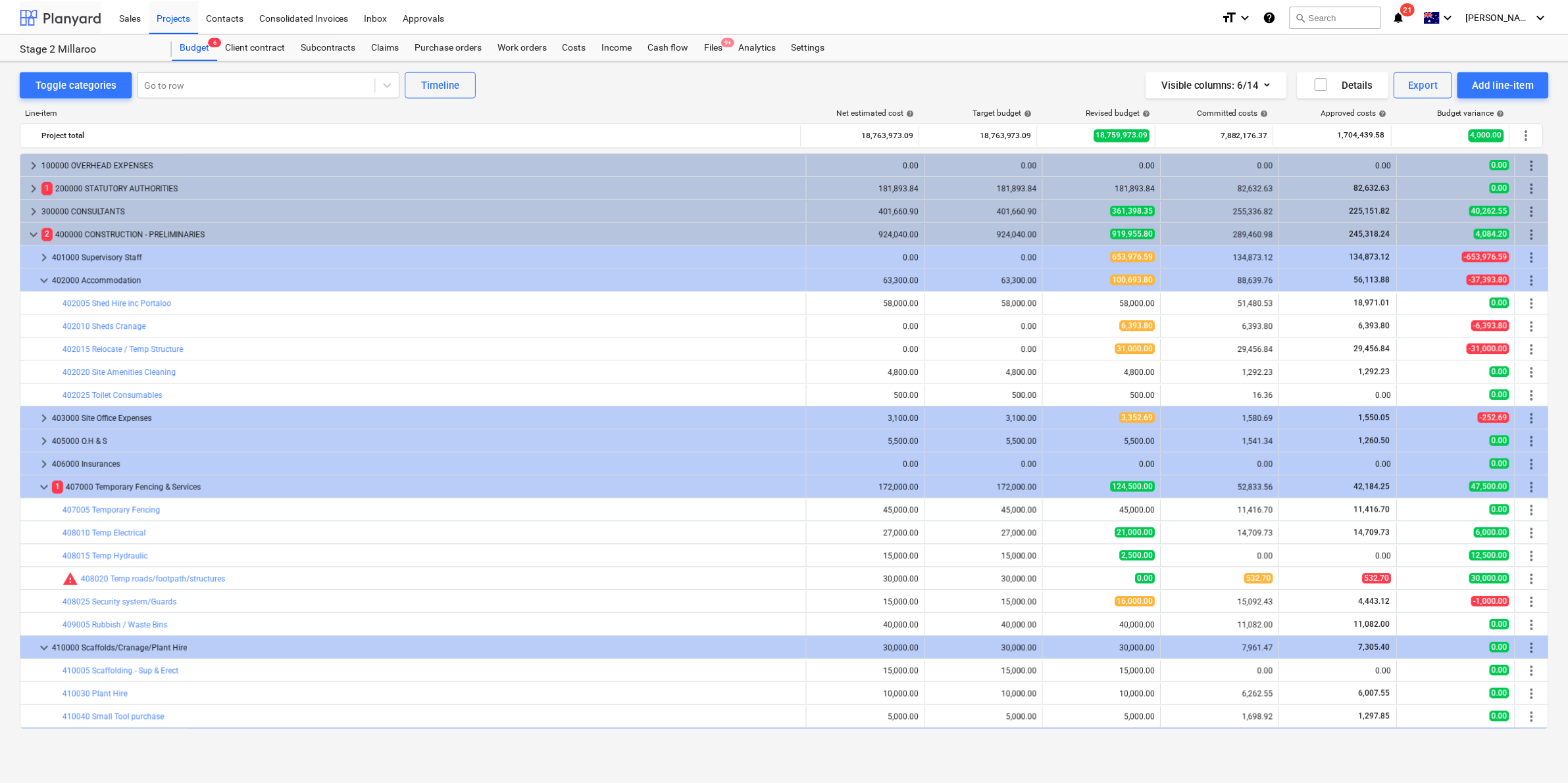
scroll to position [408, 0]
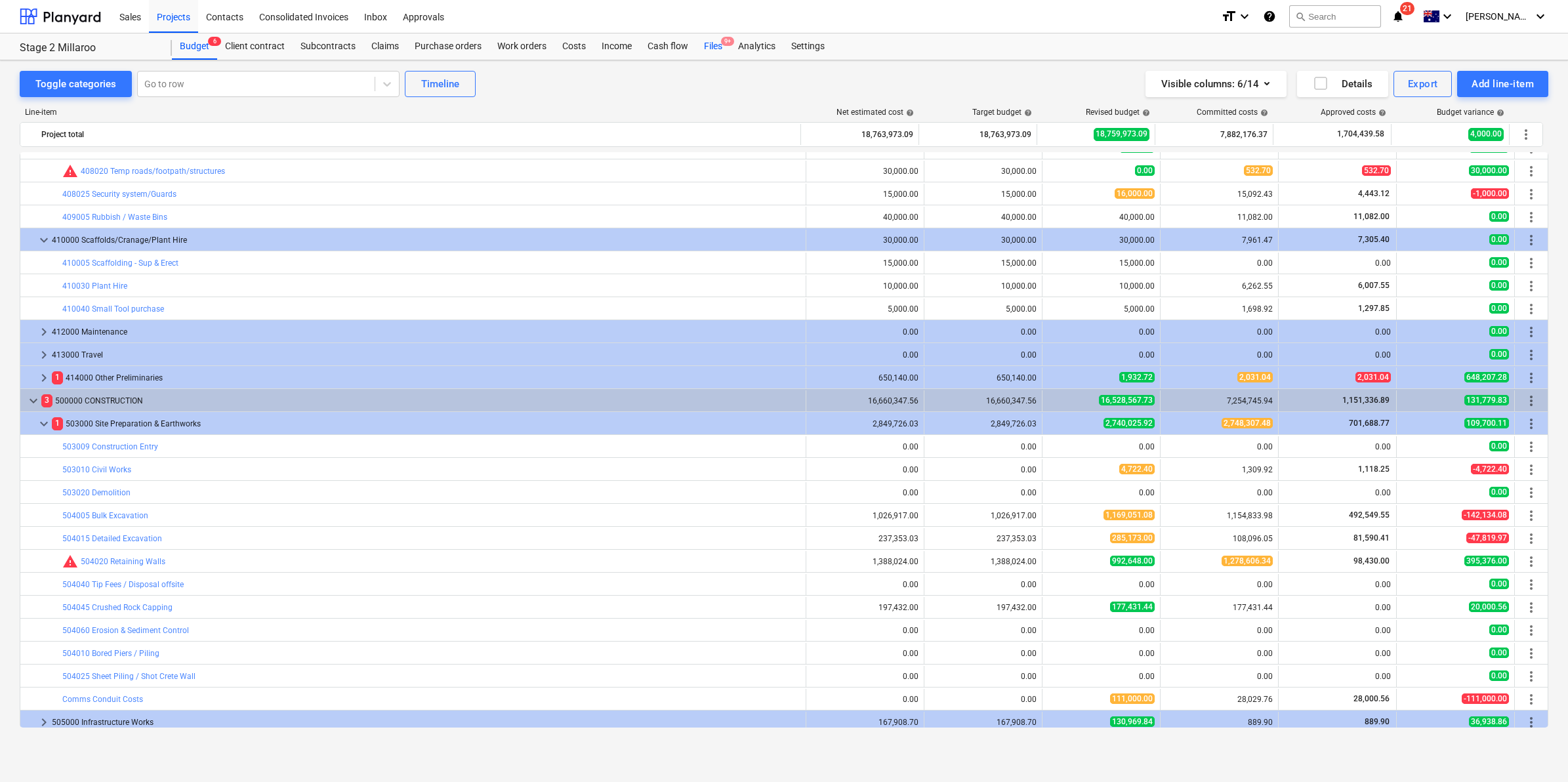
click at [721, 41] on span "9+" at bounding box center [728, 41] width 13 height 9
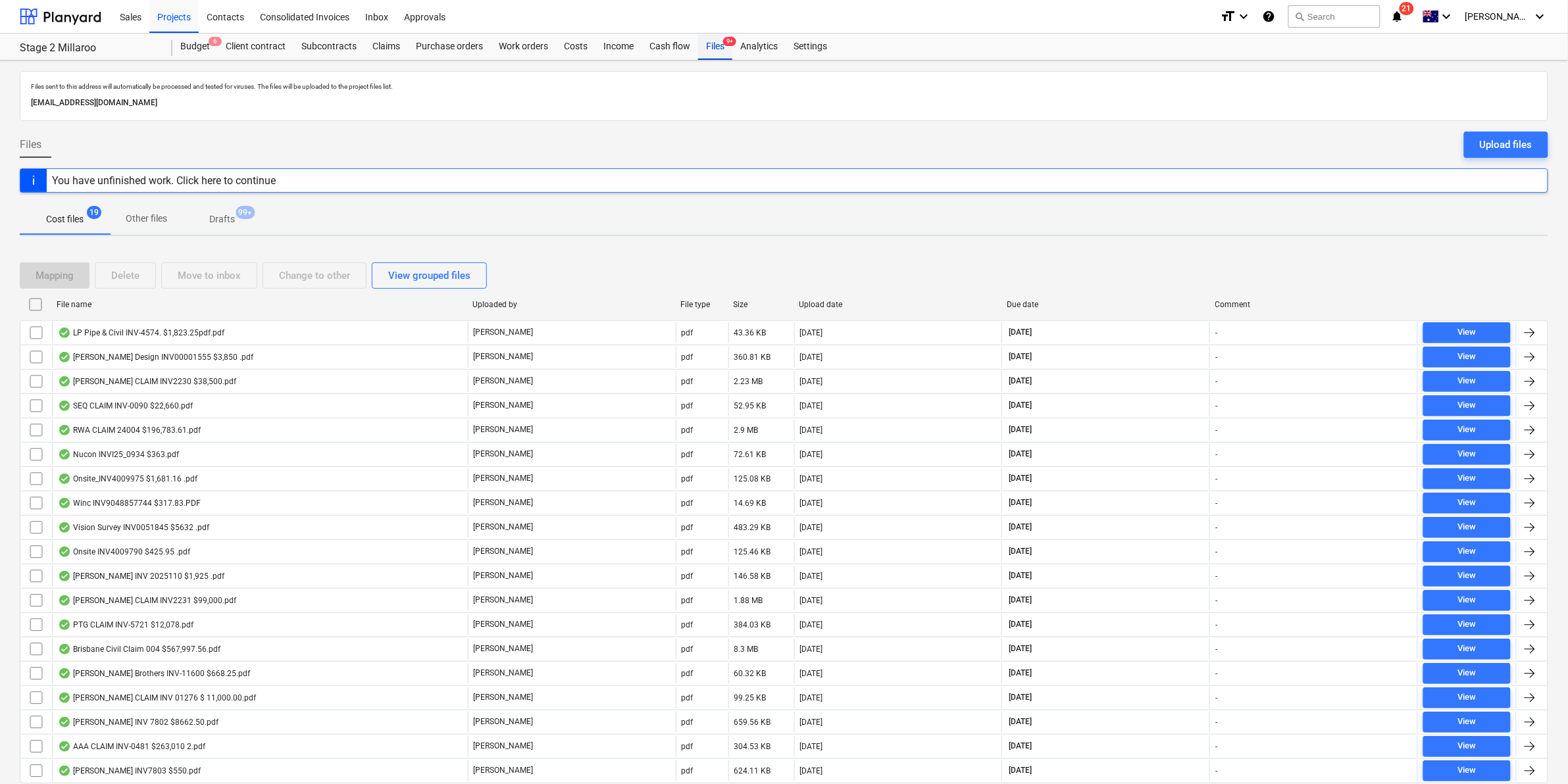
click at [712, 51] on div "Files 9+" at bounding box center [715, 46] width 34 height 27
click at [723, 44] on div "Files 9+" at bounding box center [715, 46] width 34 height 27
